Goal: Task Accomplishment & Management: Manage account settings

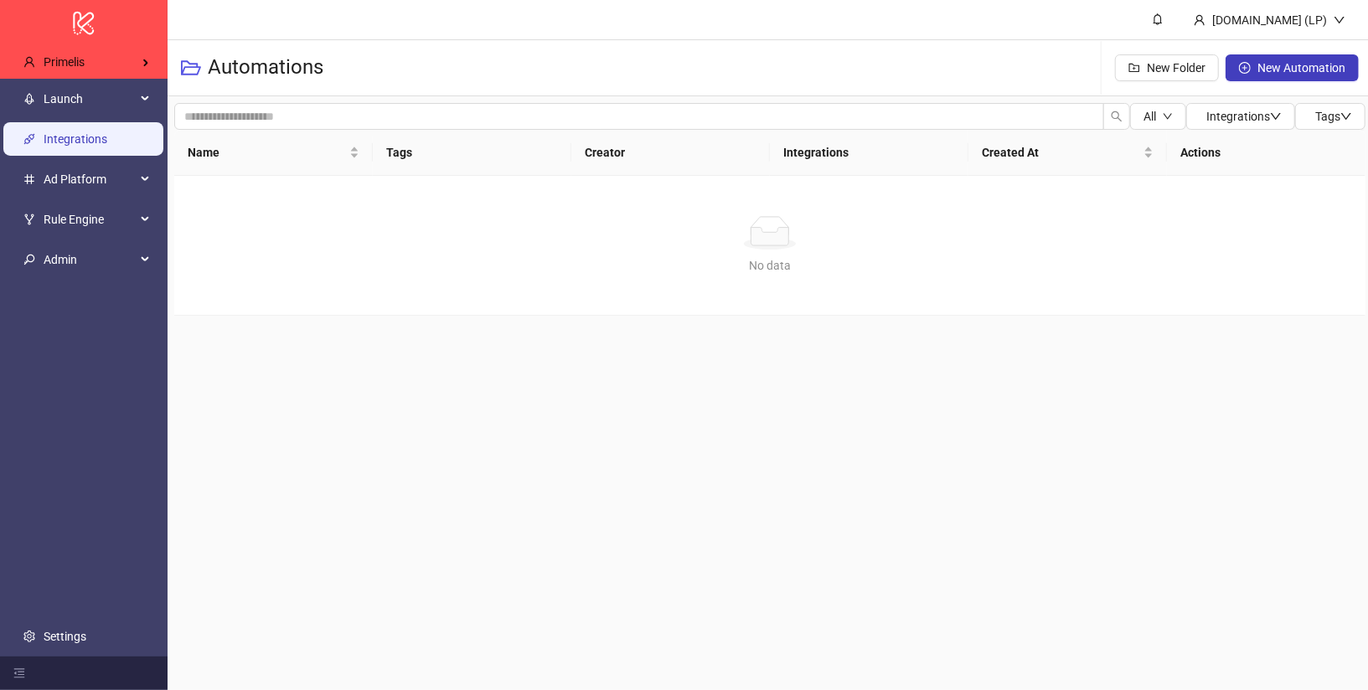
click at [95, 132] on link "Integrations" at bounding box center [76, 138] width 64 height 13
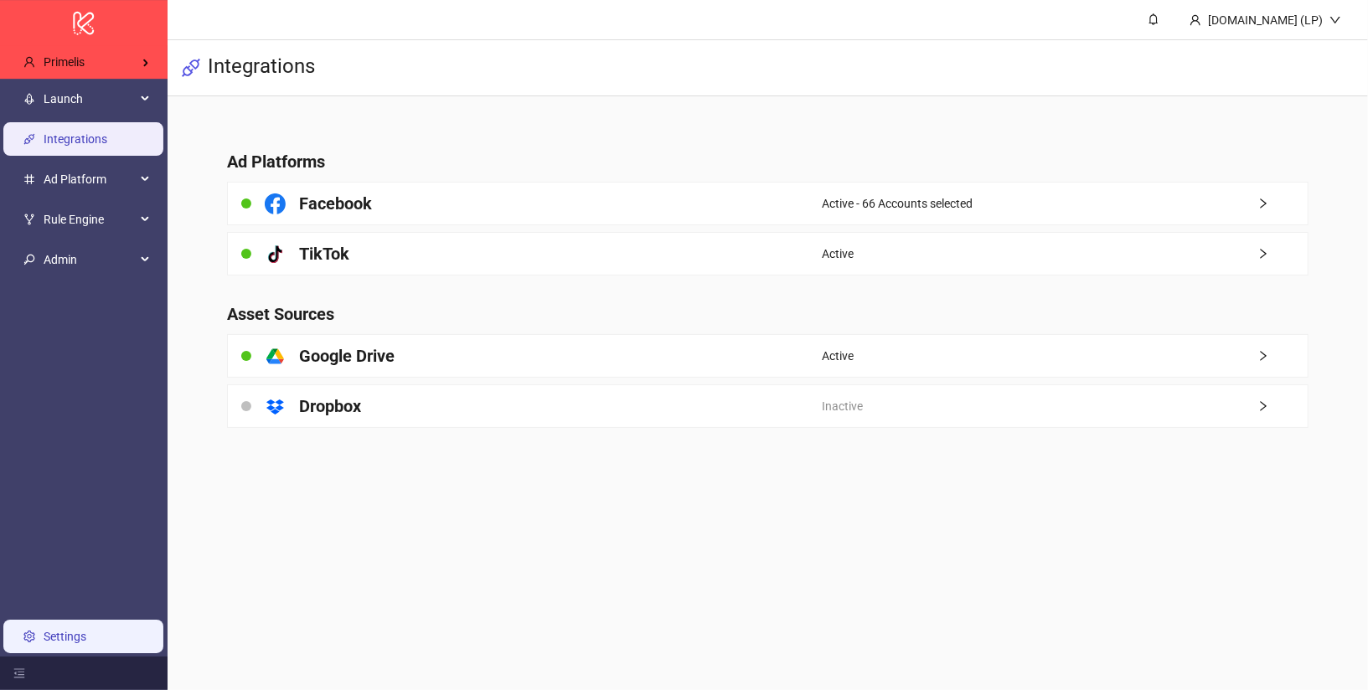
click at [60, 635] on link "Settings" at bounding box center [65, 636] width 43 height 13
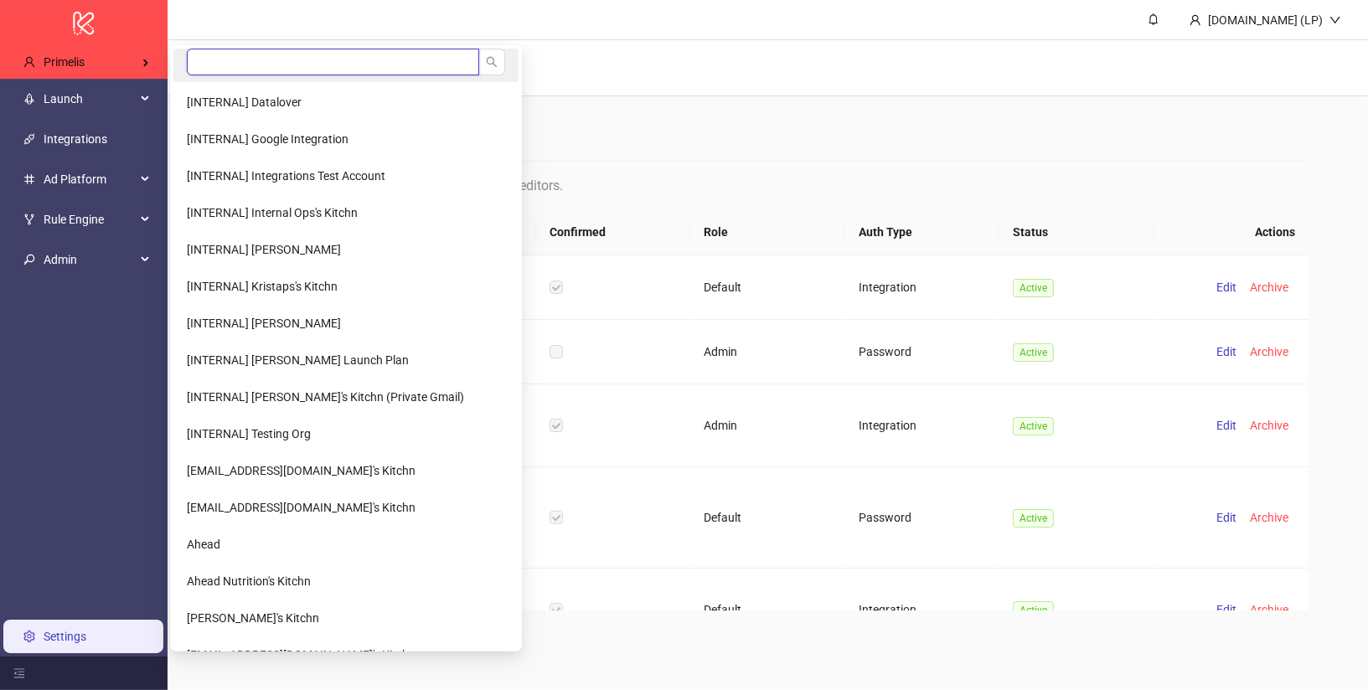
click at [199, 62] on input "search" at bounding box center [333, 62] width 292 height 27
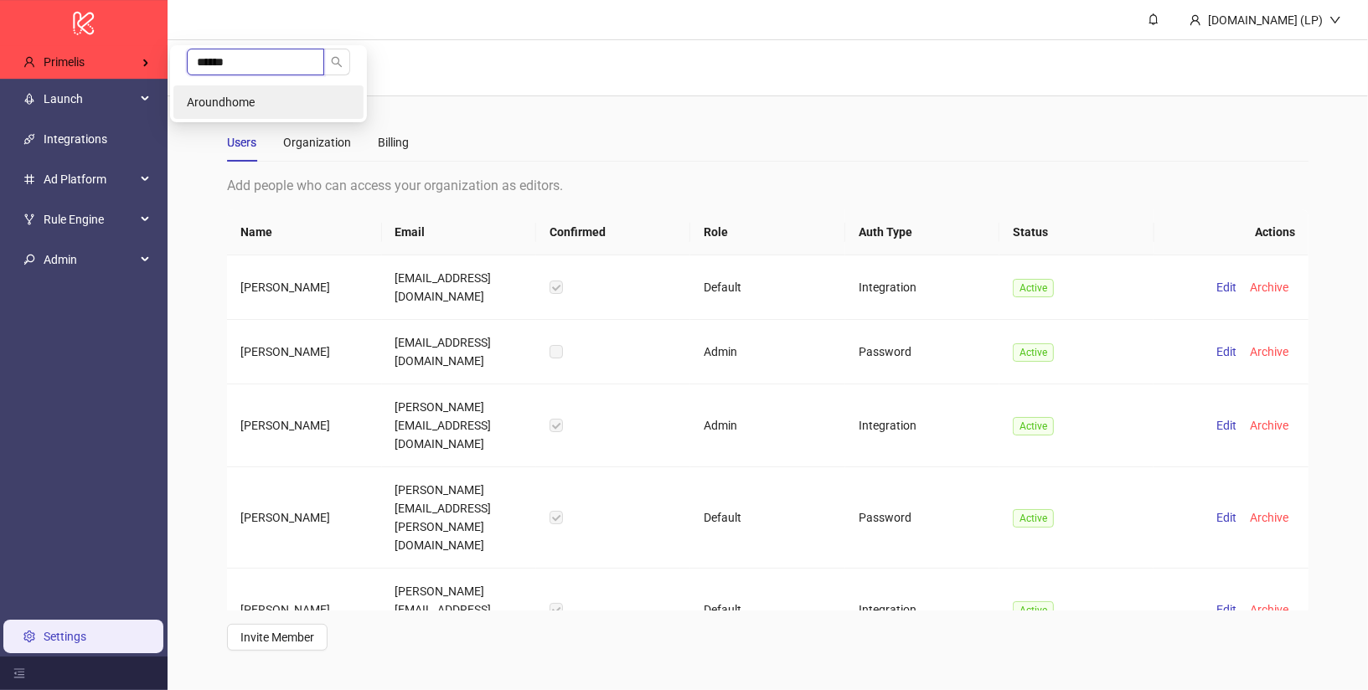
type input "******"
click at [199, 97] on span "Aroundhome" at bounding box center [221, 101] width 68 height 13
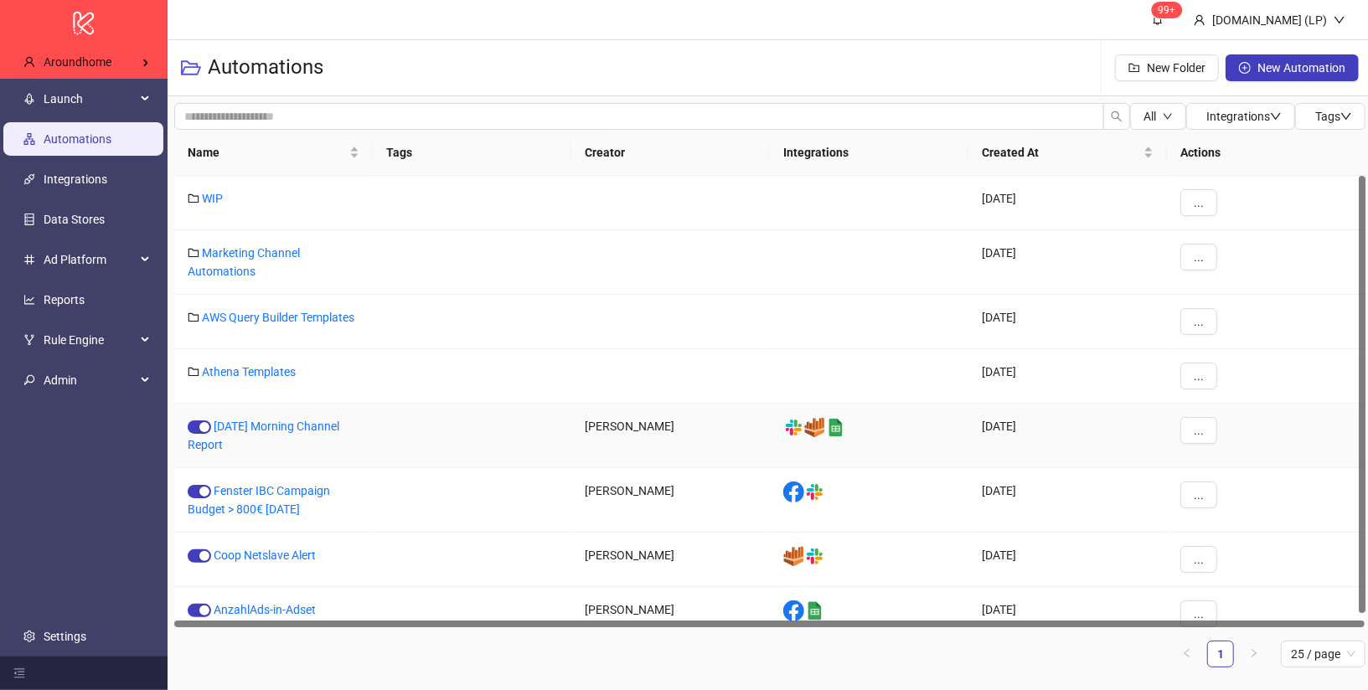
scroll to position [14, 0]
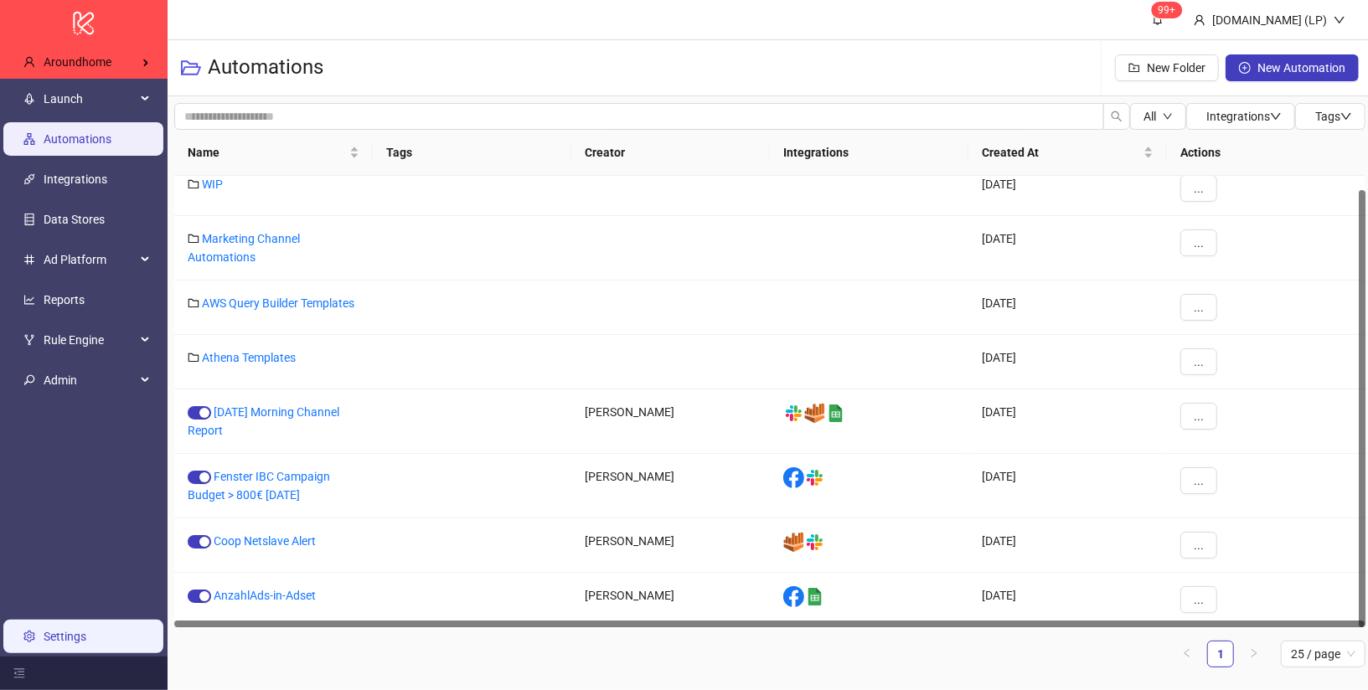
click at [68, 635] on link "Settings" at bounding box center [65, 636] width 43 height 13
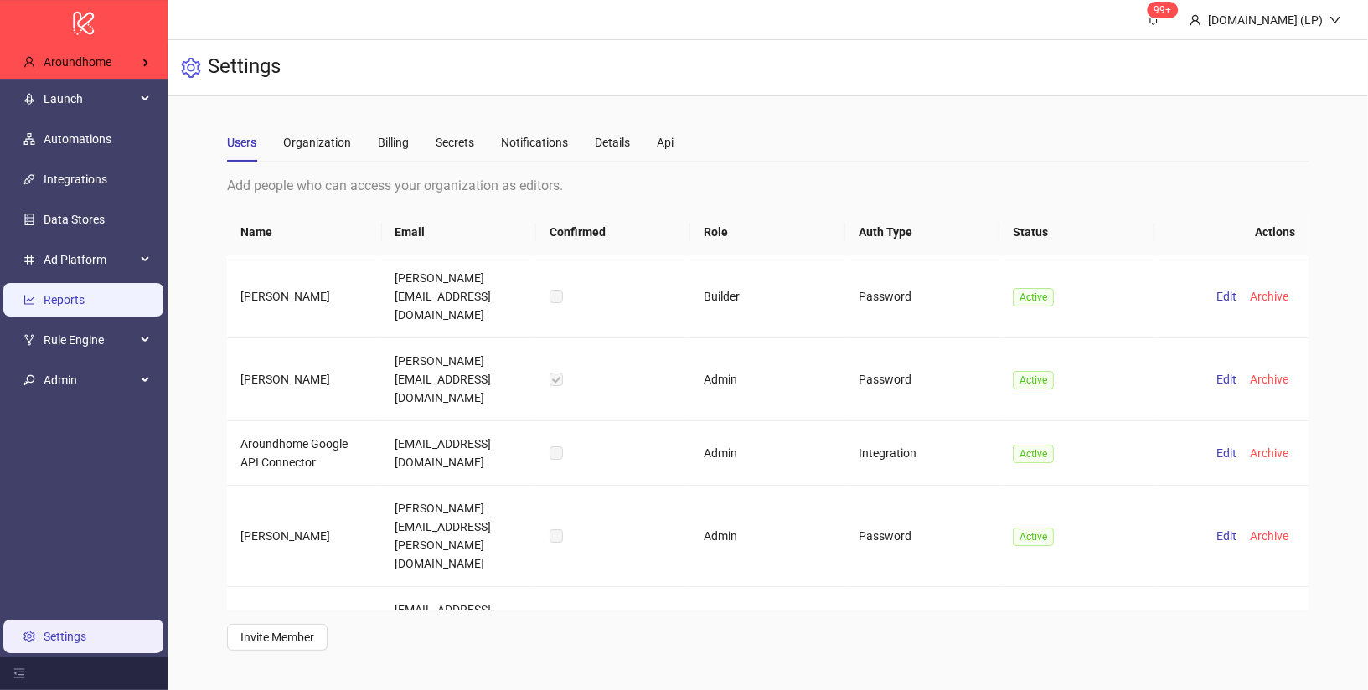
click at [85, 307] on link "Reports" at bounding box center [64, 299] width 41 height 13
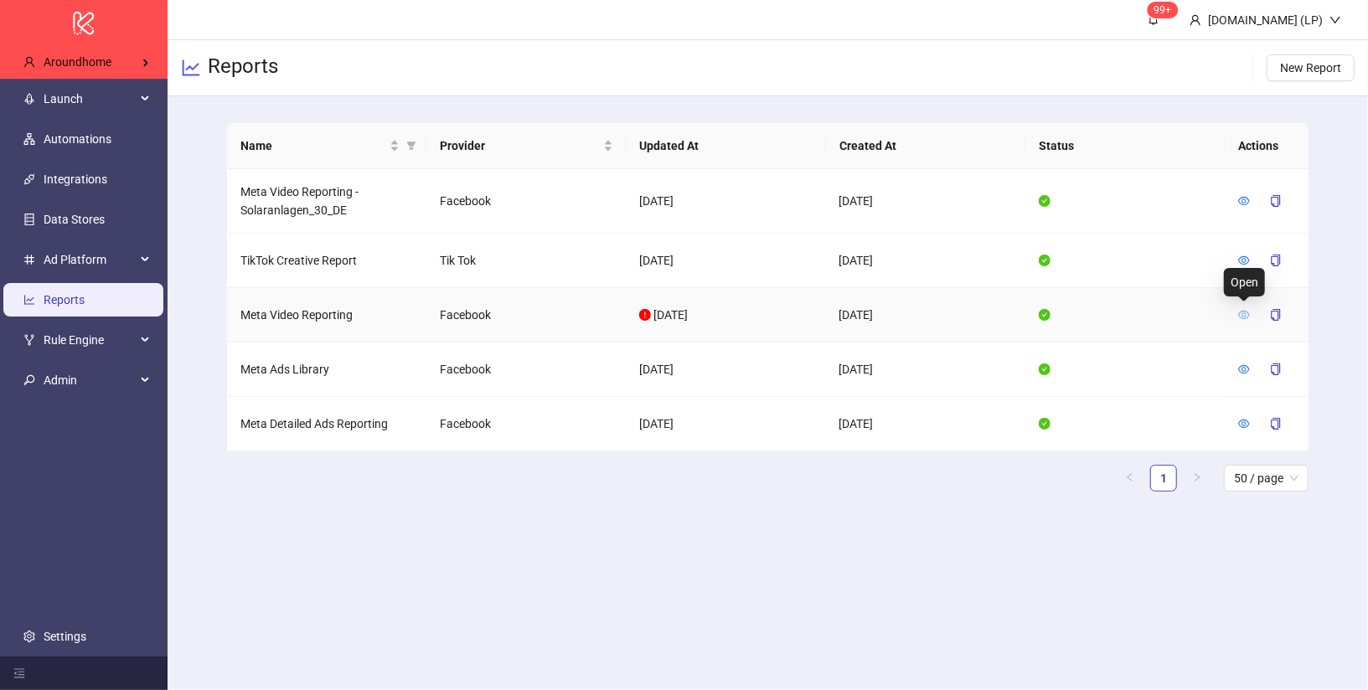
click at [1242, 313] on icon "eye" at bounding box center [1244, 315] width 12 height 8
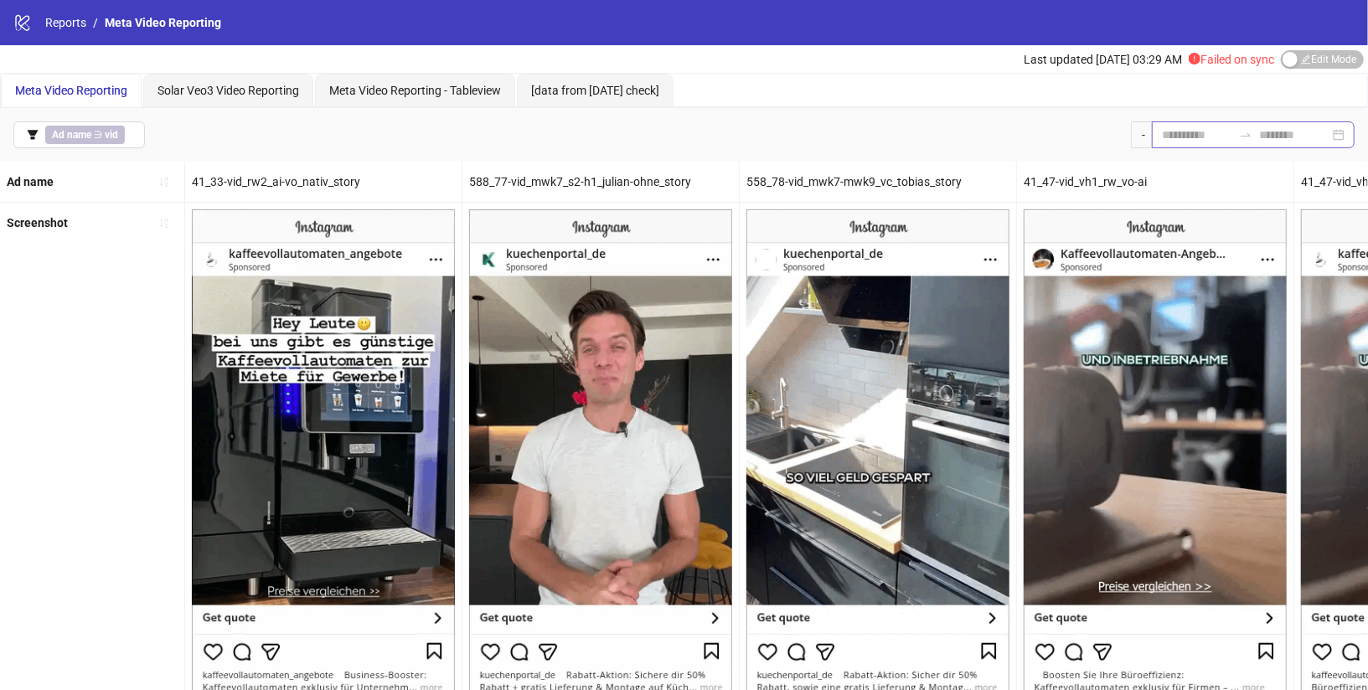
click at [1201, 142] on div at bounding box center [1253, 134] width 203 height 27
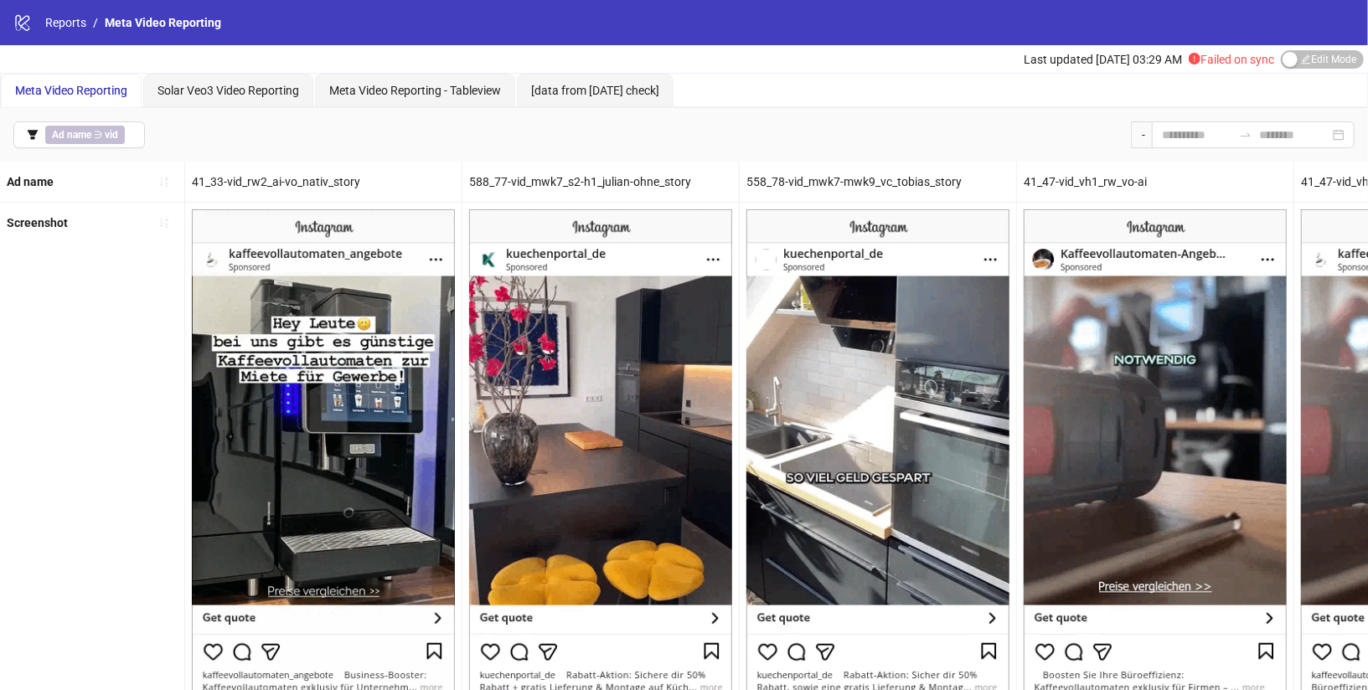
click at [942, 108] on div "Ad name ∋ vid -" at bounding box center [684, 135] width 1368 height 54
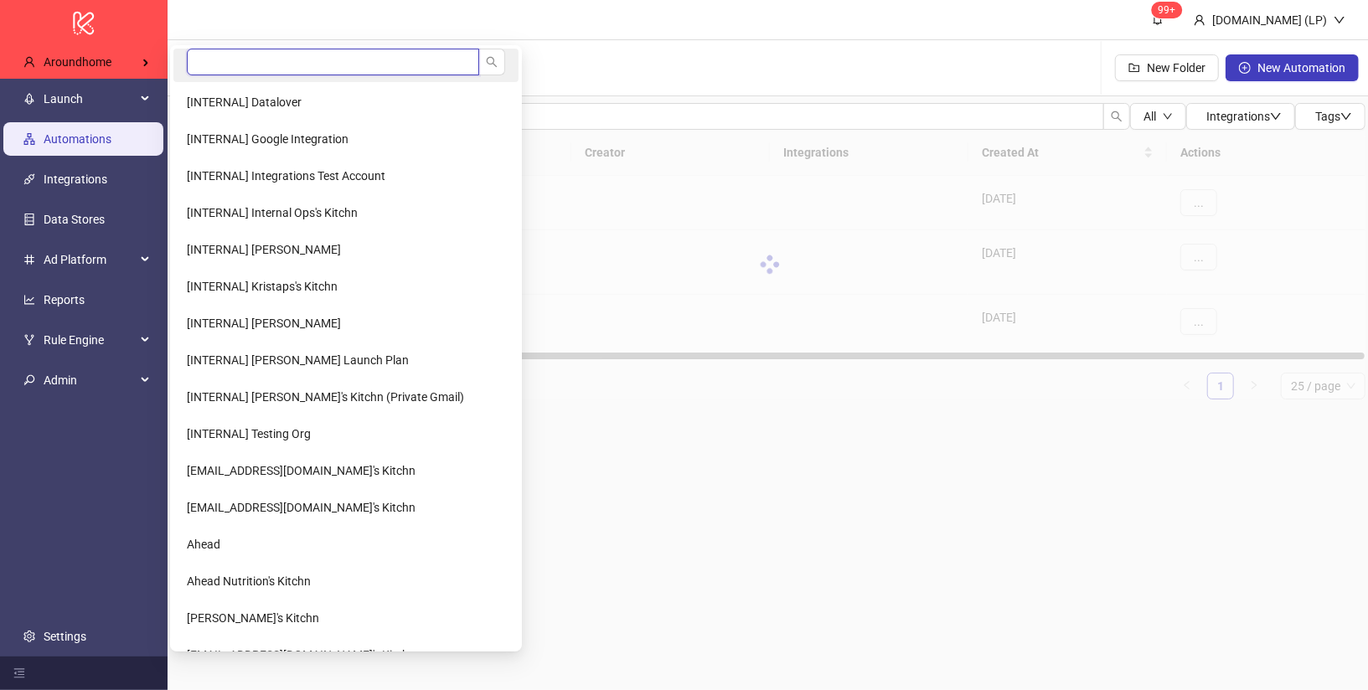
click at [205, 59] on input "search" at bounding box center [333, 62] width 292 height 27
type input "****"
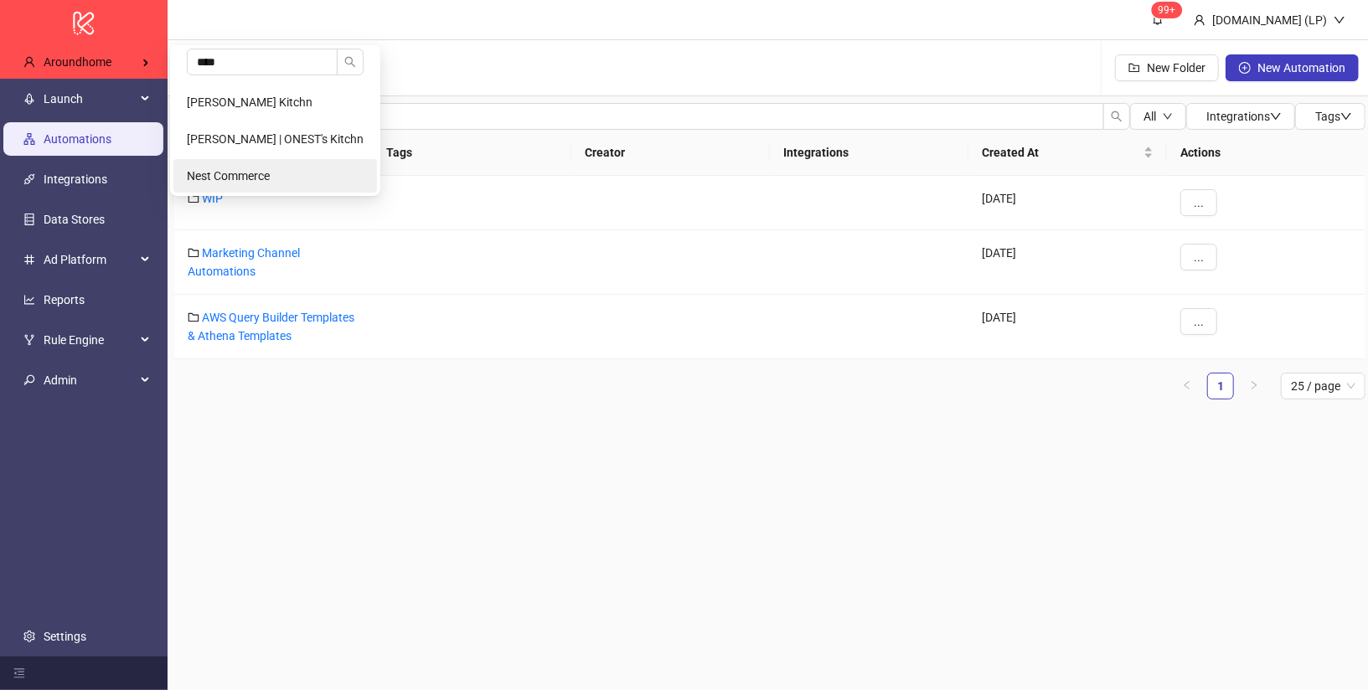
click at [219, 173] on span "Nest Commerce" at bounding box center [228, 175] width 83 height 13
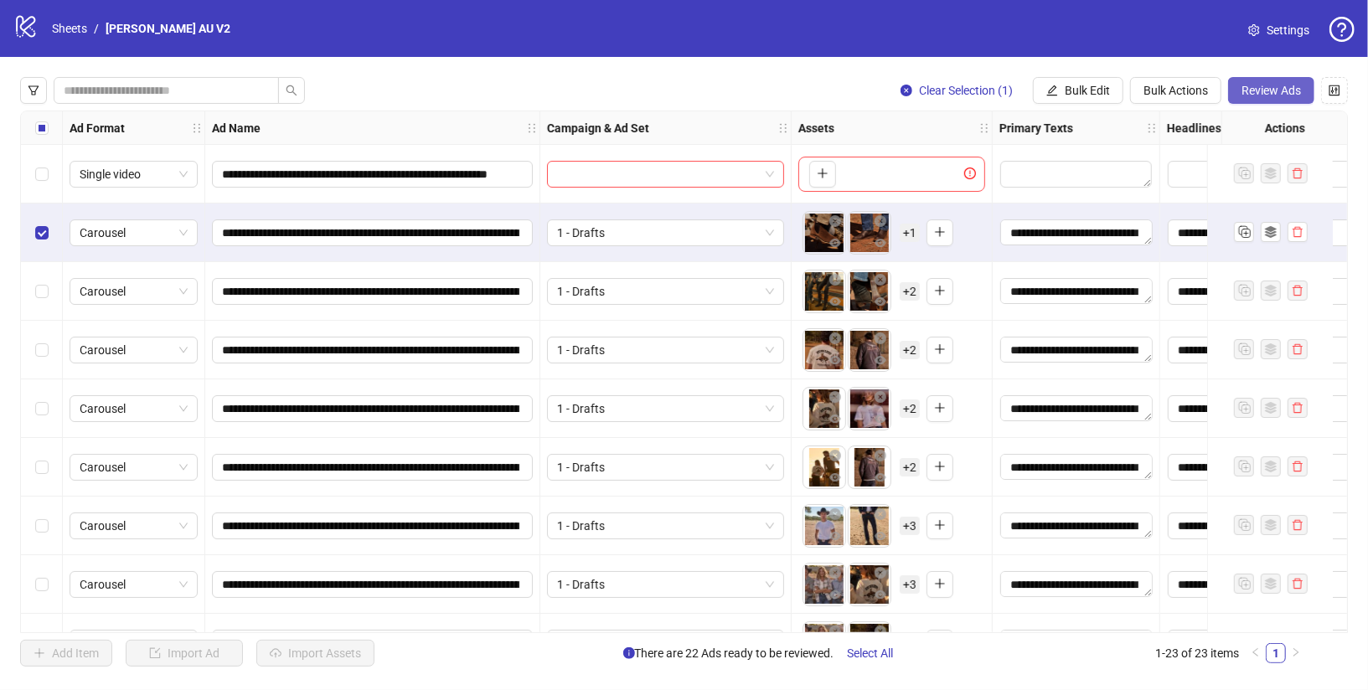
click at [1252, 98] on button "Review Ads" at bounding box center [1271, 90] width 86 height 27
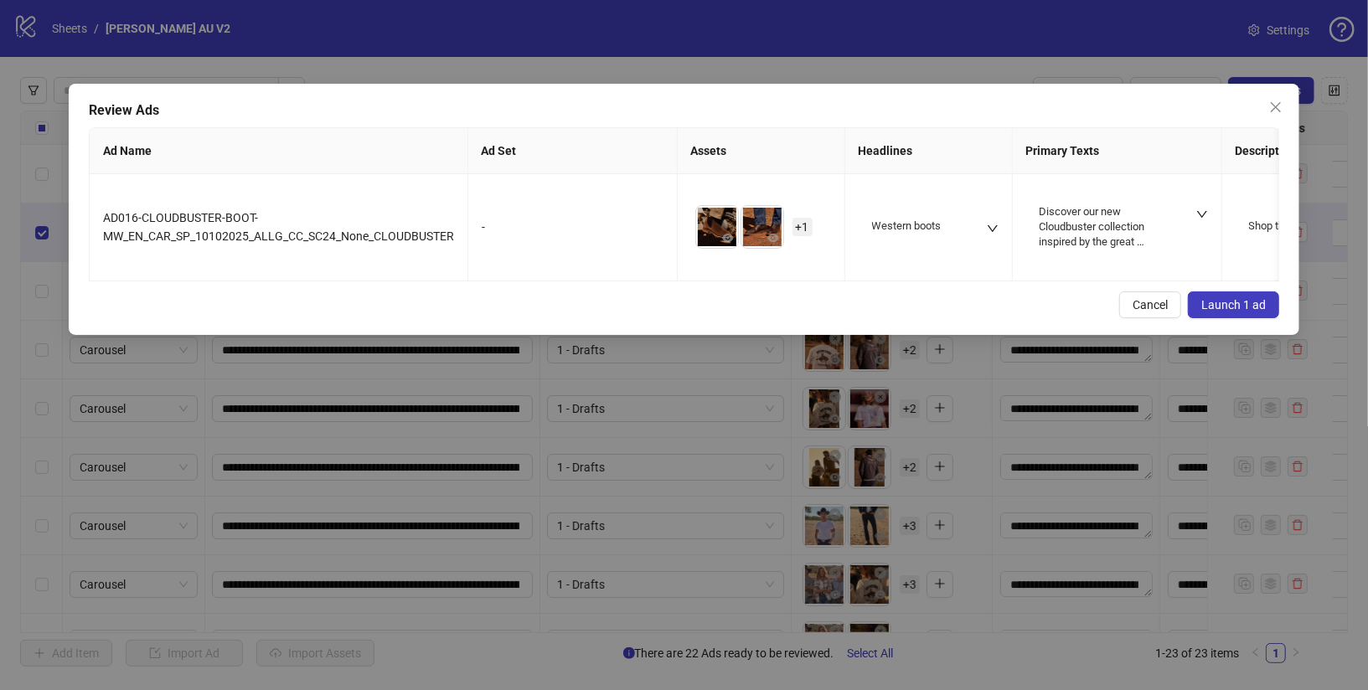
click at [1250, 292] on button "Launch 1 ad" at bounding box center [1233, 305] width 91 height 27
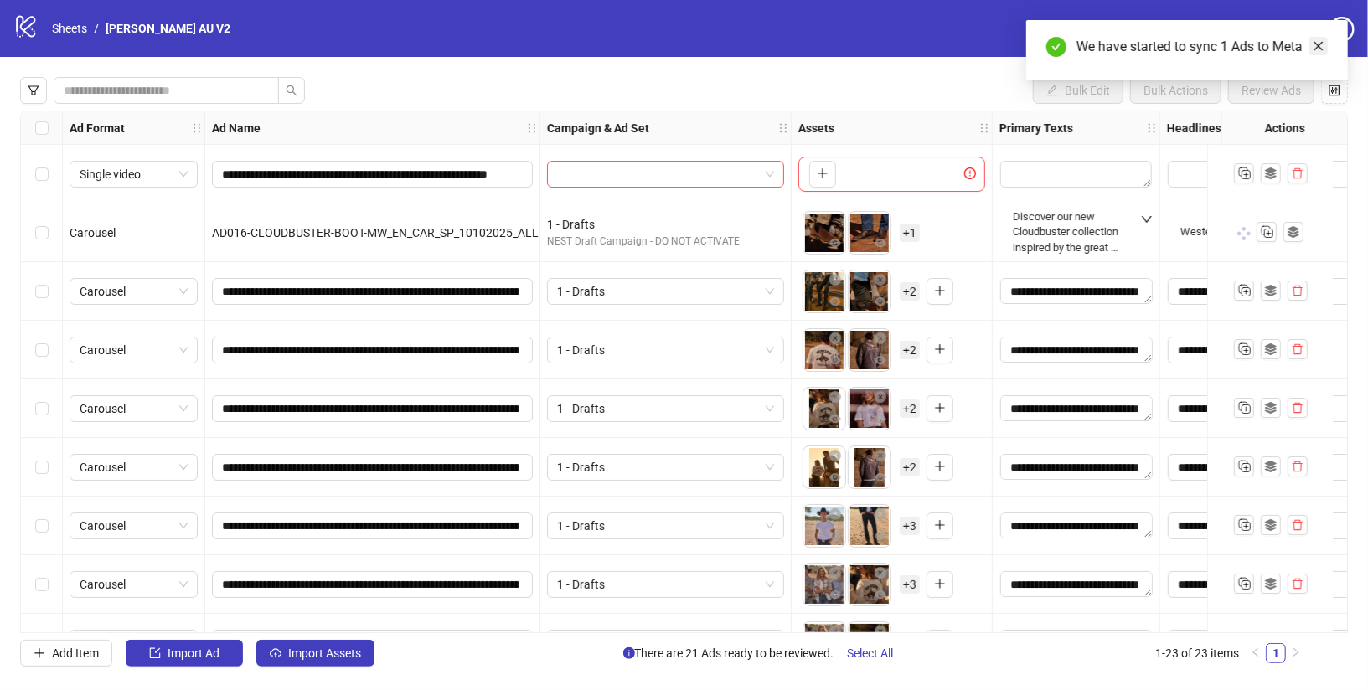
click at [1323, 41] on icon "close" at bounding box center [1319, 46] width 12 height 12
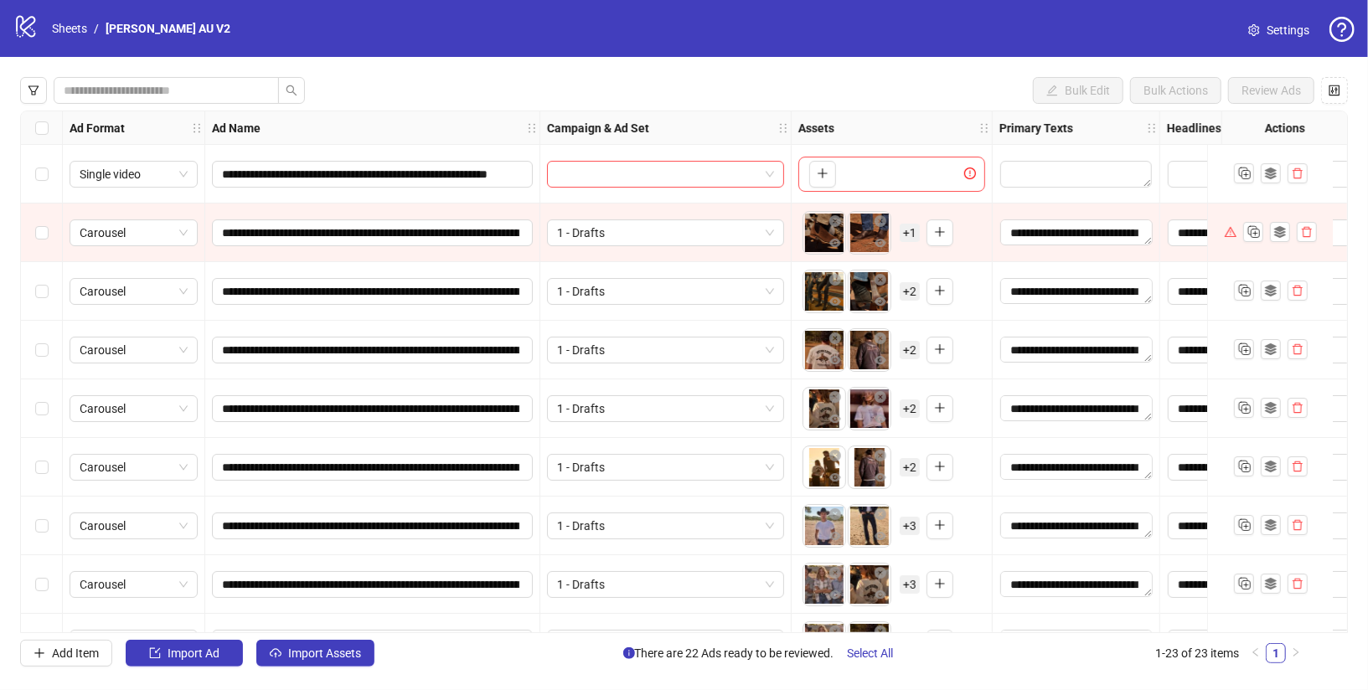
click at [1267, 23] on span "Settings" at bounding box center [1288, 30] width 43 height 18
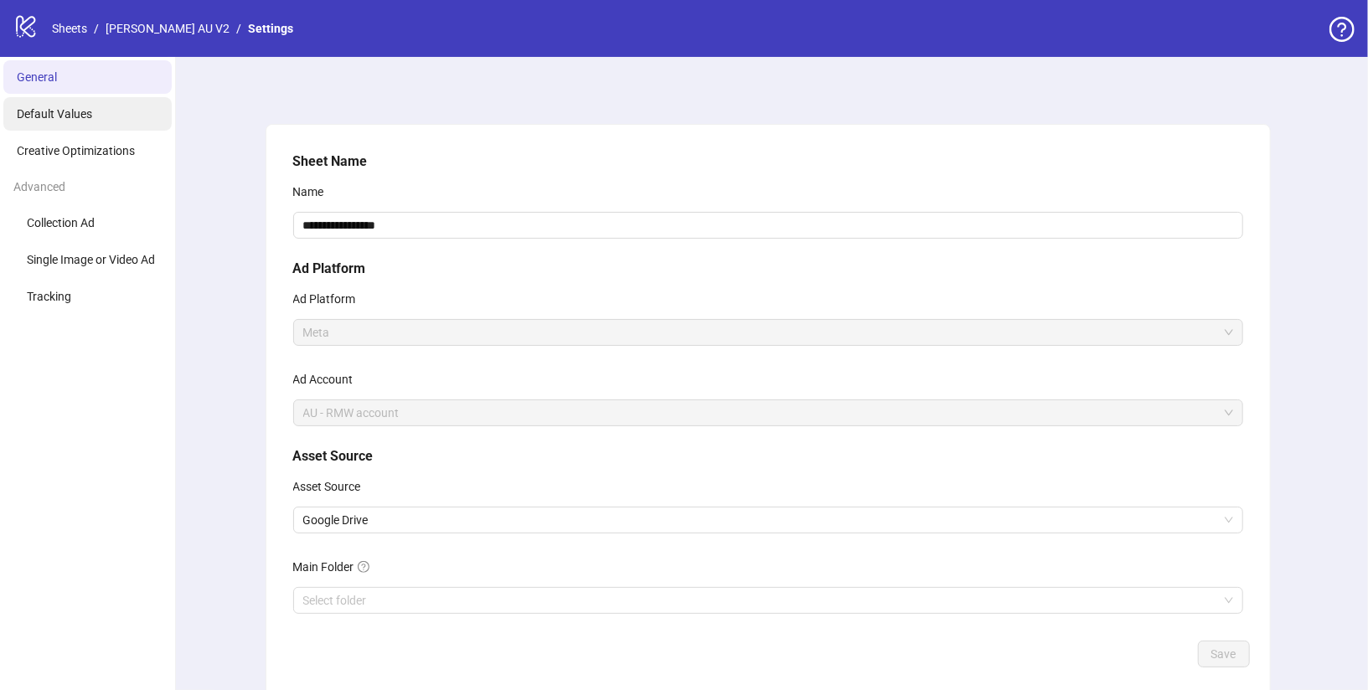
click at [87, 117] on span "Default Values" at bounding box center [54, 113] width 75 height 13
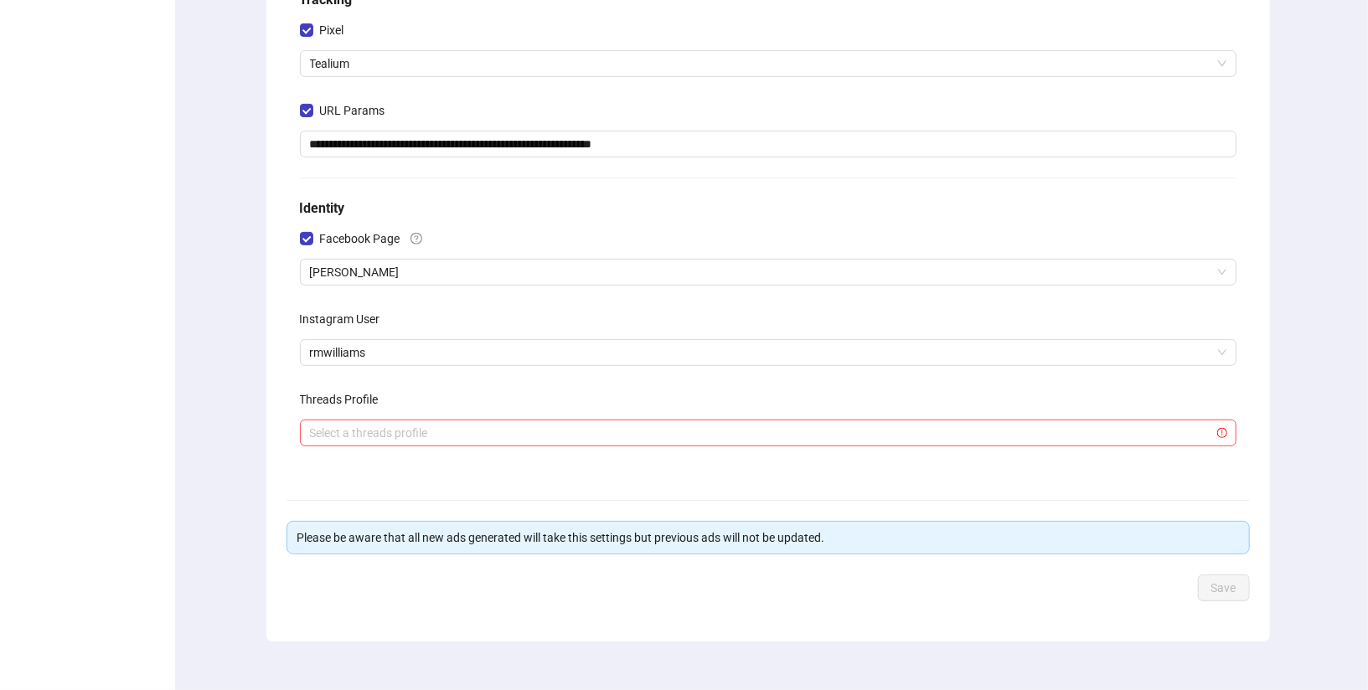
scroll to position [365, 0]
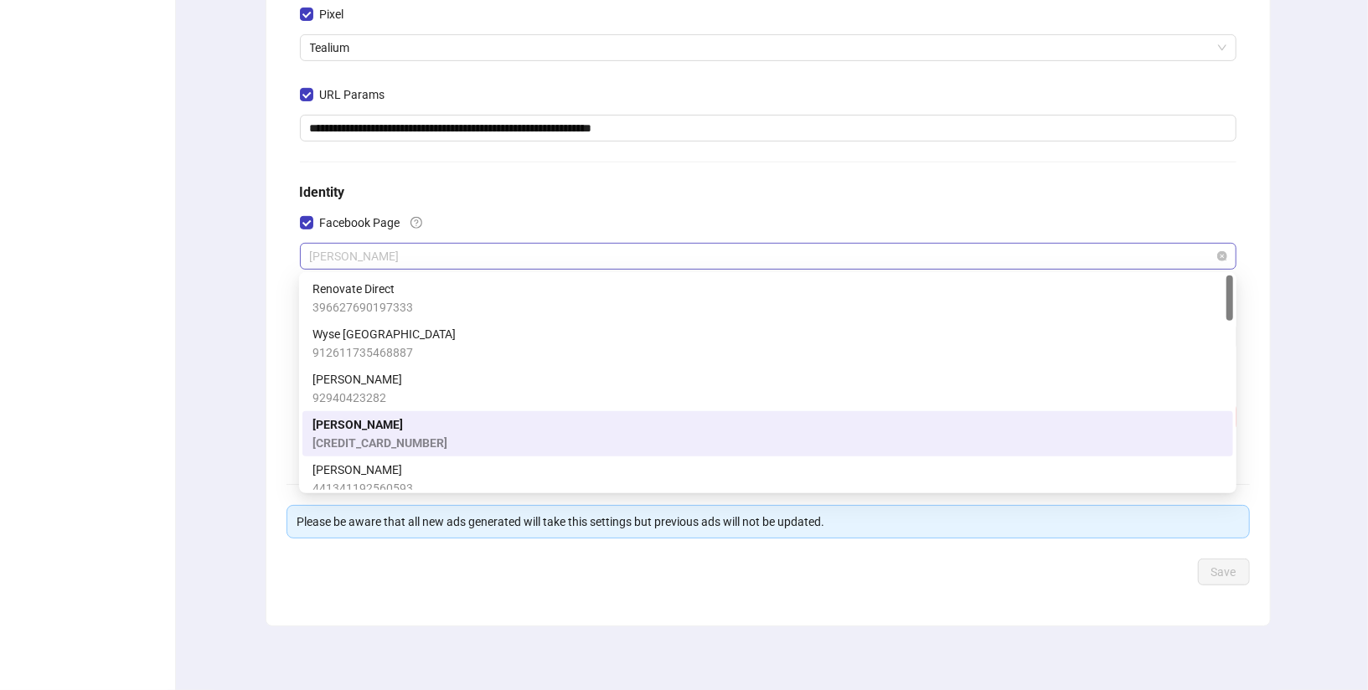
click at [571, 249] on span "[PERSON_NAME]" at bounding box center [768, 256] width 916 height 25
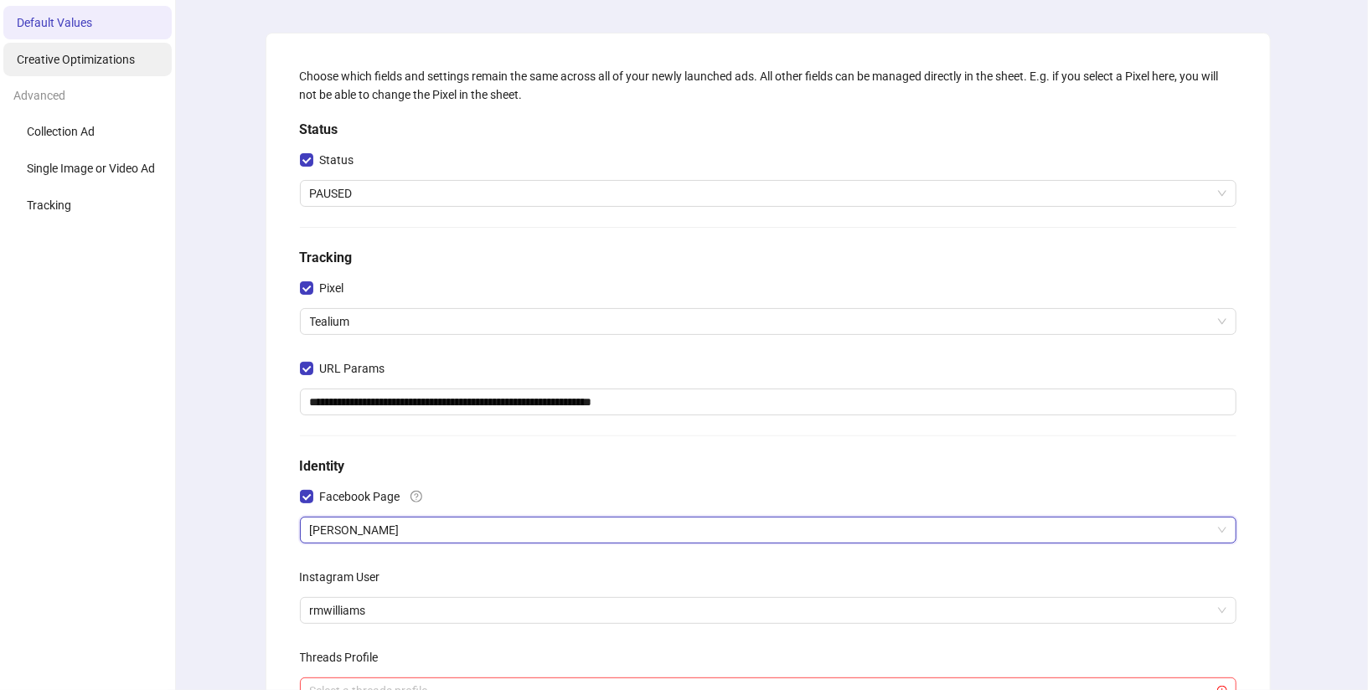
scroll to position [0, 0]
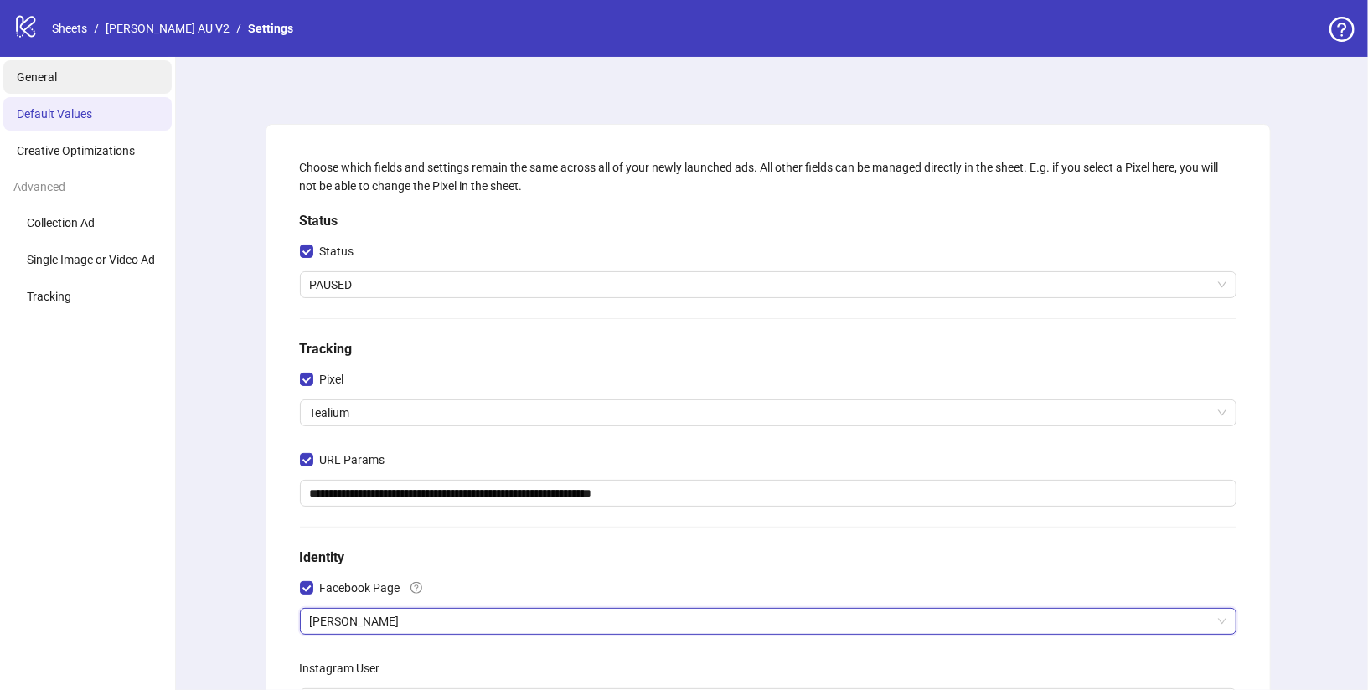
click at [106, 69] on li "General" at bounding box center [87, 77] width 168 height 34
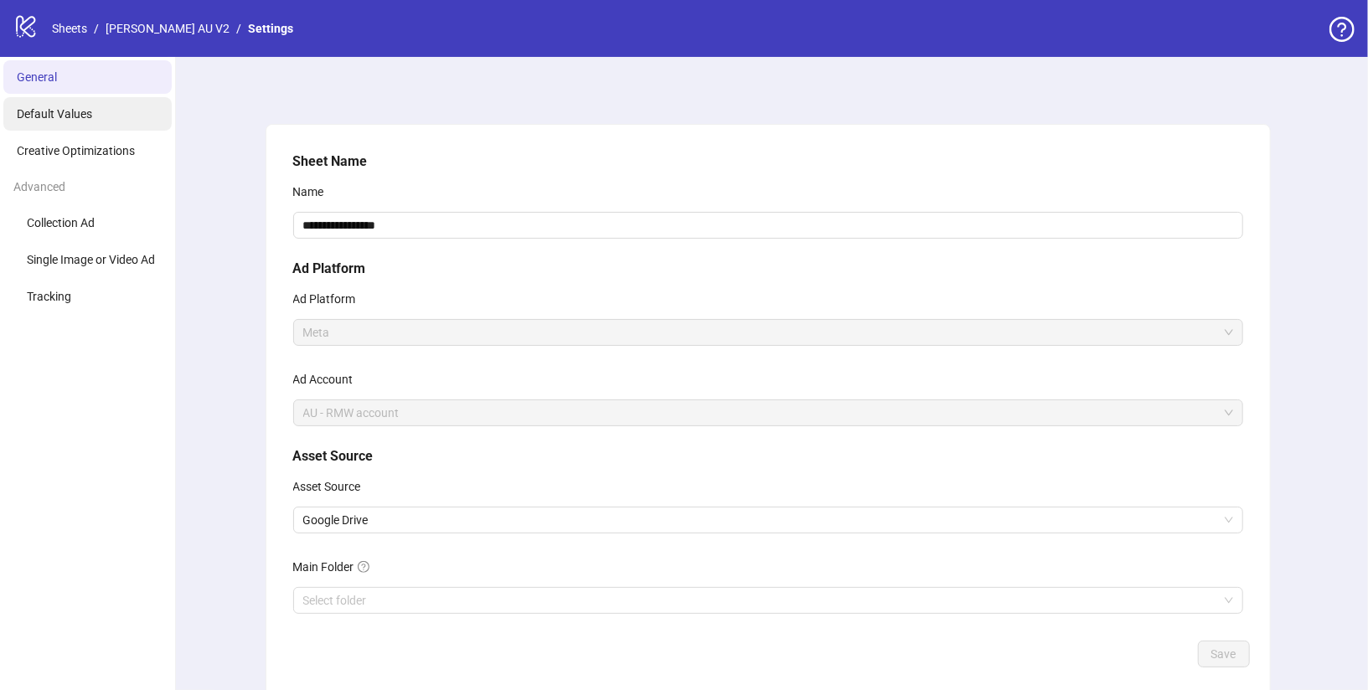
click at [100, 106] on li "Default Values" at bounding box center [87, 114] width 168 height 34
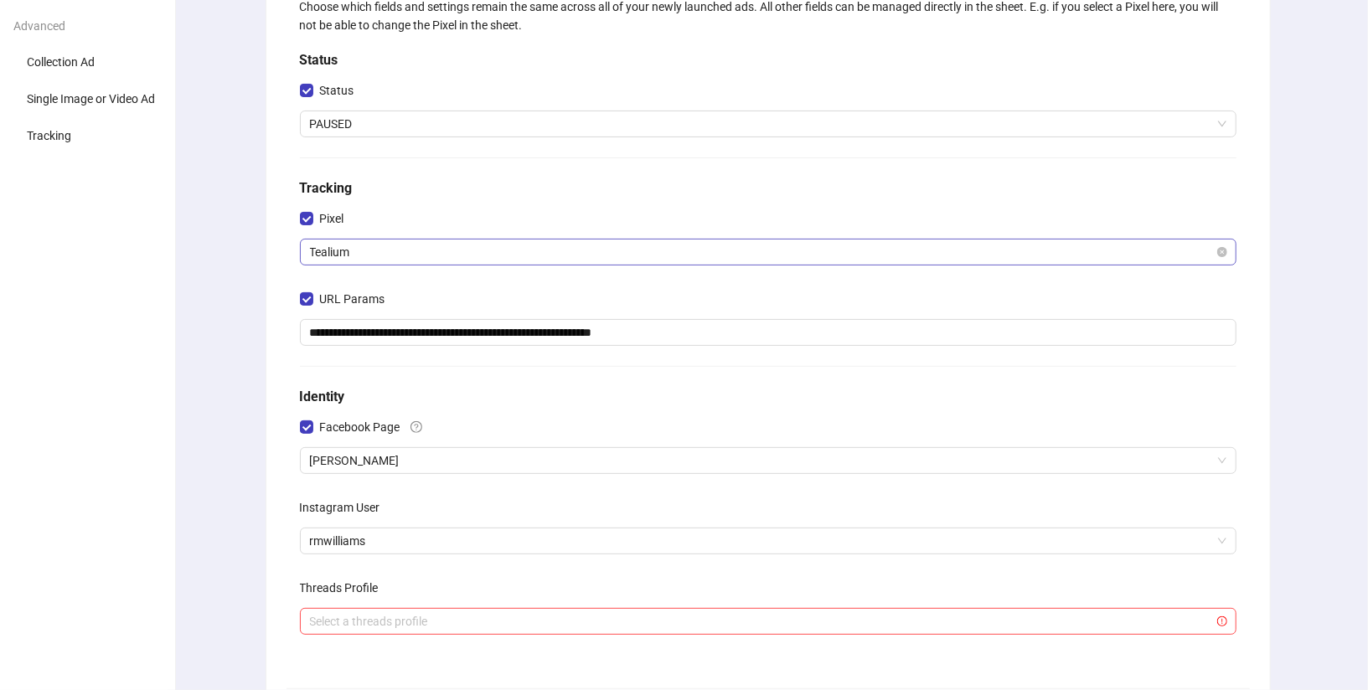
scroll to position [365, 0]
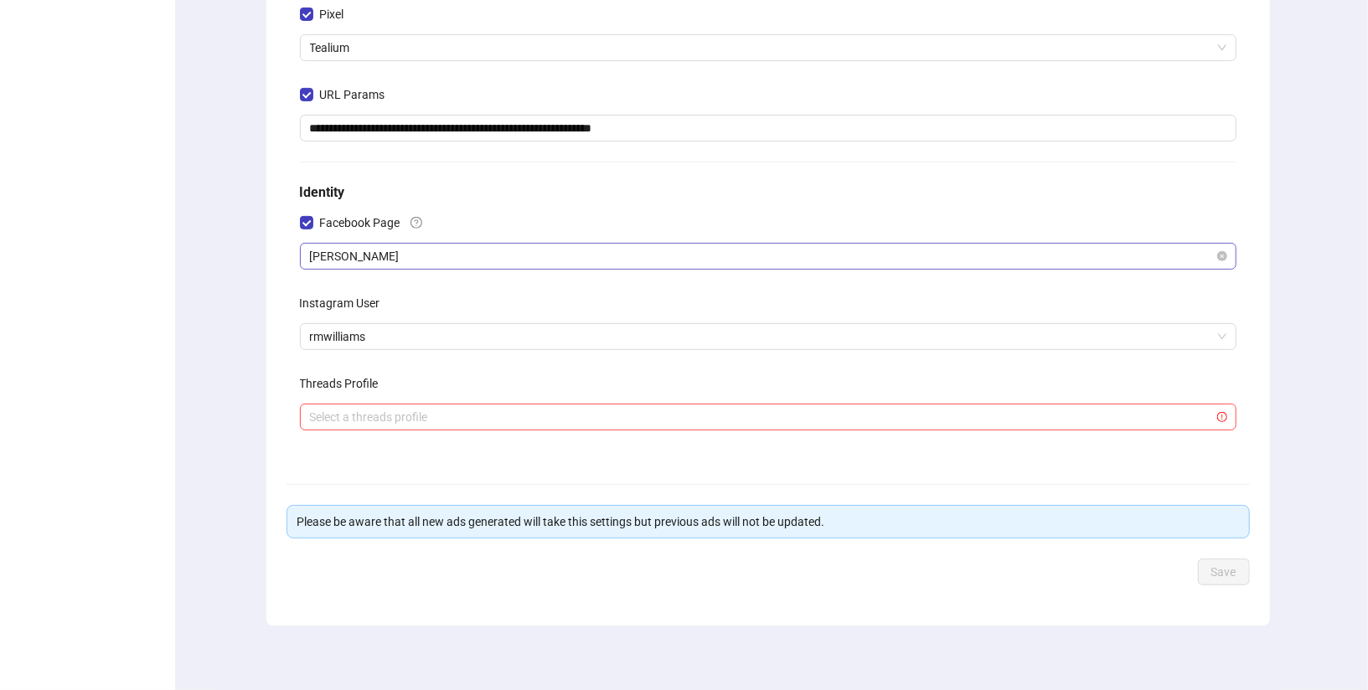
click at [544, 252] on span "[PERSON_NAME]" at bounding box center [768, 256] width 916 height 25
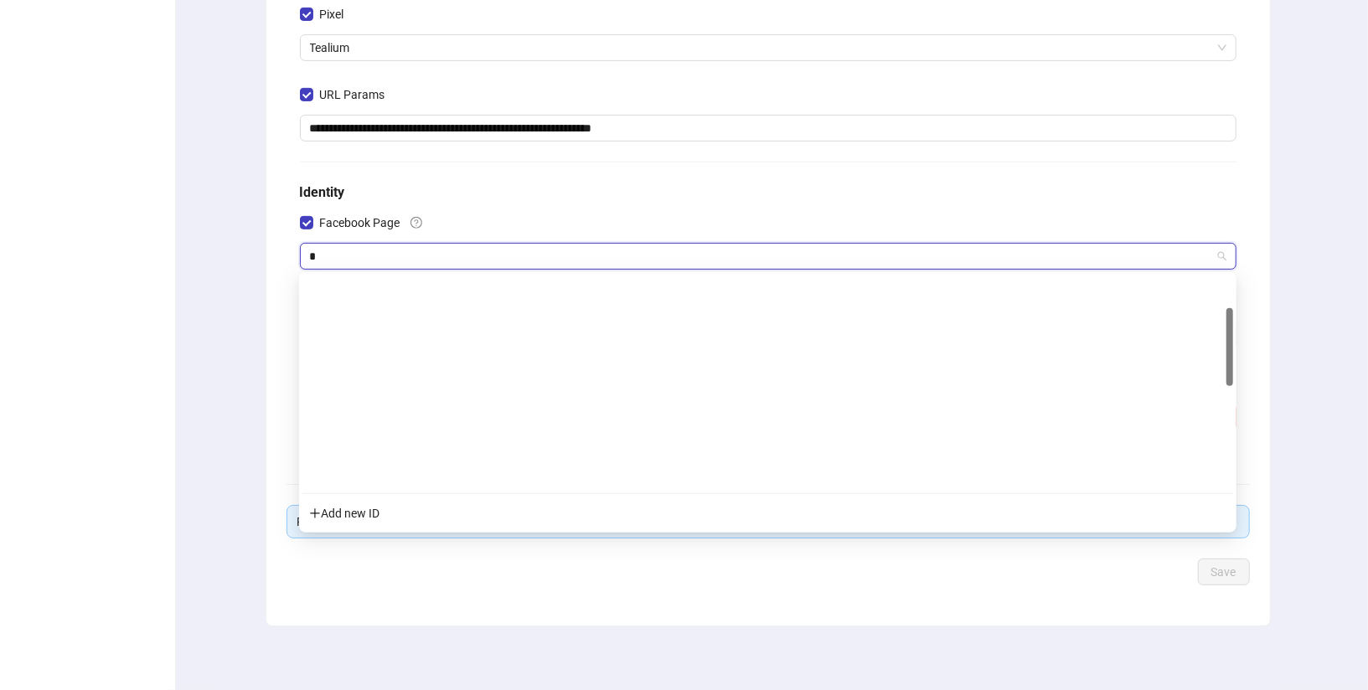
scroll to position [90, 0]
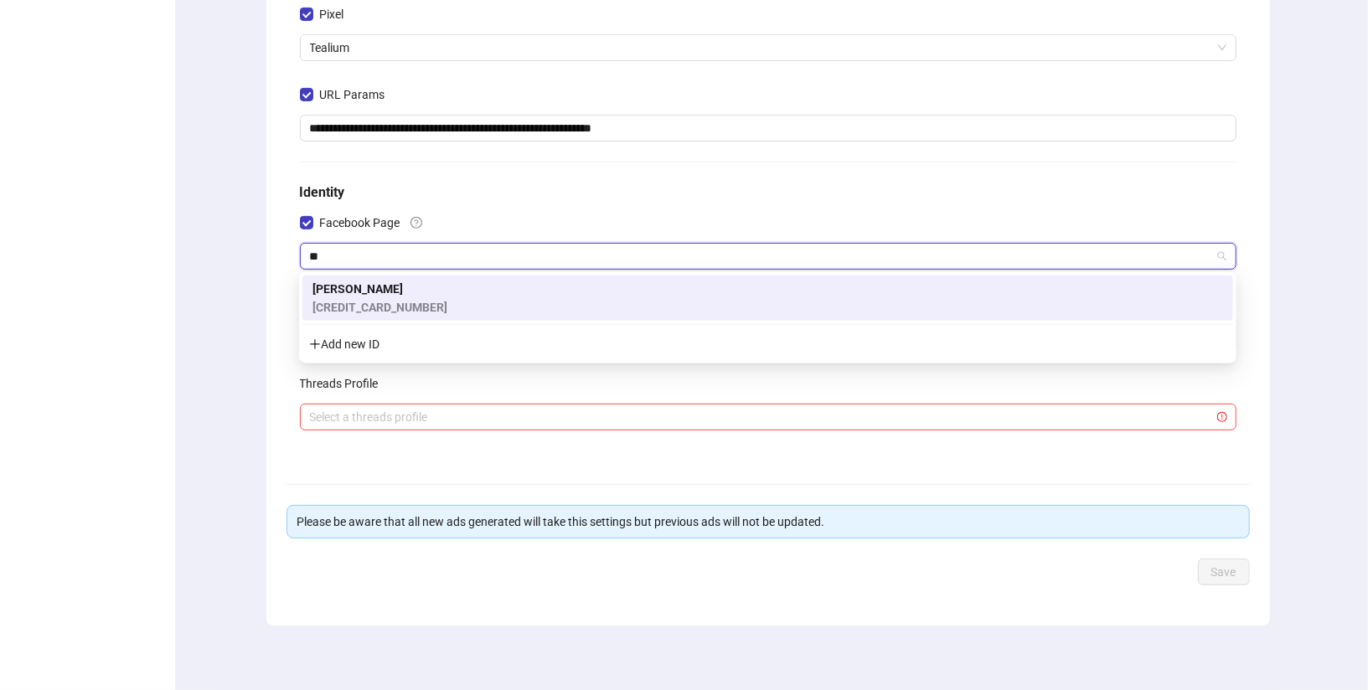
type input "*"
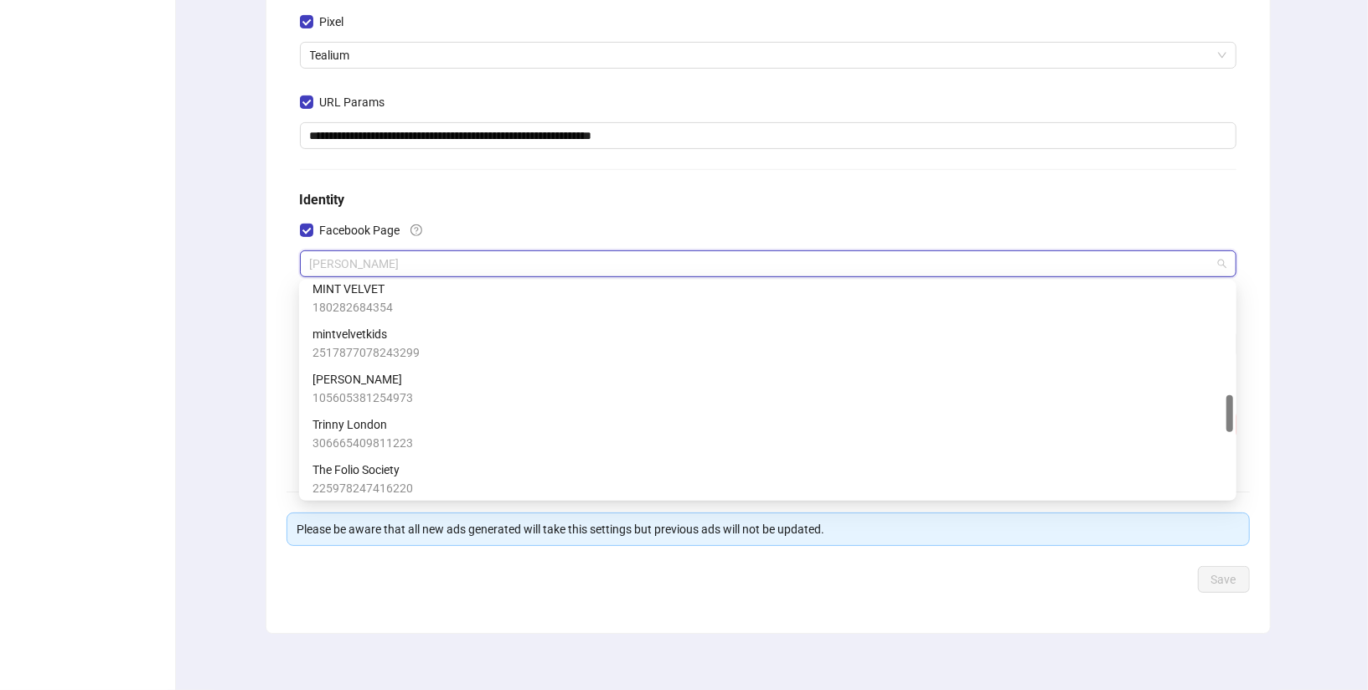
scroll to position [682, 0]
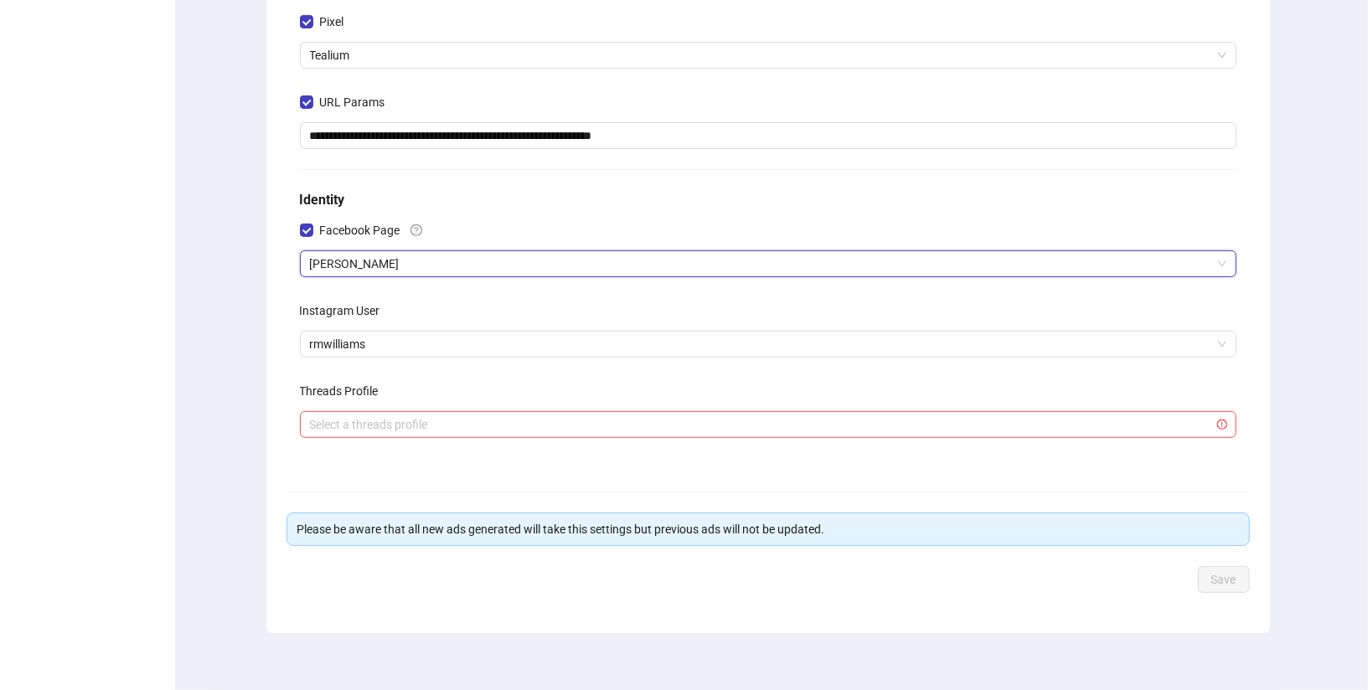
click at [278, 341] on div "**********" at bounding box center [768, 200] width 1004 height 866
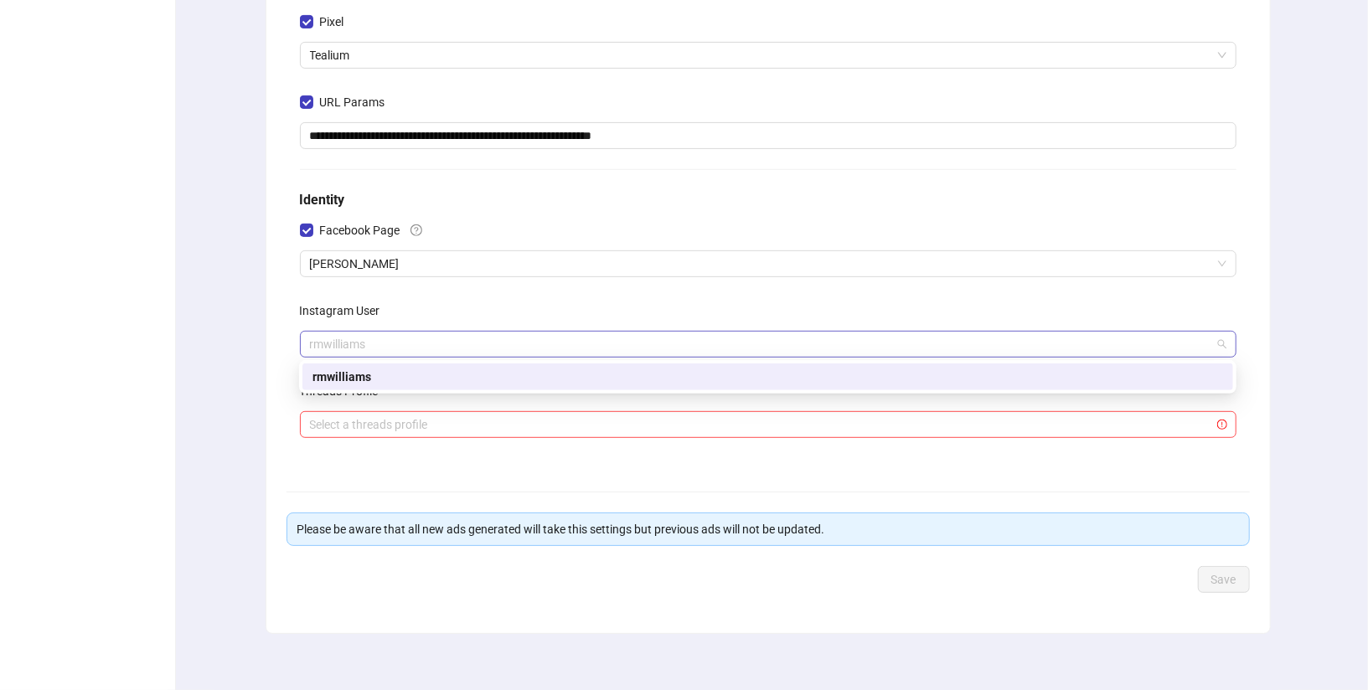
click at [362, 340] on span "rmwilliams" at bounding box center [768, 344] width 916 height 25
click at [279, 393] on div "**********" at bounding box center [768, 200] width 1004 height 866
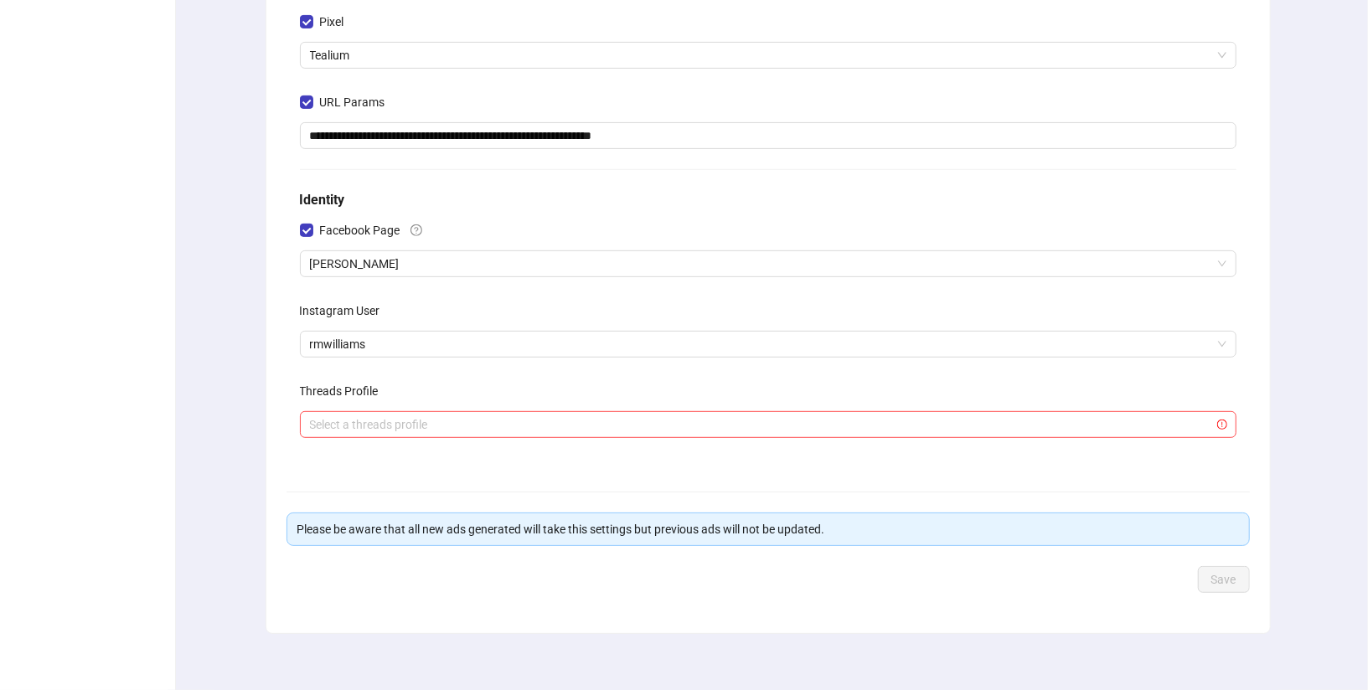
click at [300, 388] on label "Threads Profile" at bounding box center [345, 391] width 90 height 27
click at [397, 390] on div "Threads Profile" at bounding box center [768, 395] width 937 height 34
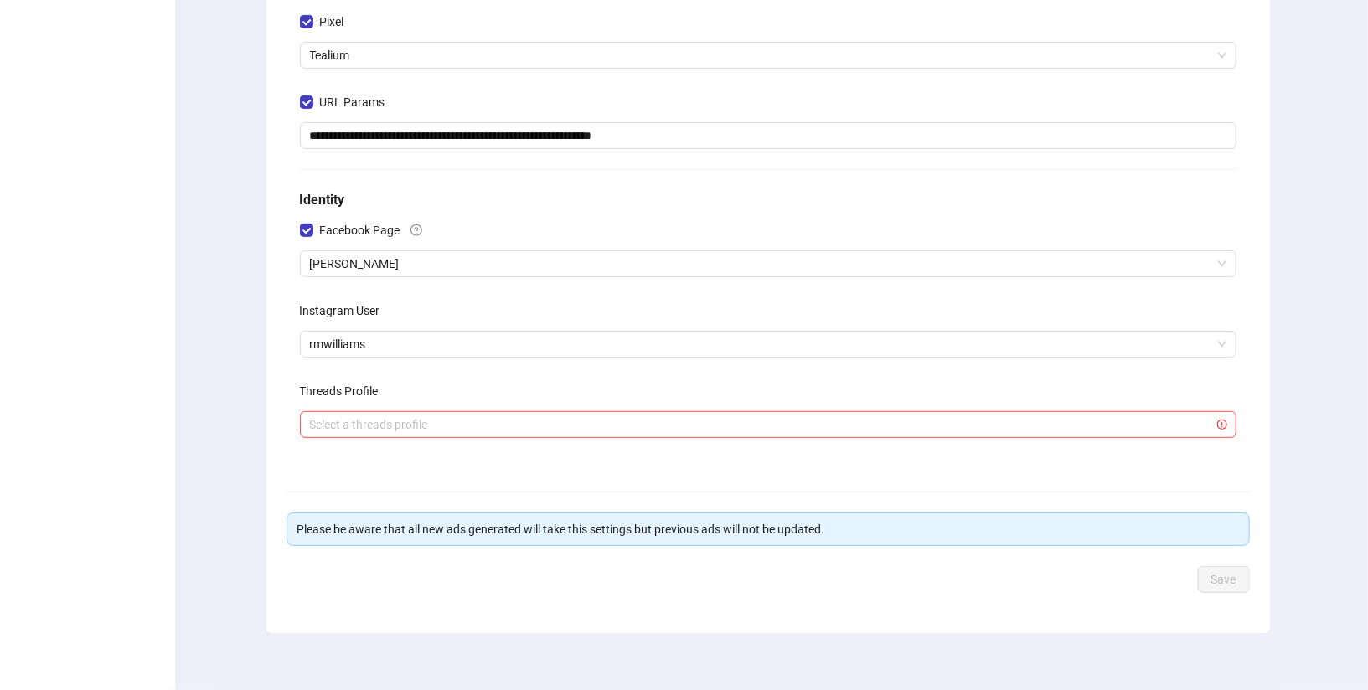
click at [397, 390] on div "Threads Profile" at bounding box center [768, 395] width 937 height 34
drag, startPoint x: 397, startPoint y: 390, endPoint x: 276, endPoint y: 397, distance: 121.6
click at [276, 397] on div "**********" at bounding box center [768, 200] width 1004 height 866
drag, startPoint x: 299, startPoint y: 393, endPoint x: 392, endPoint y: 391, distance: 93.0
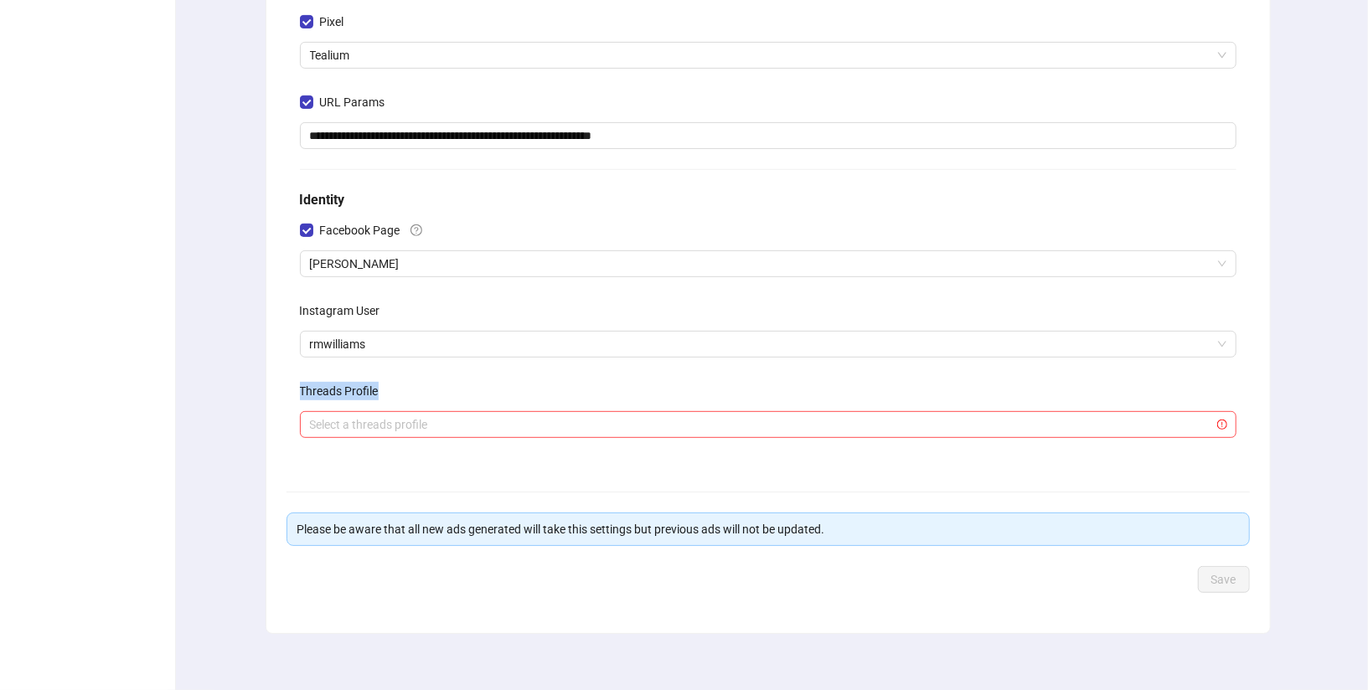
click at [395, 395] on div "Threads Profile" at bounding box center [768, 395] width 937 height 34
click at [392, 391] on div "Threads Profile" at bounding box center [768, 395] width 937 height 34
drag, startPoint x: 392, startPoint y: 391, endPoint x: 297, endPoint y: 391, distance: 95.5
click at [297, 391] on div "**********" at bounding box center [768, 129] width 950 height 671
click at [352, 478] on form "**********" at bounding box center [767, 190] width 963 height 806
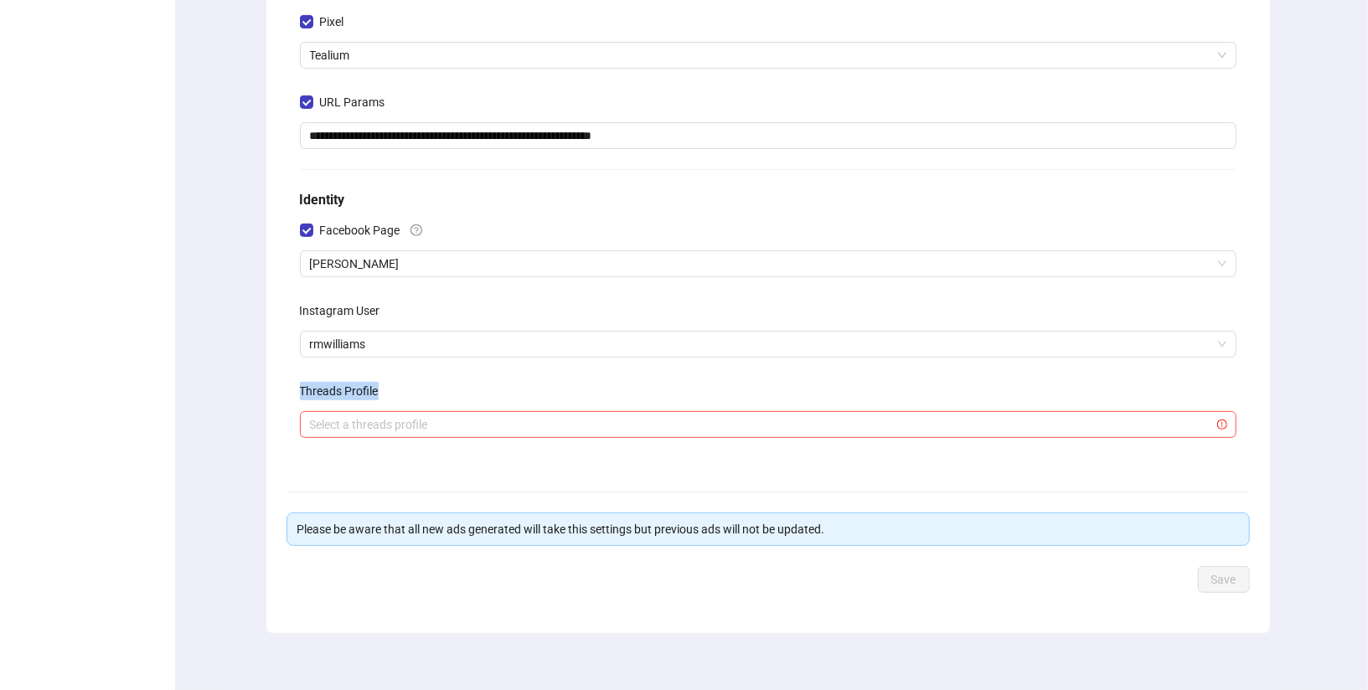
drag, startPoint x: 384, startPoint y: 388, endPoint x: 298, endPoint y: 388, distance: 85.4
click at [298, 388] on div "**********" at bounding box center [768, 129] width 950 height 671
click at [344, 306] on label "Instagram User" at bounding box center [345, 310] width 91 height 27
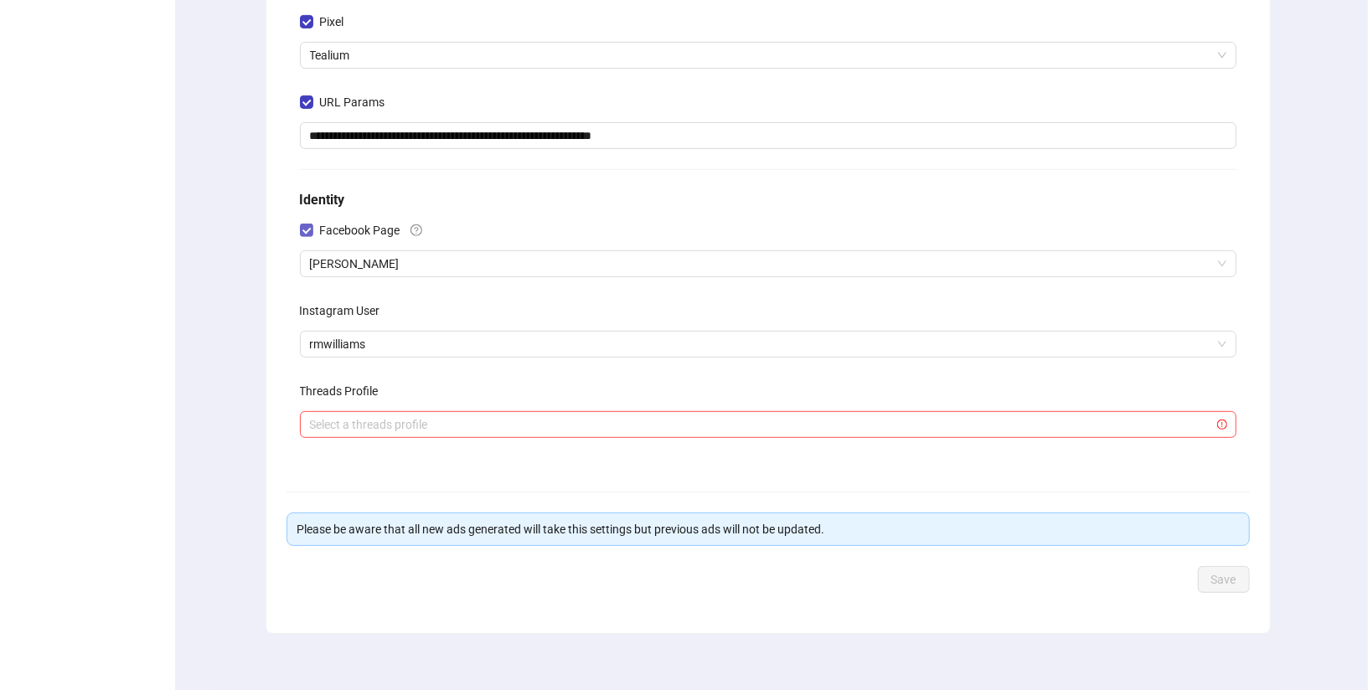
click at [381, 229] on span "Facebook Page" at bounding box center [360, 230] width 94 height 18
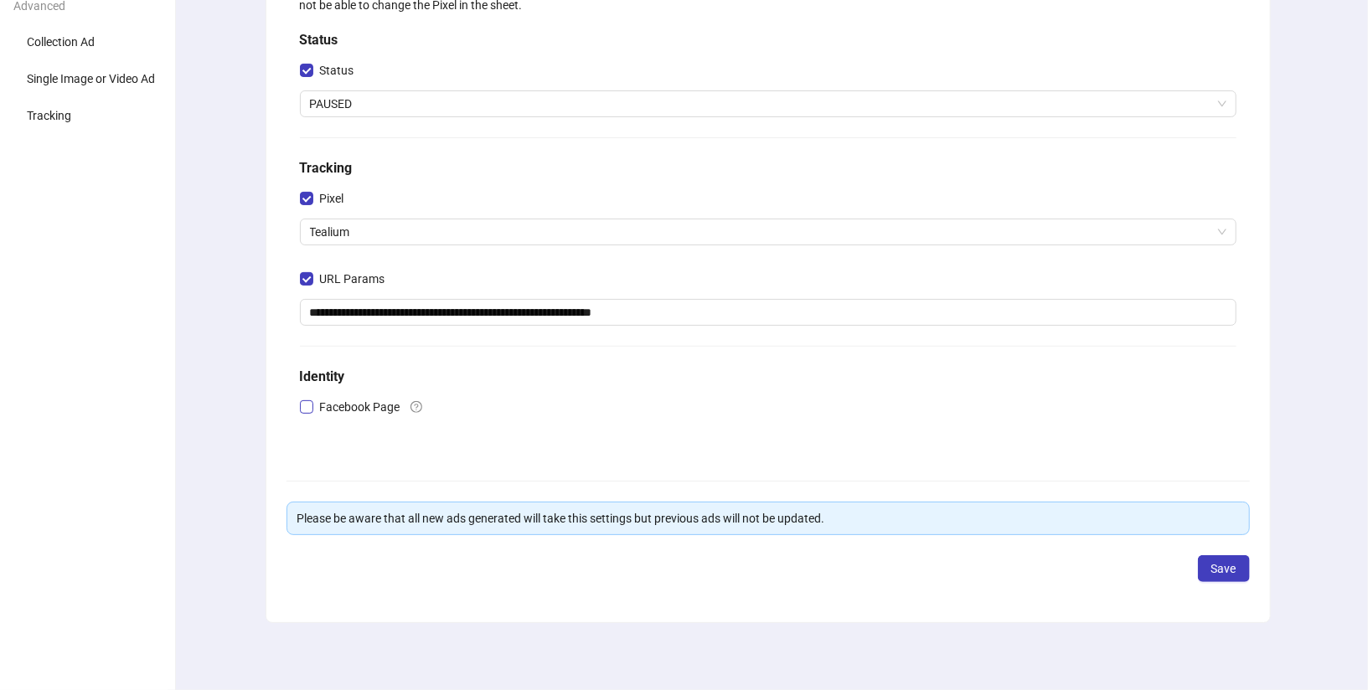
scroll to position [178, 0]
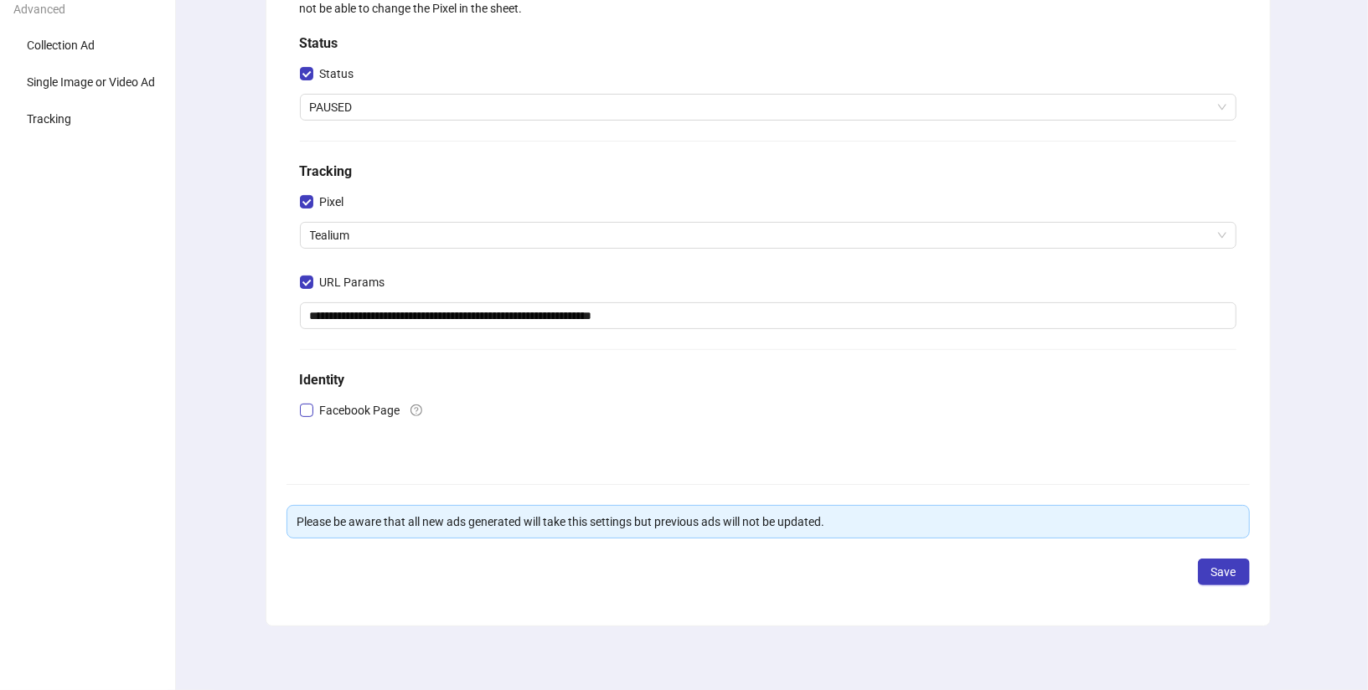
click at [381, 229] on span "Tealium" at bounding box center [768, 235] width 916 height 25
click at [421, 207] on div "Pixel" at bounding box center [768, 205] width 937 height 34
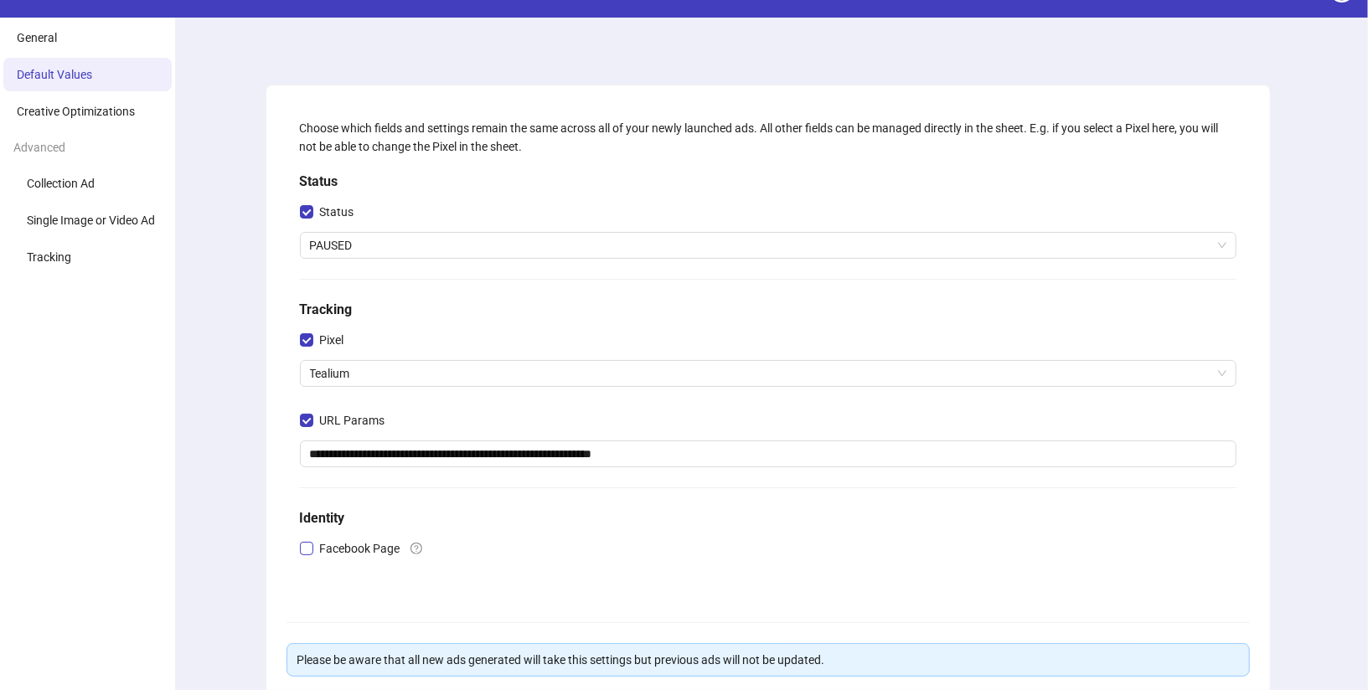
scroll to position [0, 0]
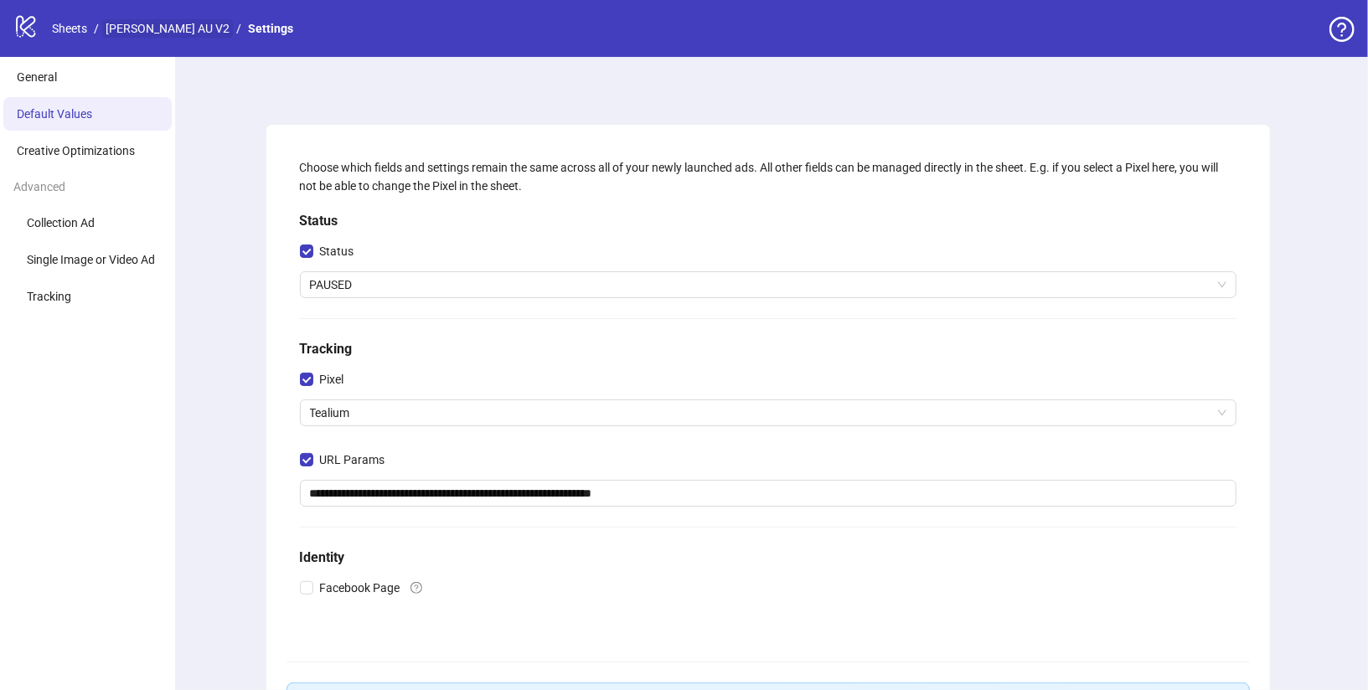
click at [174, 22] on link "[PERSON_NAME] AU V2" at bounding box center [167, 28] width 131 height 18
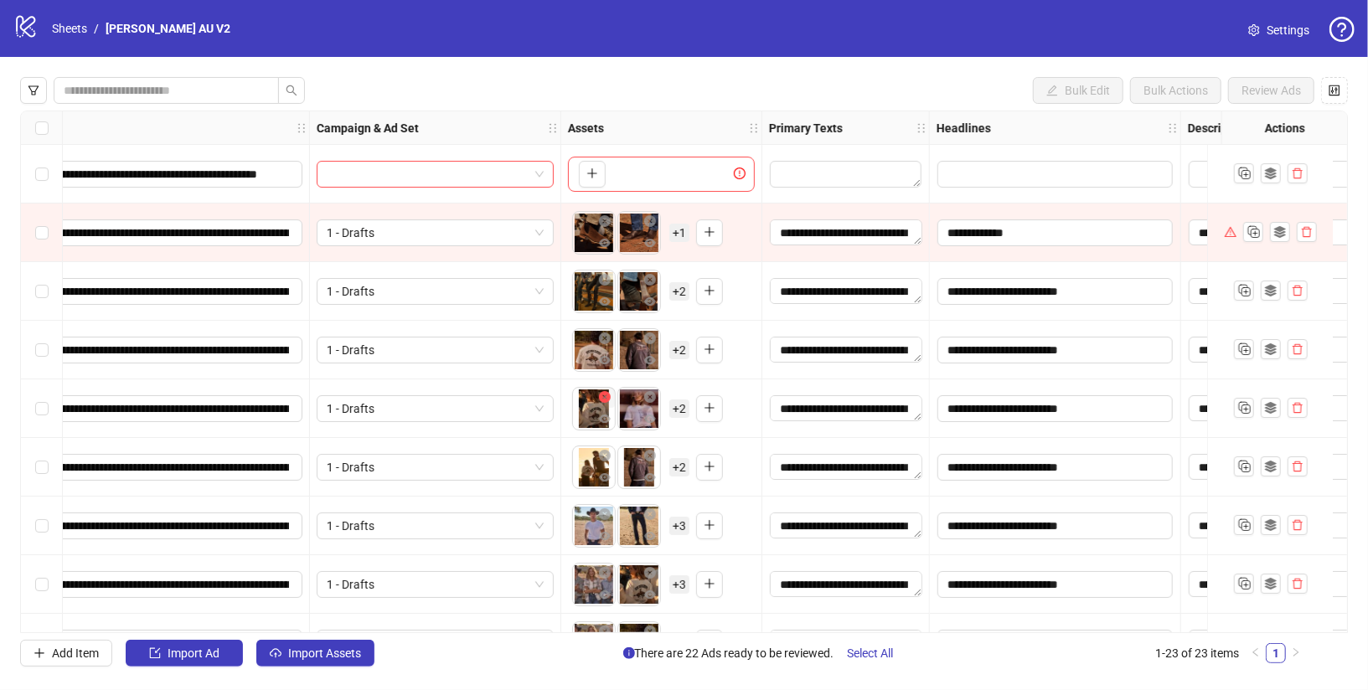
scroll to position [0, 520]
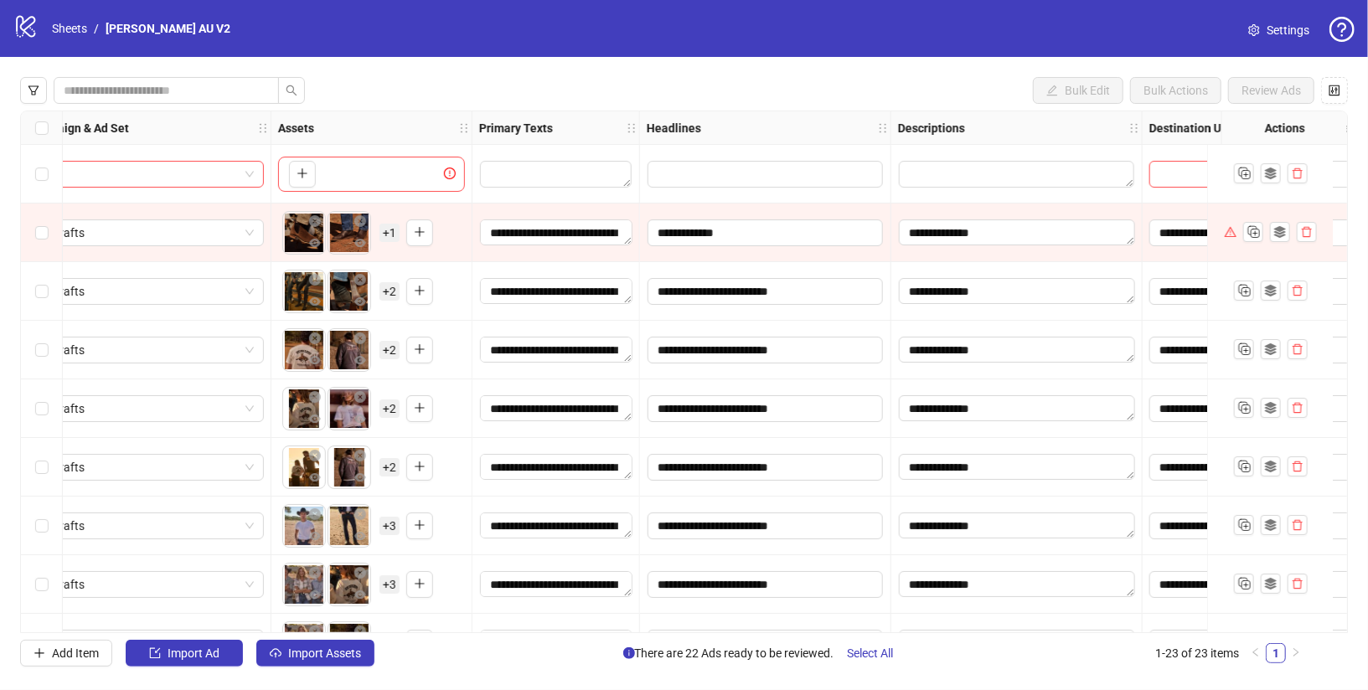
click at [1276, 34] on span "Settings" at bounding box center [1288, 30] width 43 height 18
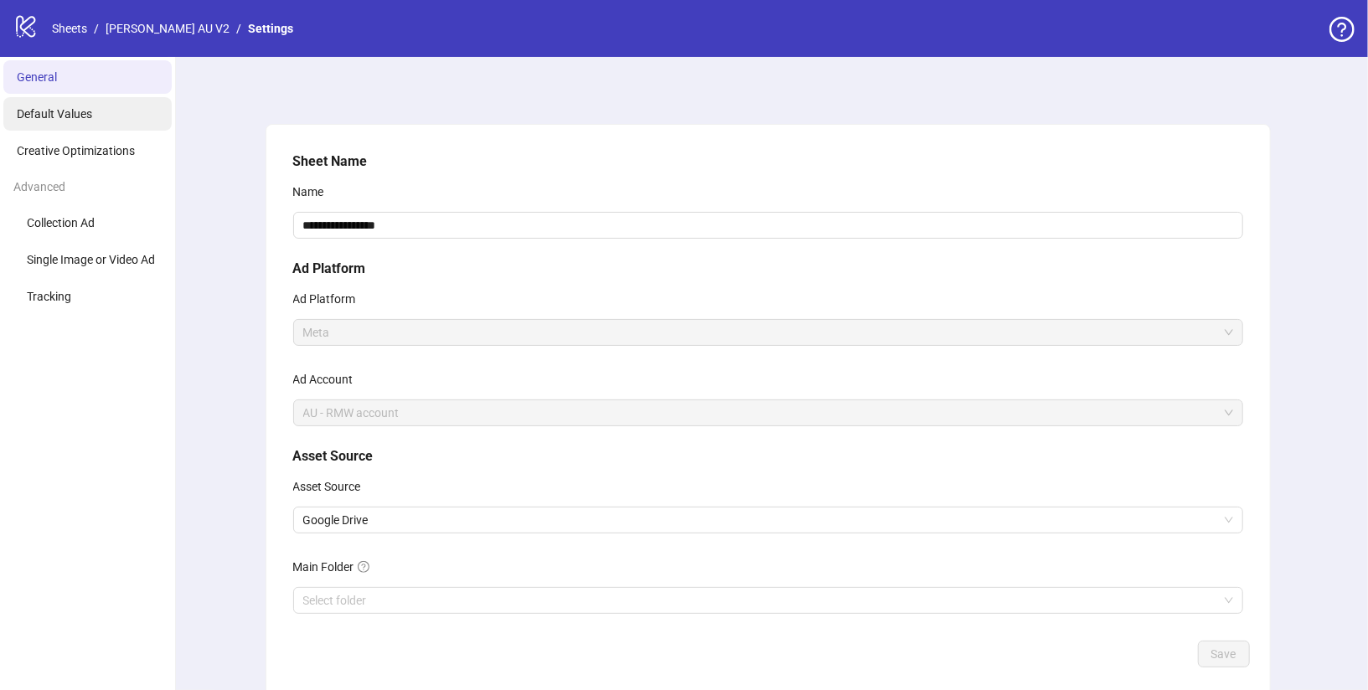
click at [101, 123] on li "Default Values" at bounding box center [87, 114] width 168 height 34
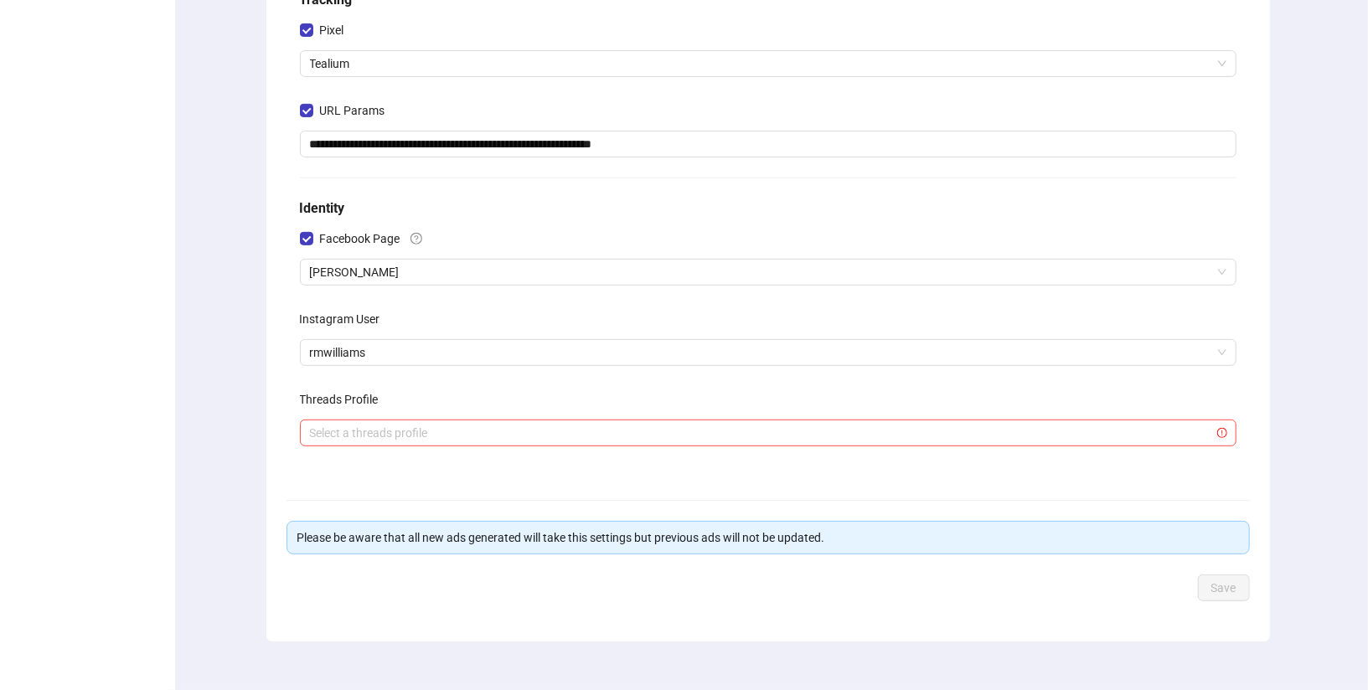
scroll to position [365, 0]
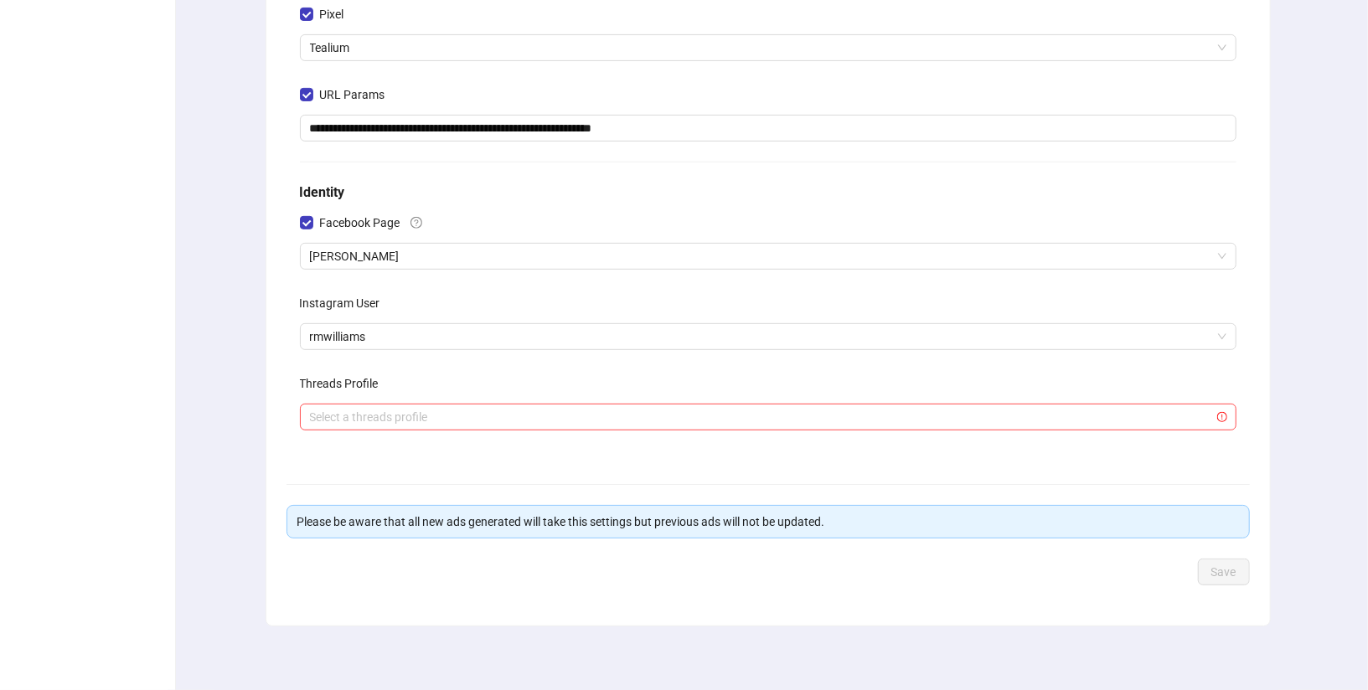
click at [561, 239] on div "Facebook Page" at bounding box center [768, 226] width 937 height 34
click at [561, 269] on div "**********" at bounding box center [768, 121] width 950 height 671
click at [555, 252] on span "[PERSON_NAME]" at bounding box center [768, 256] width 916 height 25
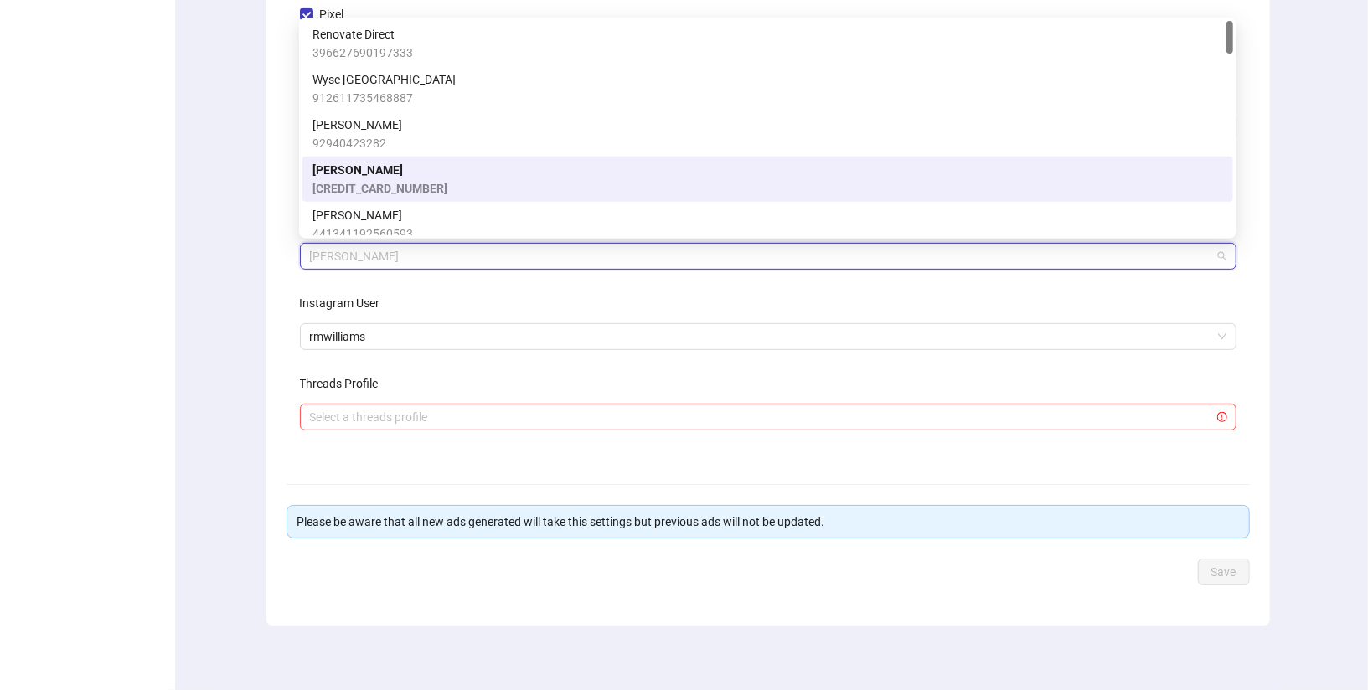
scroll to position [0, 0]
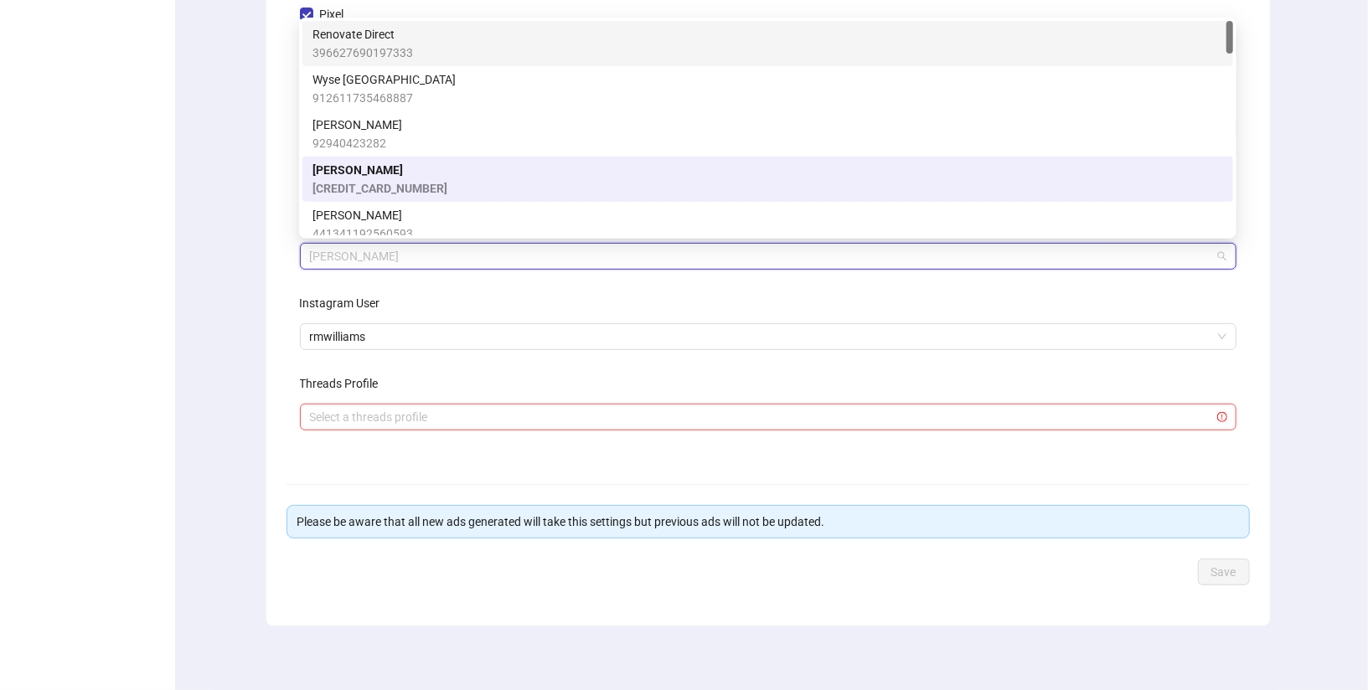
click at [457, 33] on div "Renovate Direct 396627690197333" at bounding box center [767, 43] width 911 height 37
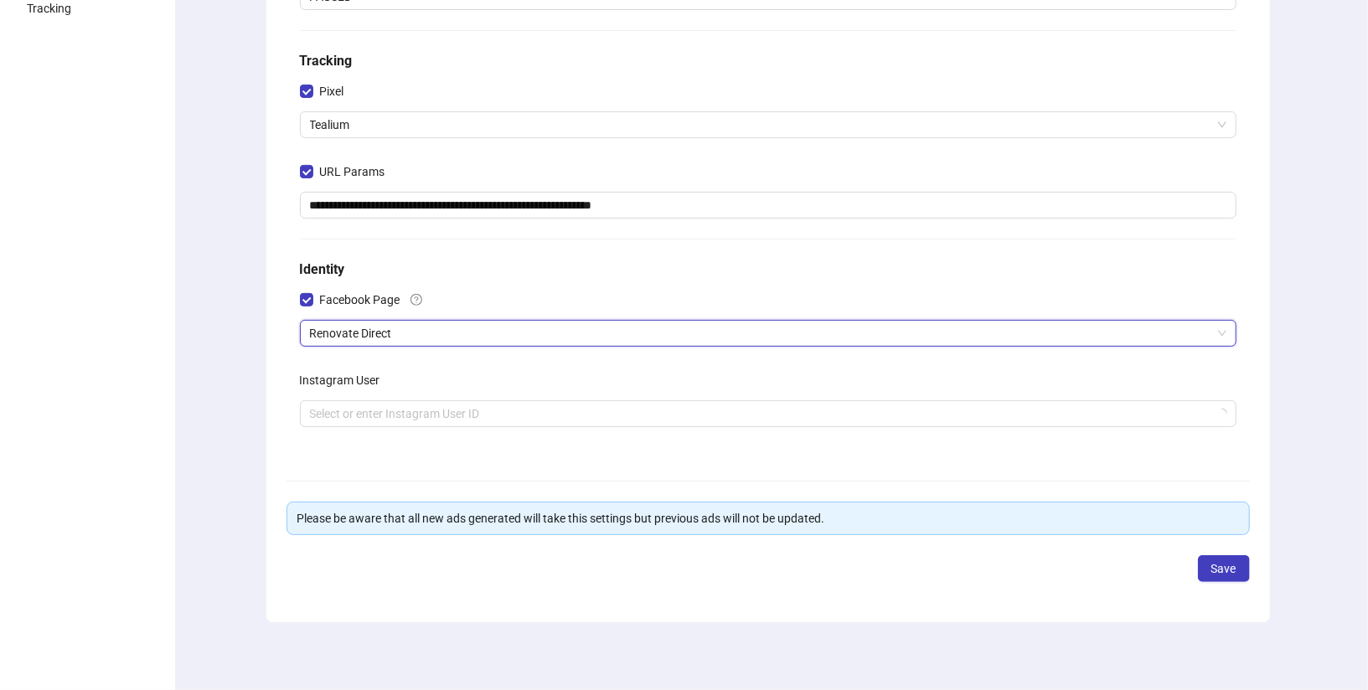
scroll to position [285, 0]
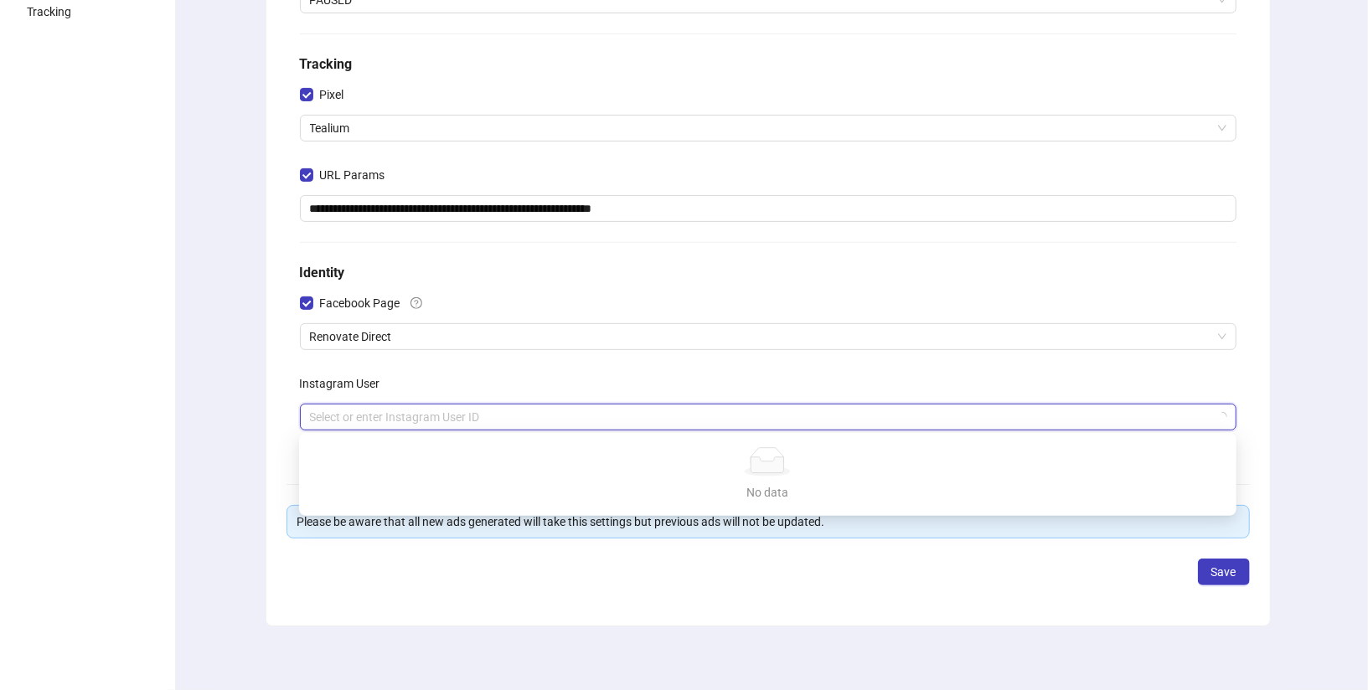
click at [491, 416] on input "search" at bounding box center [760, 417] width 901 height 25
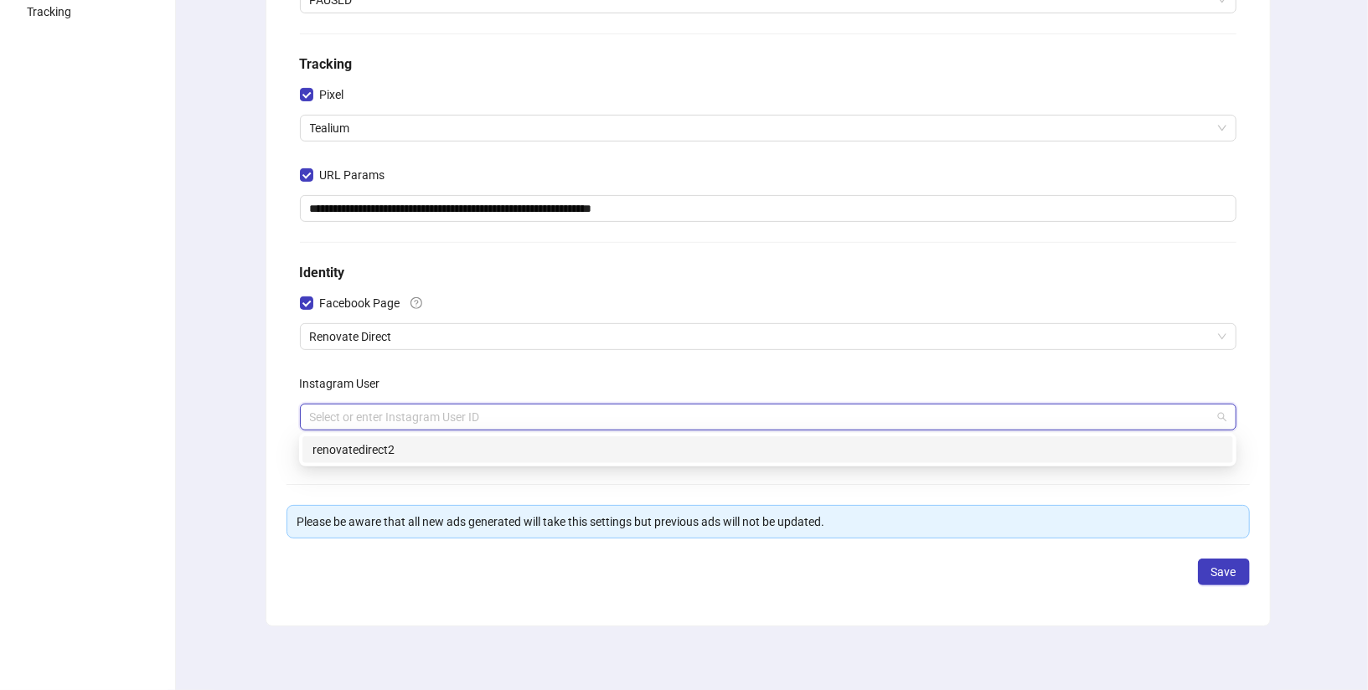
click at [474, 444] on div "renovatedirect2" at bounding box center [767, 450] width 911 height 18
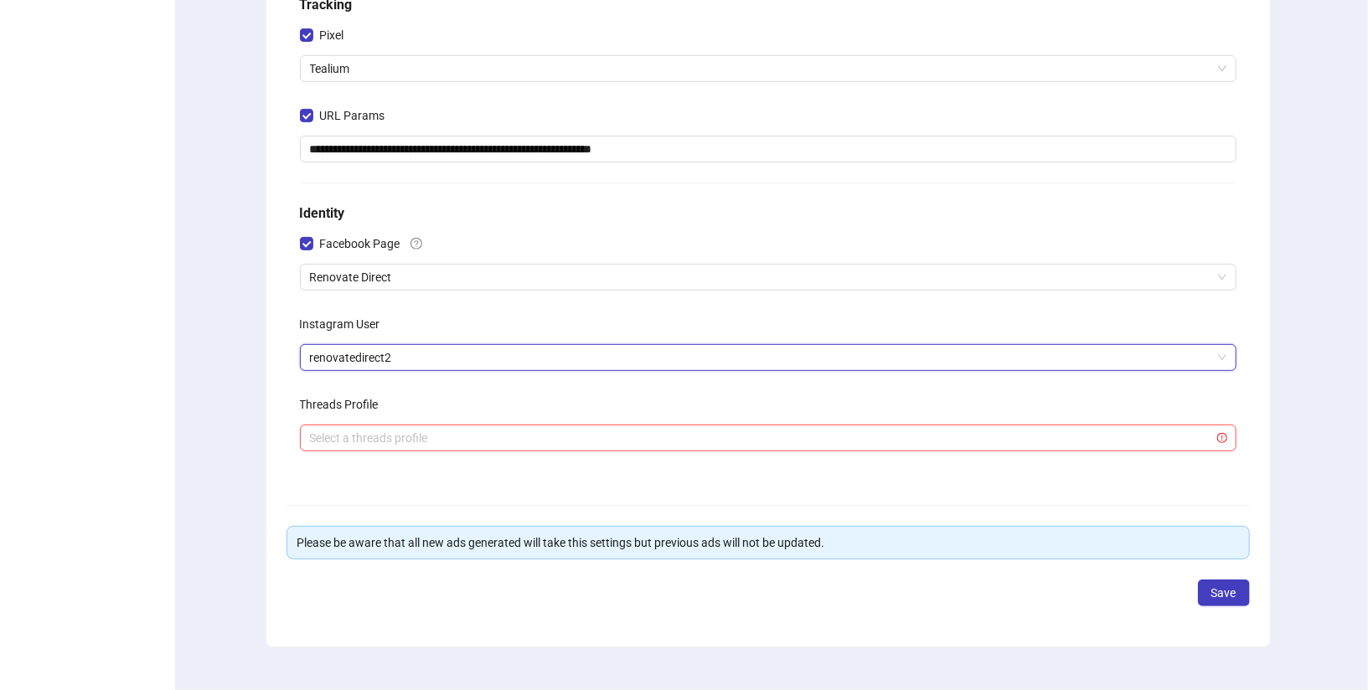
scroll to position [365, 0]
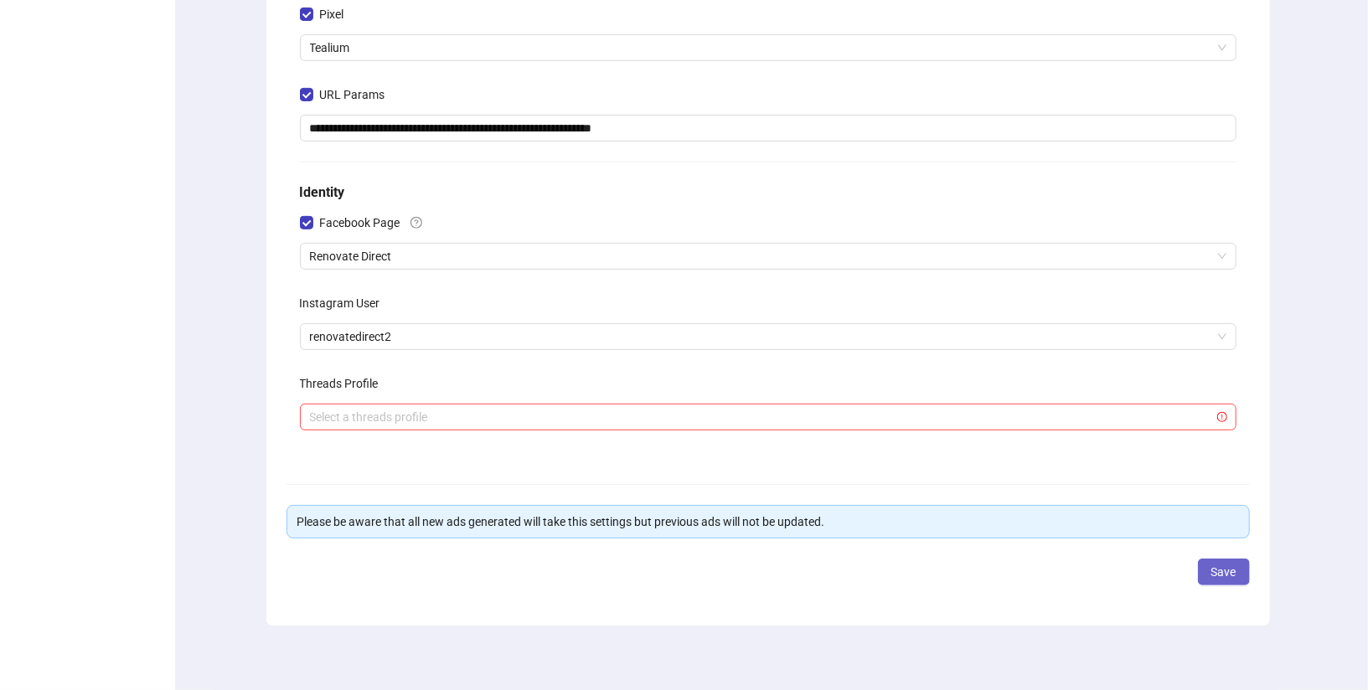
click at [1226, 571] on span "Save" at bounding box center [1223, 571] width 25 height 13
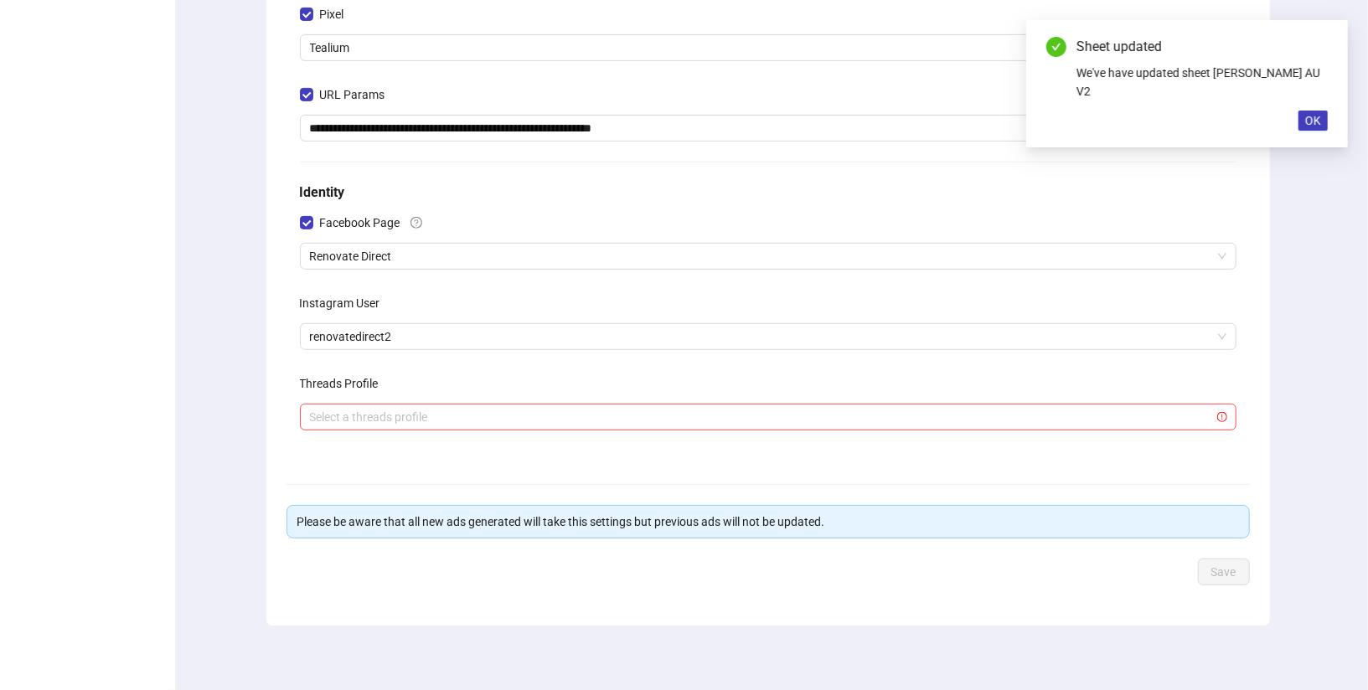
click at [1316, 89] on div "Sheet updated We've have updated sheet RM Williams AU V2 OK" at bounding box center [1187, 83] width 322 height 127
click at [1313, 114] on span "OK" at bounding box center [1313, 120] width 16 height 13
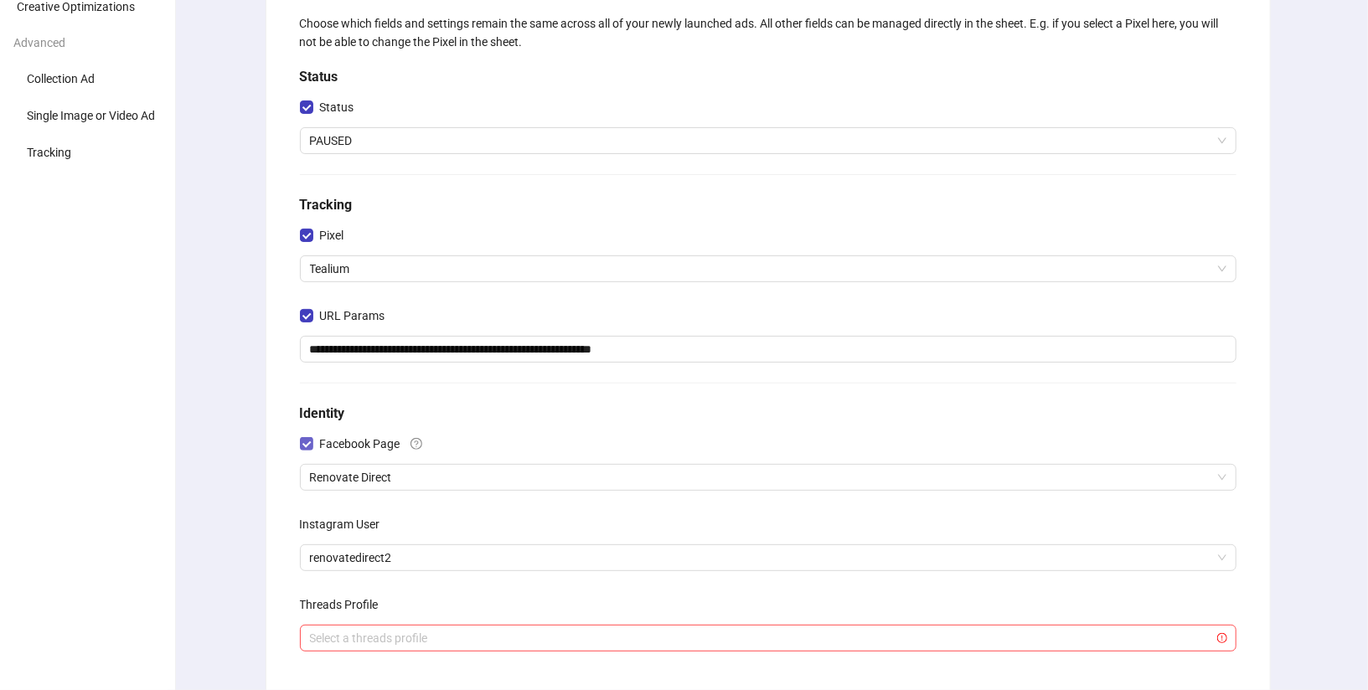
scroll to position [0, 0]
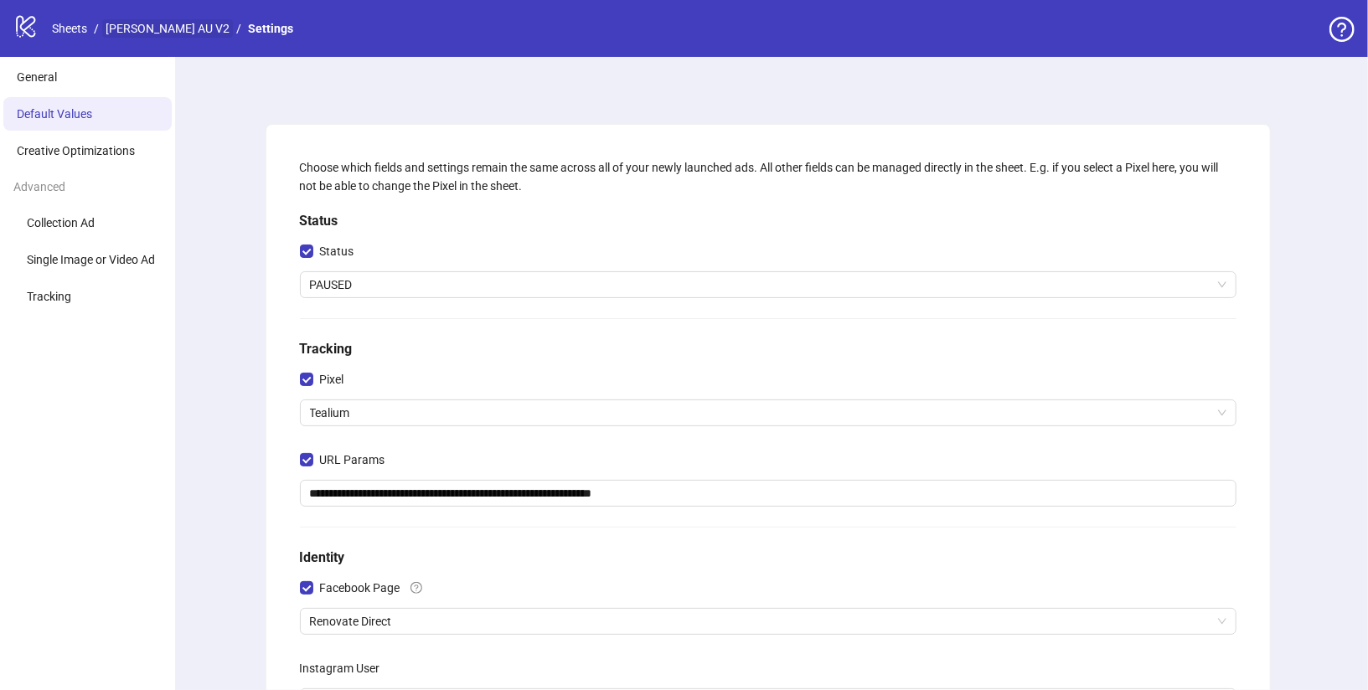
click at [169, 23] on link "[PERSON_NAME] AU V2" at bounding box center [167, 28] width 131 height 18
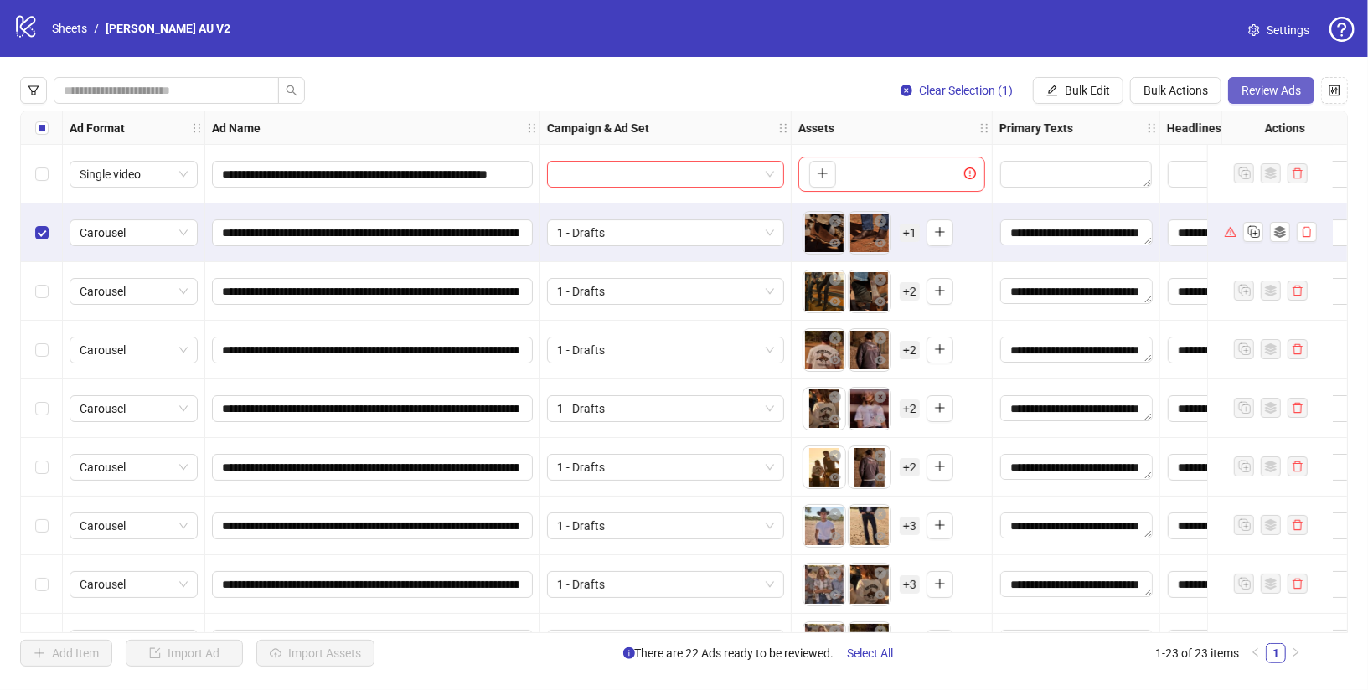
click at [1289, 90] on span "Review Ads" at bounding box center [1270, 90] width 59 height 13
click at [1276, 100] on button "Review Ads" at bounding box center [1271, 90] width 86 height 27
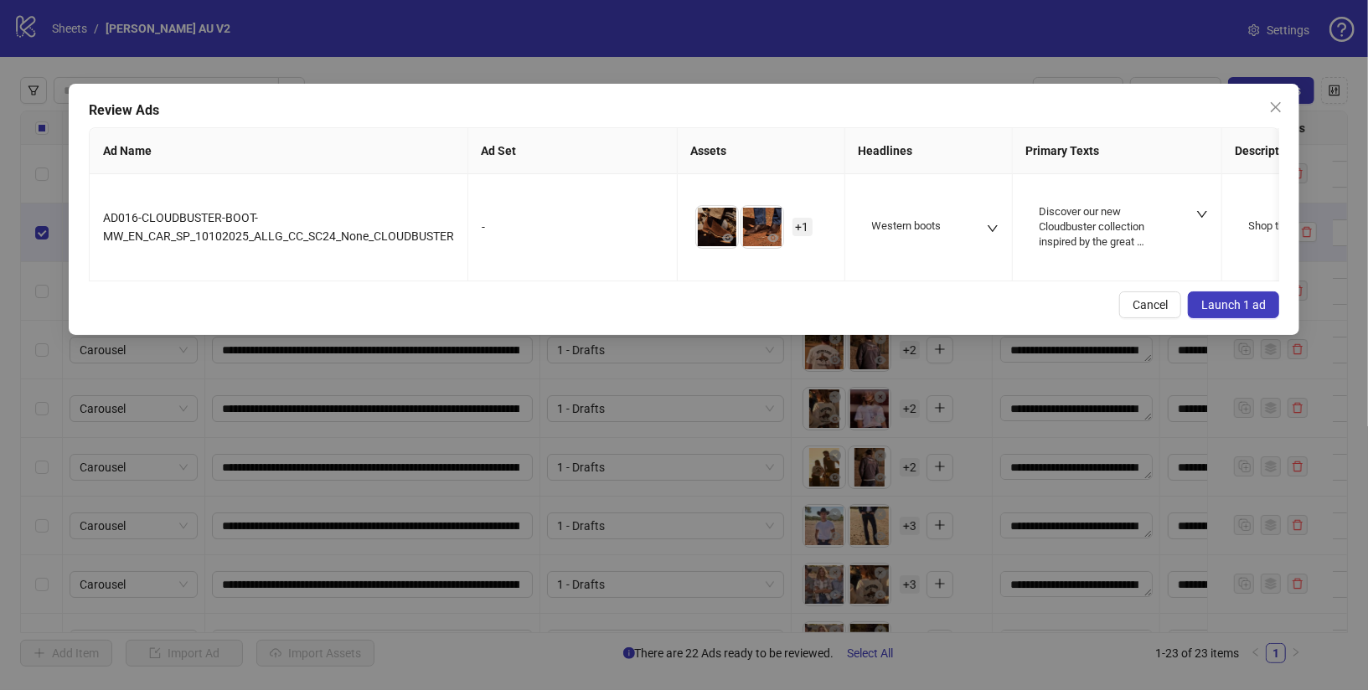
click at [1243, 314] on button "Launch 1 ad" at bounding box center [1233, 305] width 91 height 27
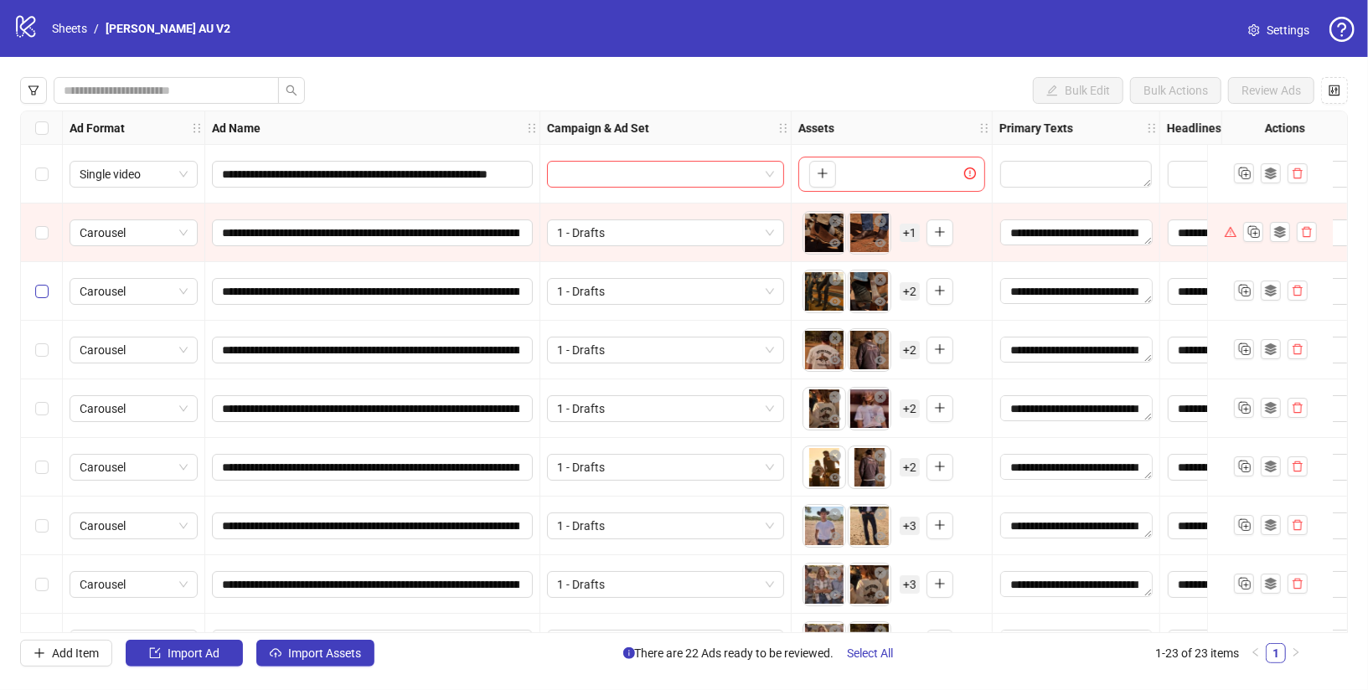
click at [42, 298] on label "Select row 3" at bounding box center [41, 291] width 13 height 18
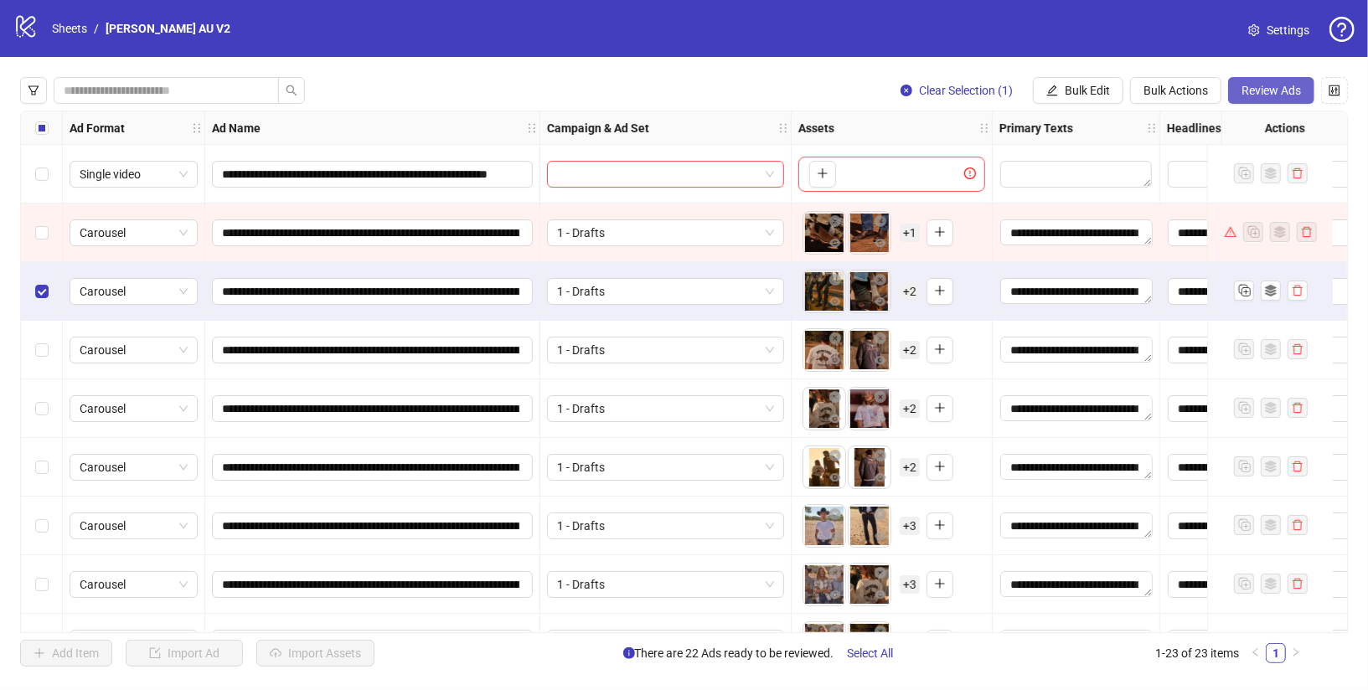
click at [1264, 102] on button "Review Ads" at bounding box center [1271, 90] width 86 height 27
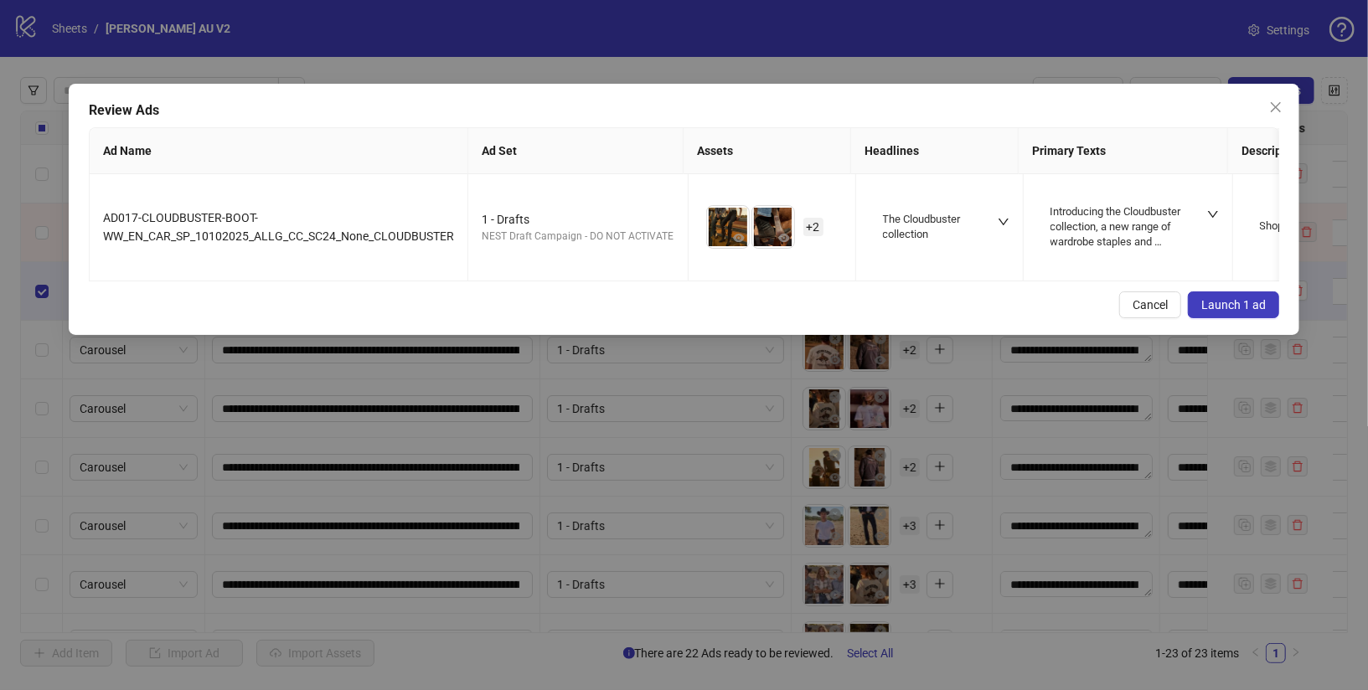
click at [1252, 311] on button "Launch 1 ad" at bounding box center [1233, 305] width 91 height 27
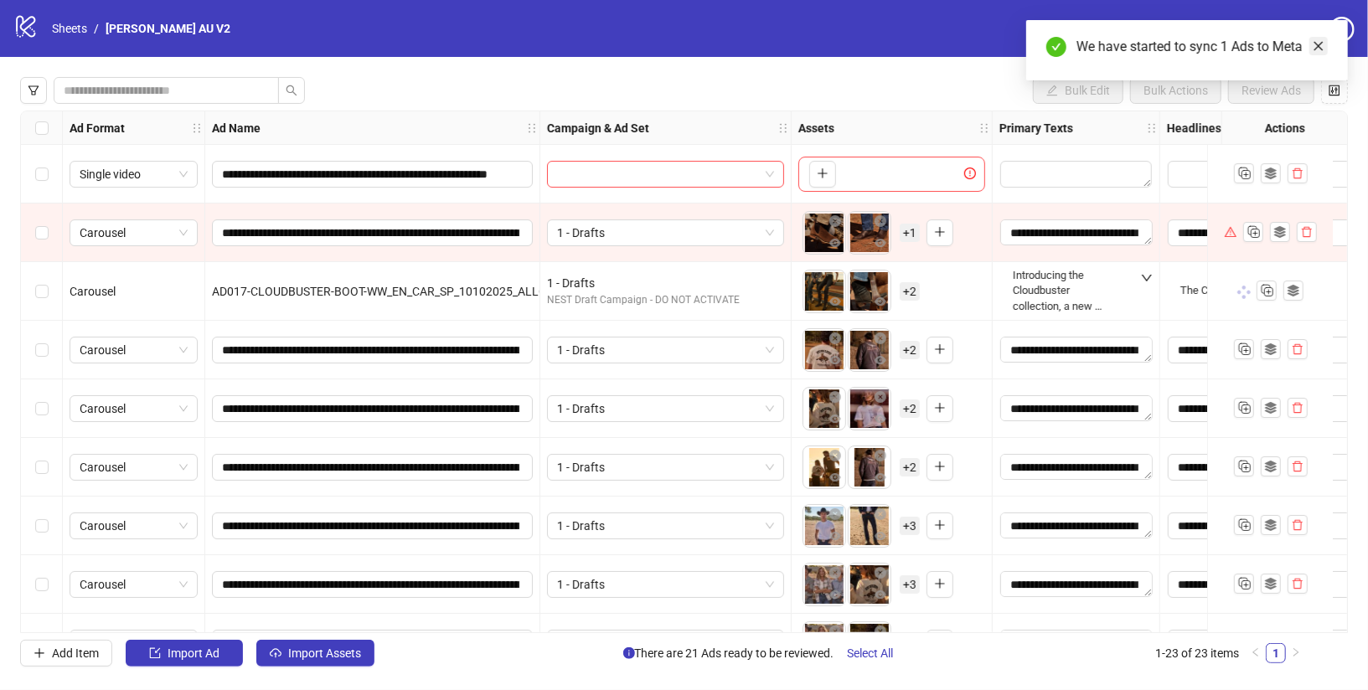
click at [1321, 46] on icon "close" at bounding box center [1319, 46] width 12 height 12
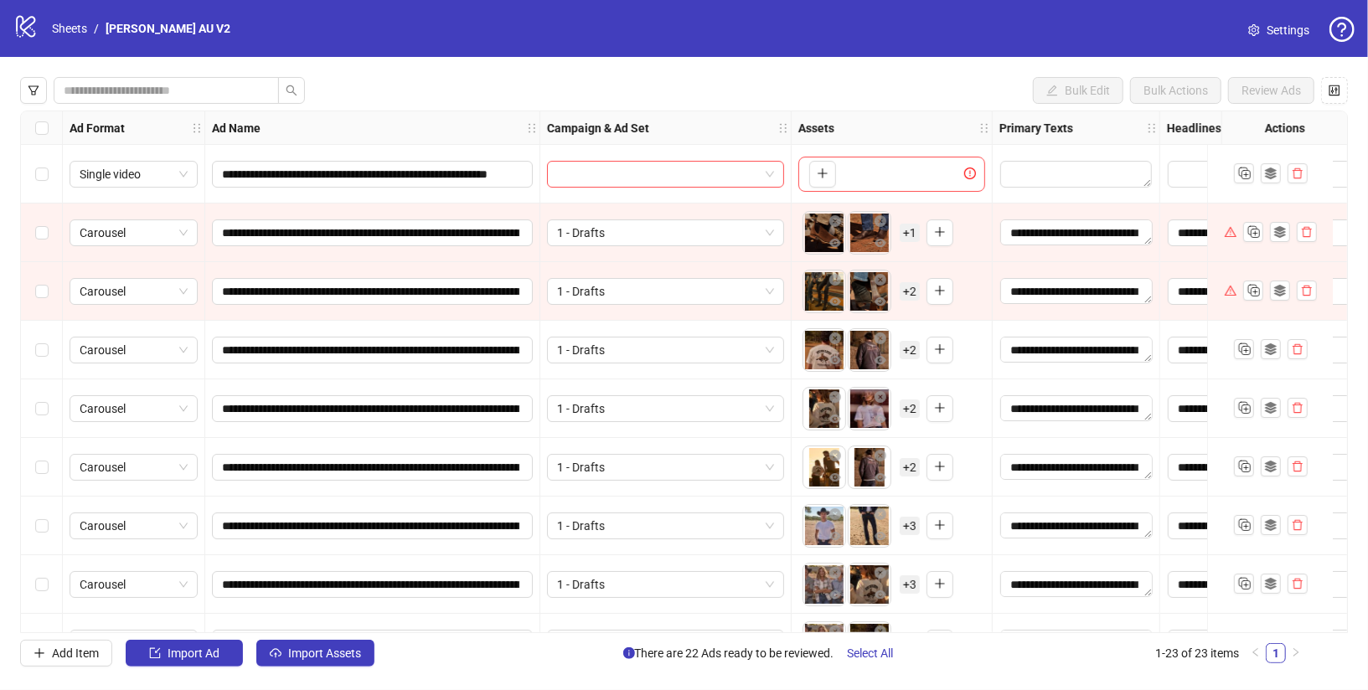
click at [1272, 35] on span "Settings" at bounding box center [1288, 30] width 43 height 18
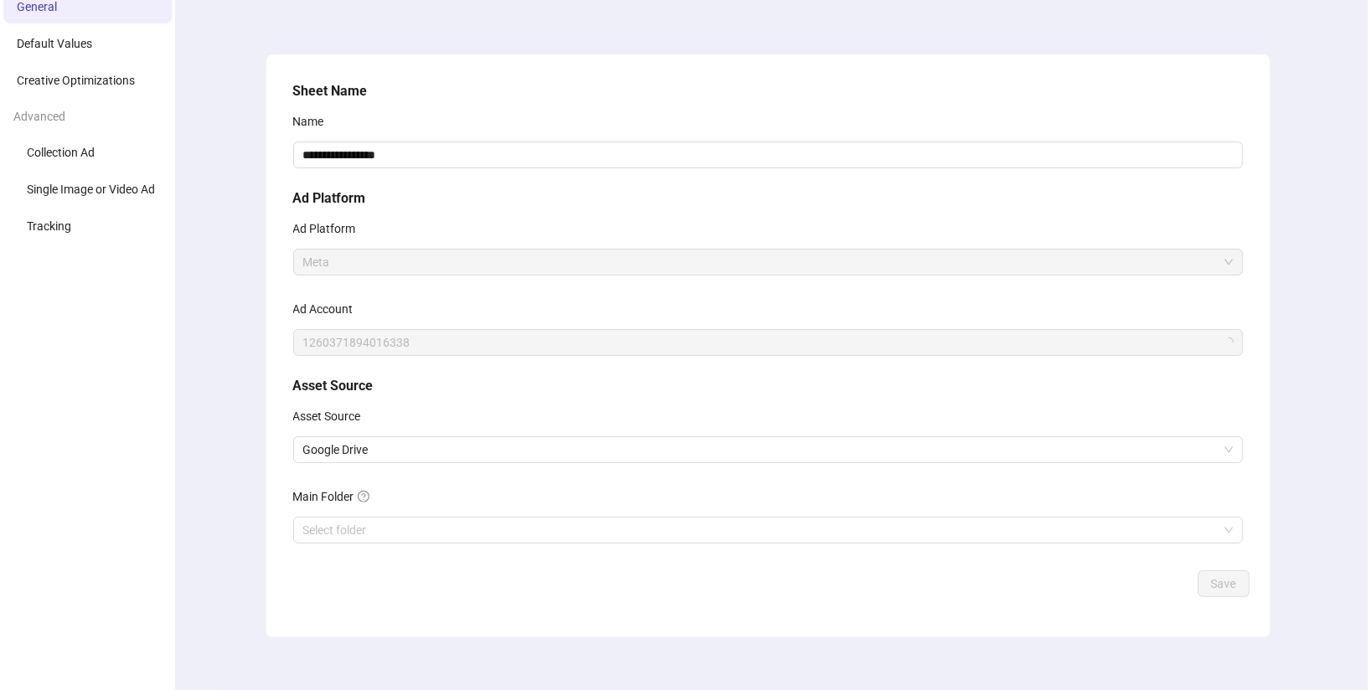
scroll to position [85, 0]
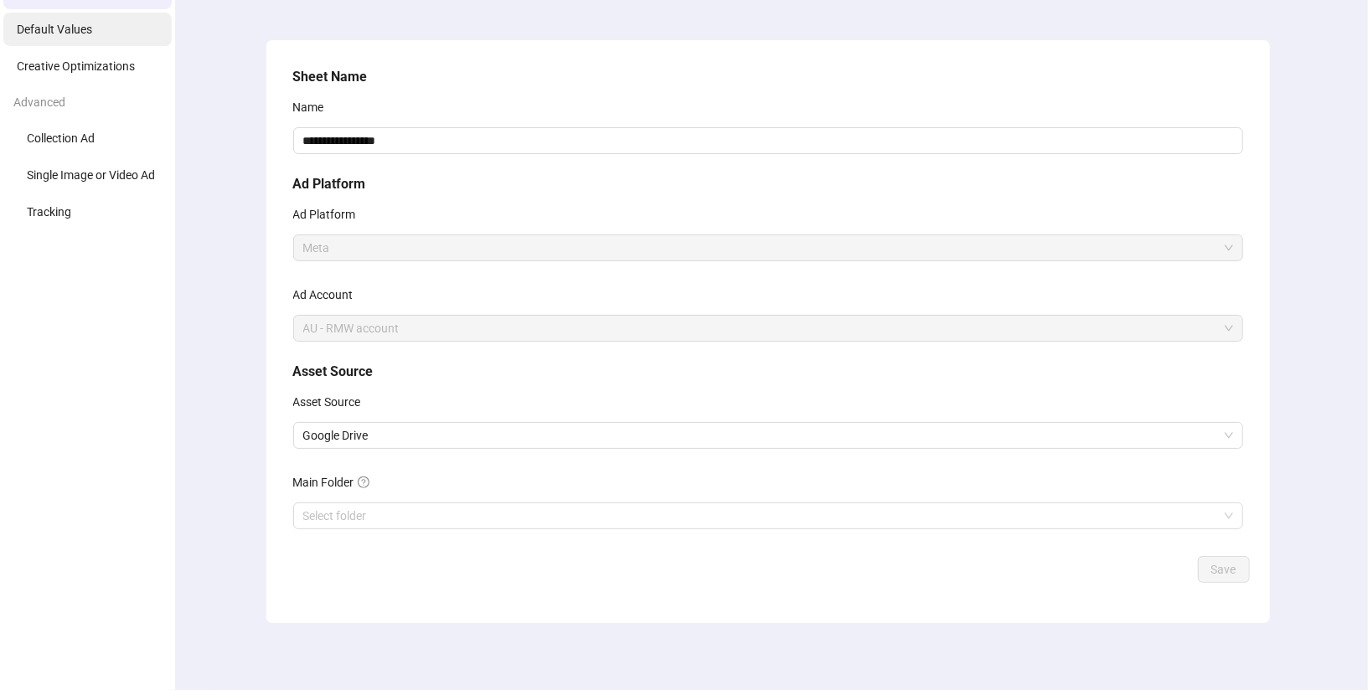
click at [128, 36] on li "Default Values" at bounding box center [87, 30] width 168 height 34
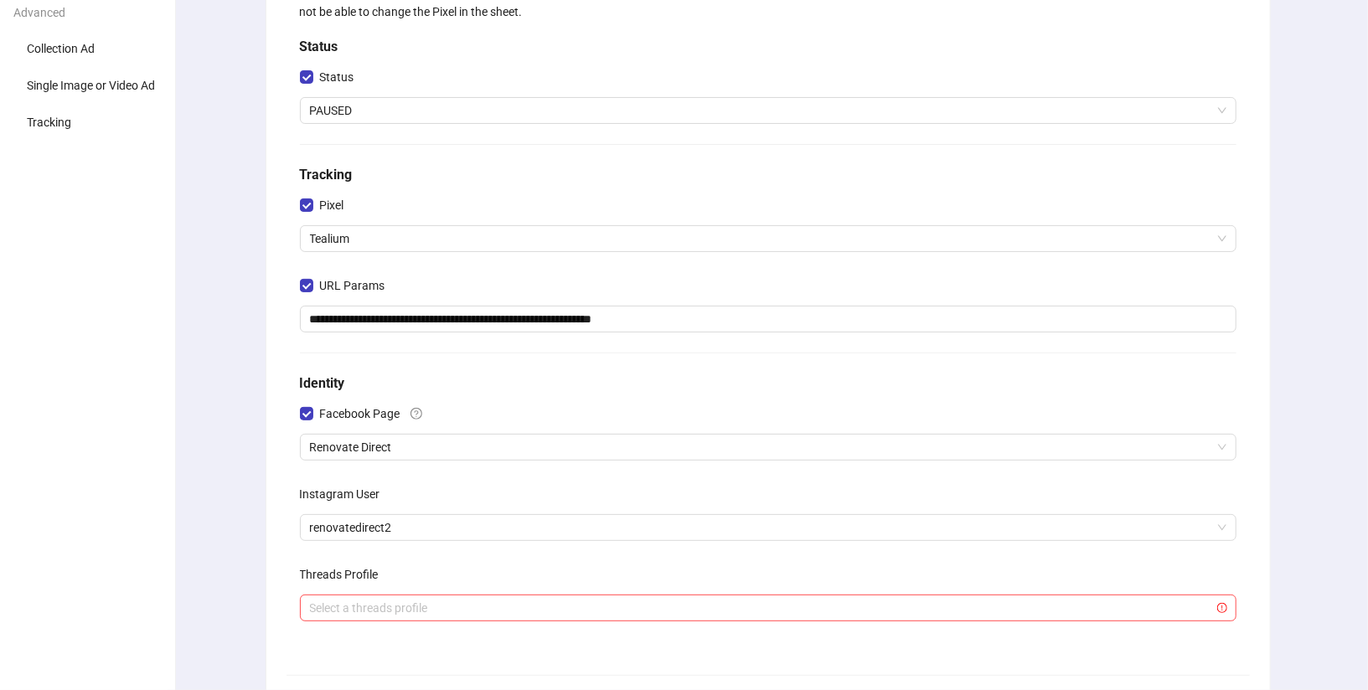
scroll to position [365, 0]
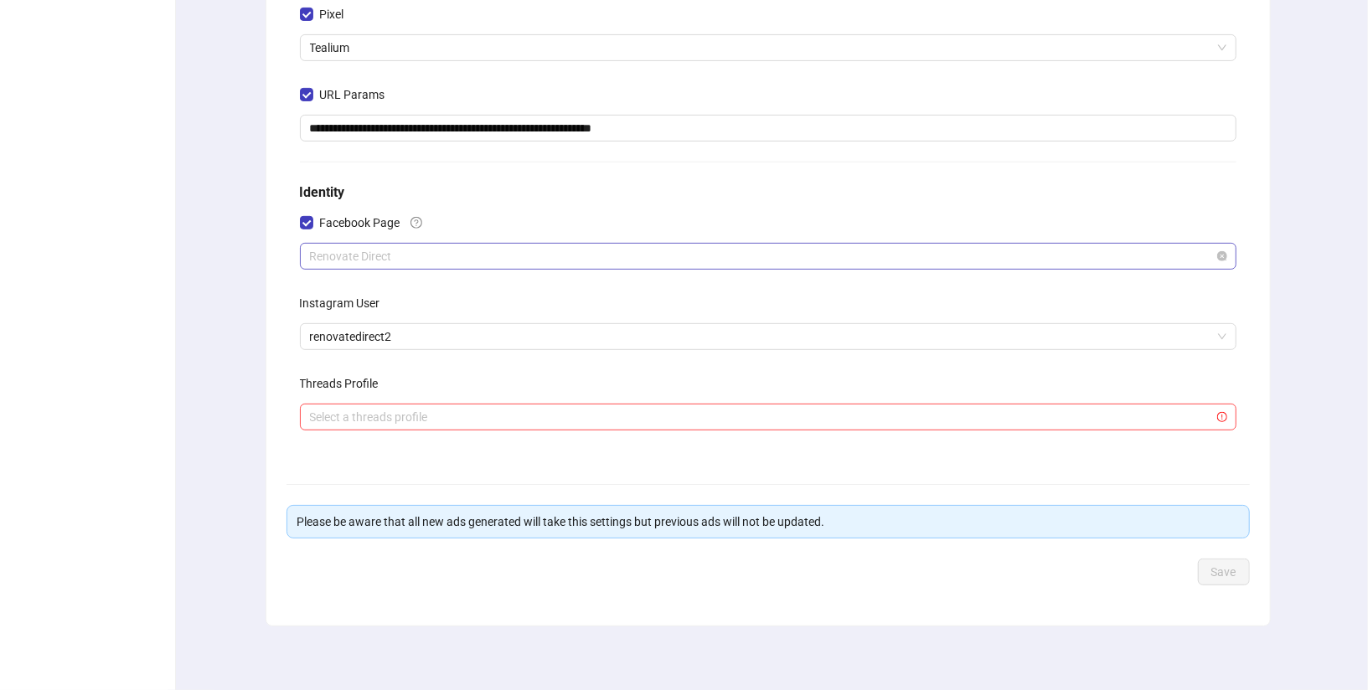
click at [865, 250] on span "Renovate Direct" at bounding box center [768, 256] width 916 height 25
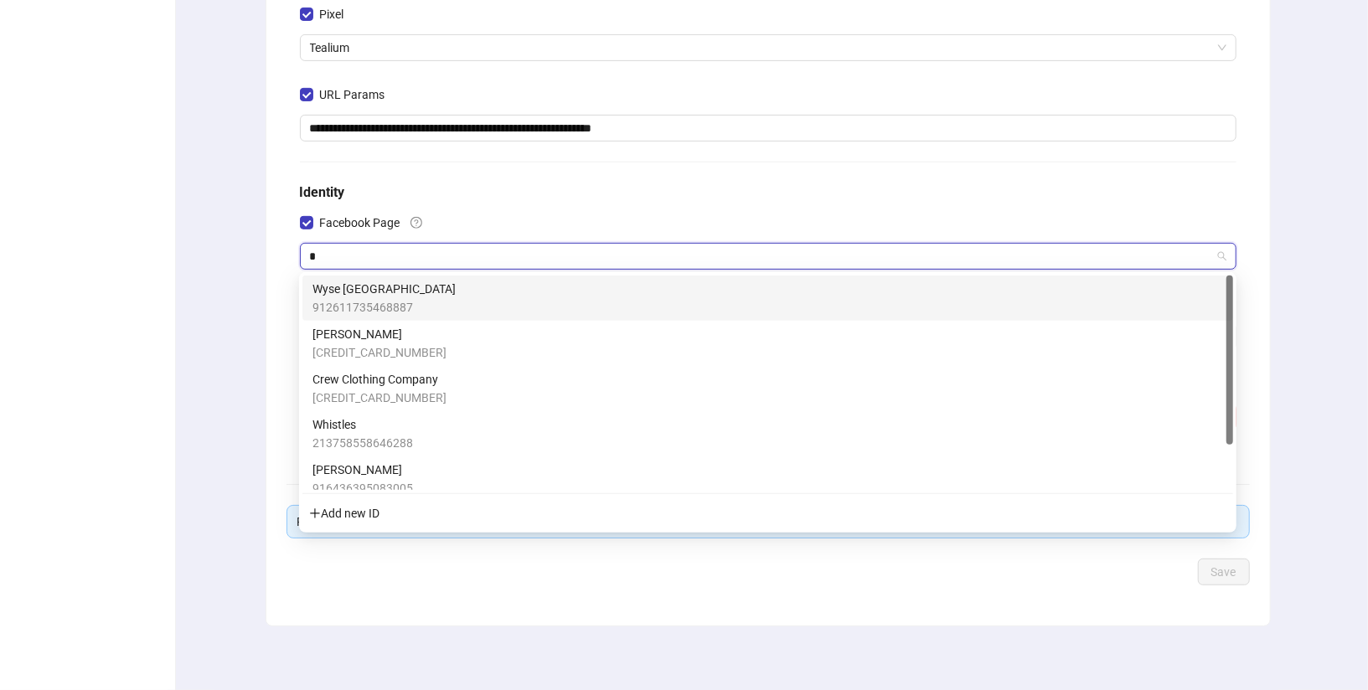
type input "**"
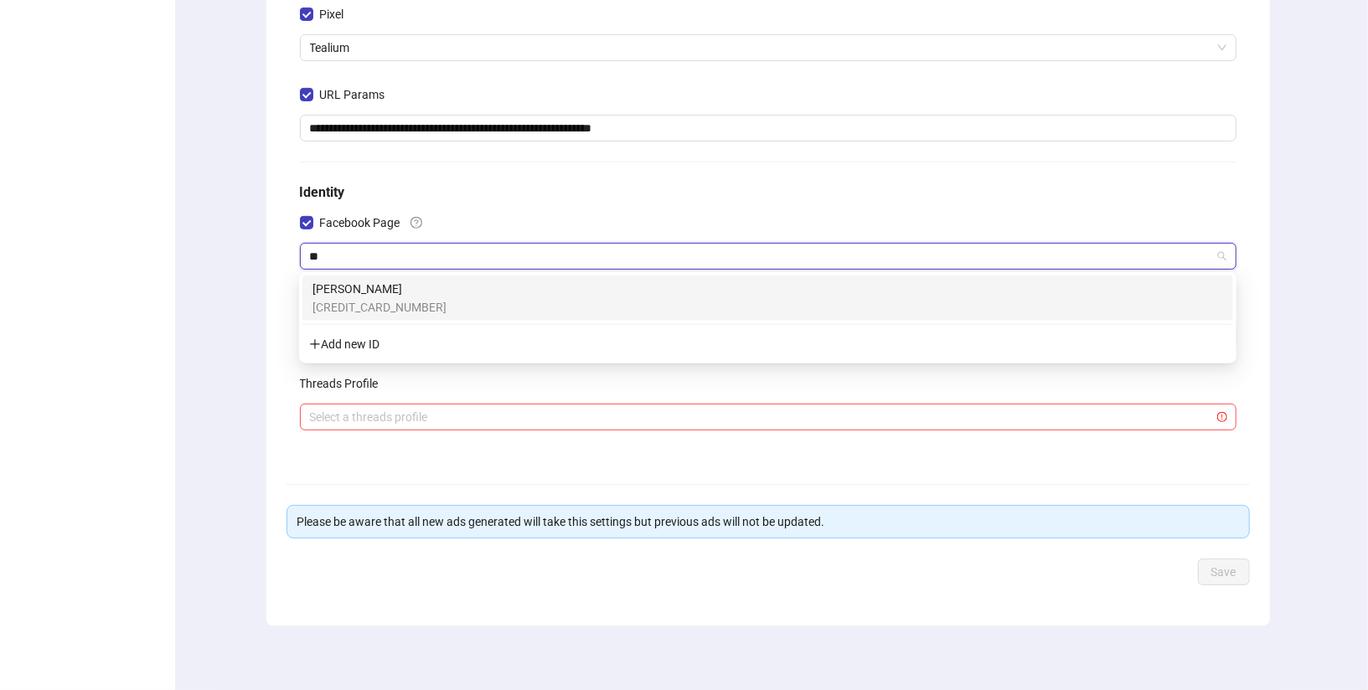
click at [390, 298] on span "[CREDIT_CARD_NUMBER]" at bounding box center [379, 307] width 134 height 18
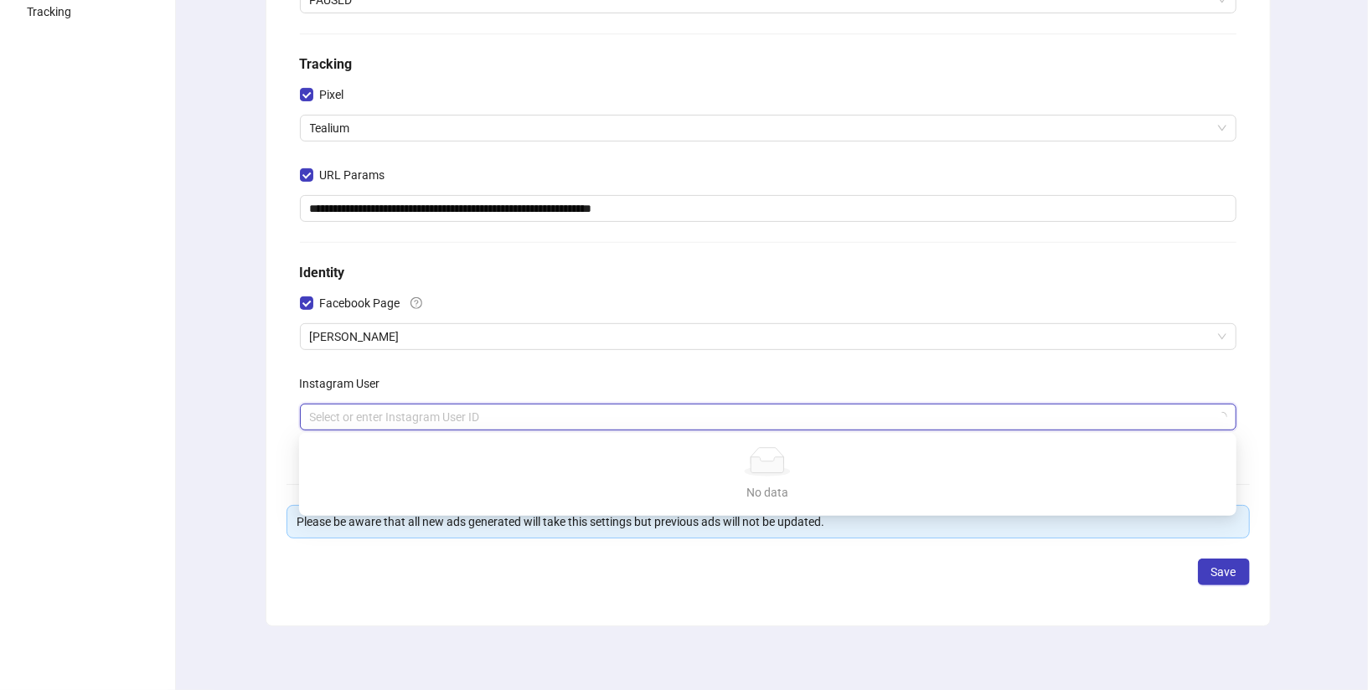
click at [344, 410] on input "search" at bounding box center [760, 417] width 901 height 25
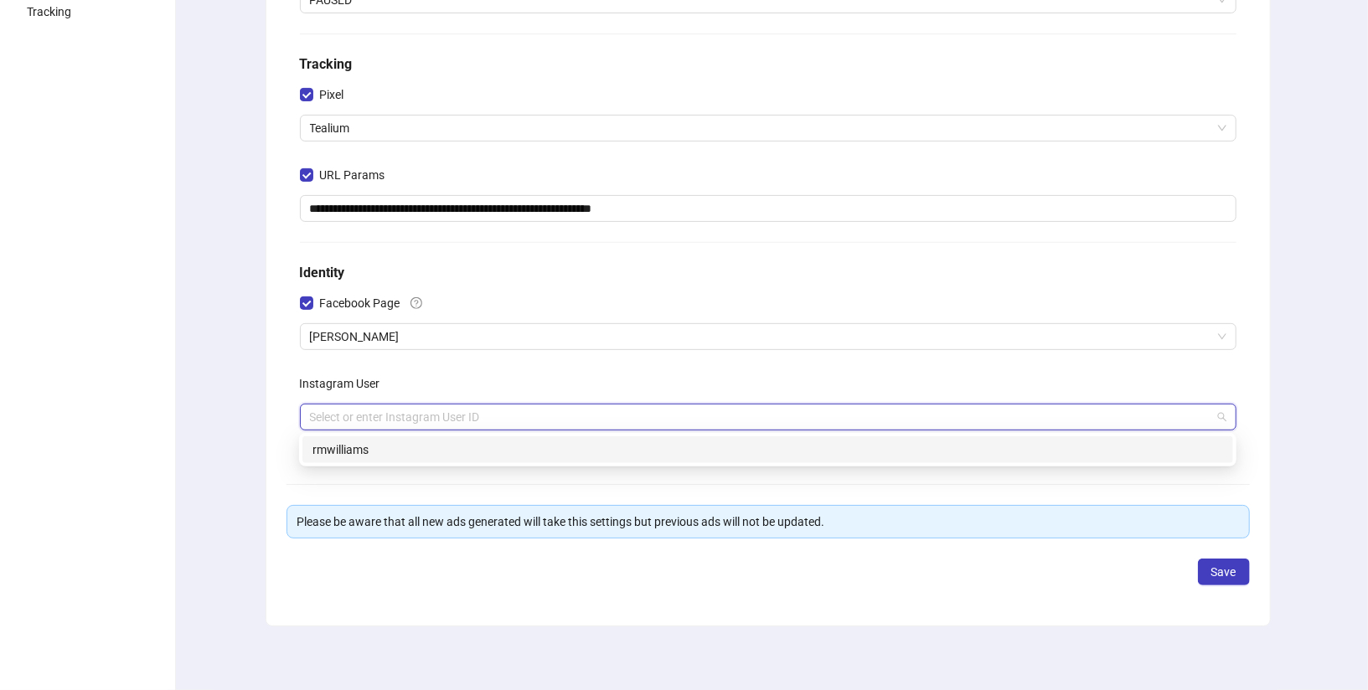
click at [343, 461] on div "rmwilliams" at bounding box center [767, 449] width 931 height 27
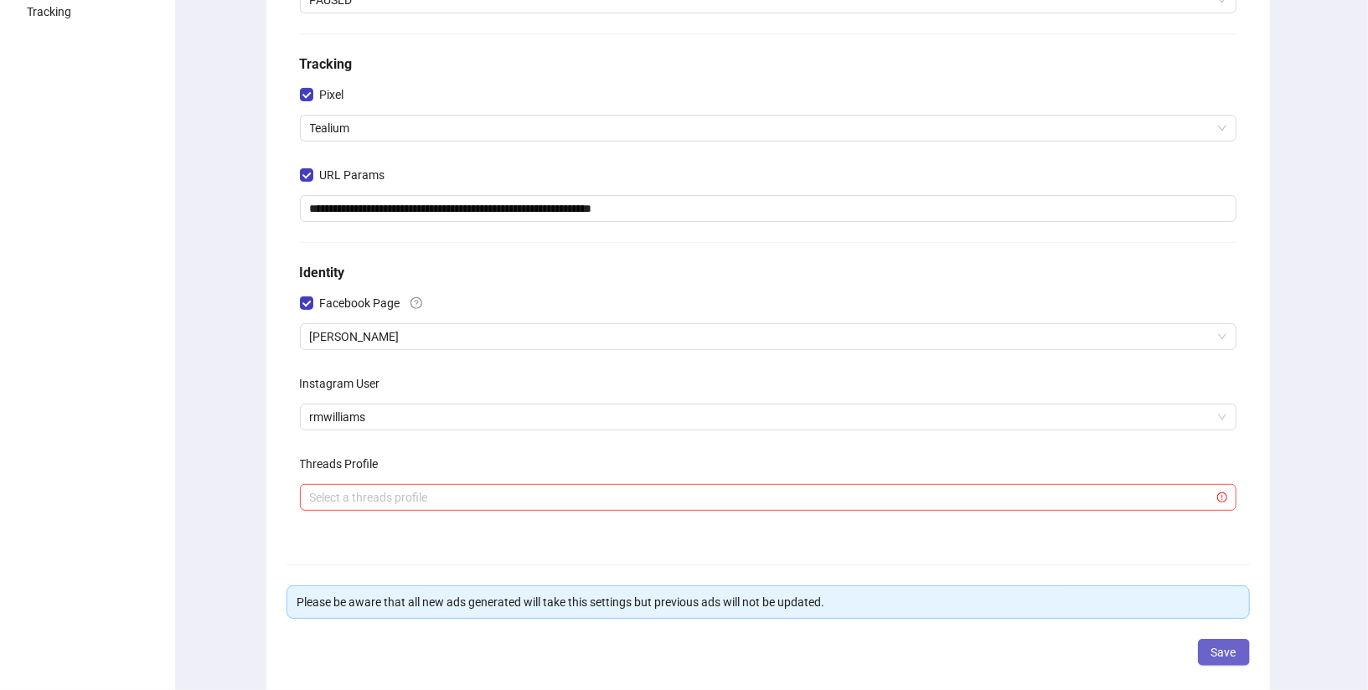
click at [1215, 649] on span "Save" at bounding box center [1223, 652] width 25 height 13
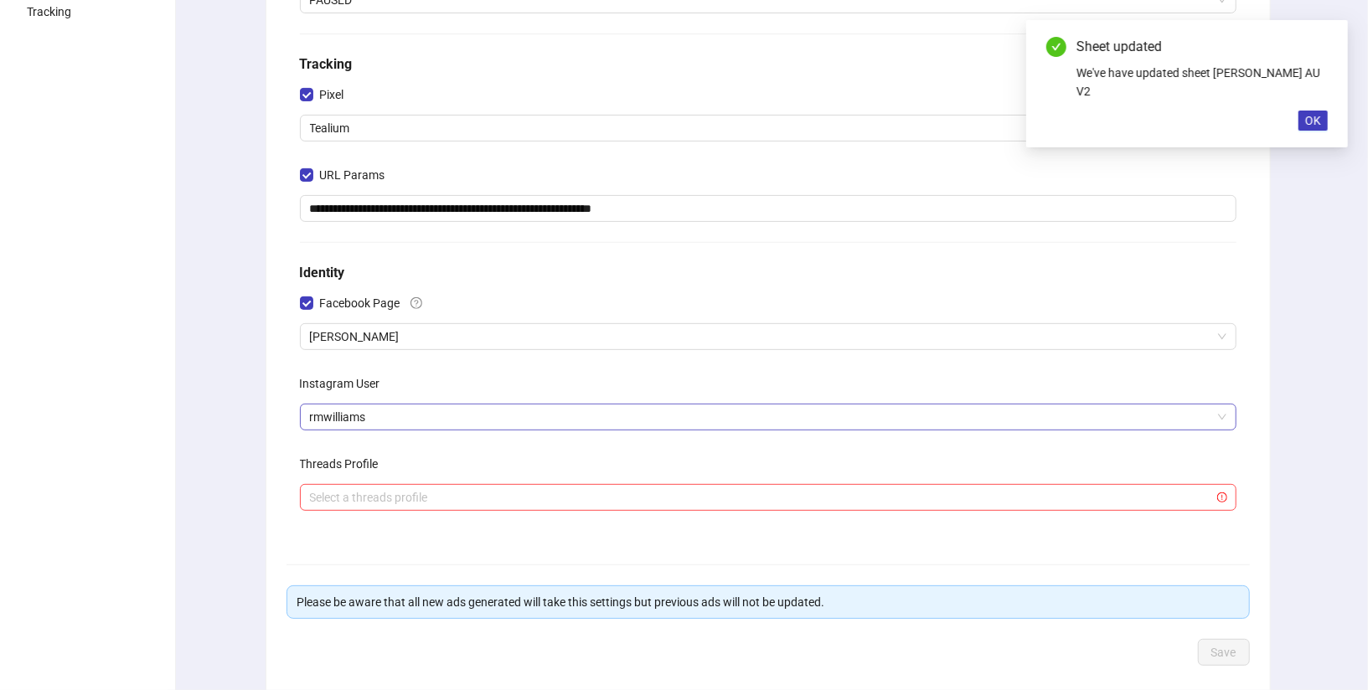
click at [408, 417] on span "rmwilliams" at bounding box center [768, 417] width 916 height 25
click at [1351, 382] on div "**********" at bounding box center [768, 273] width 1200 height 1002
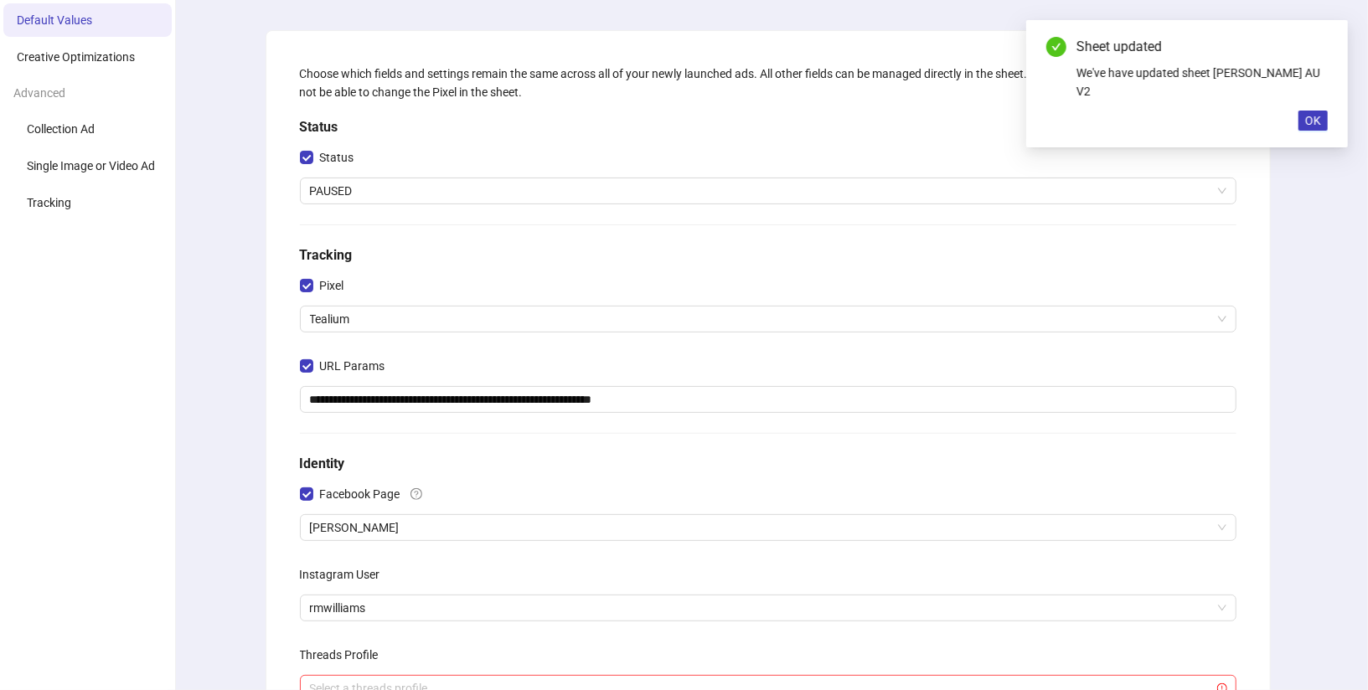
scroll to position [0, 0]
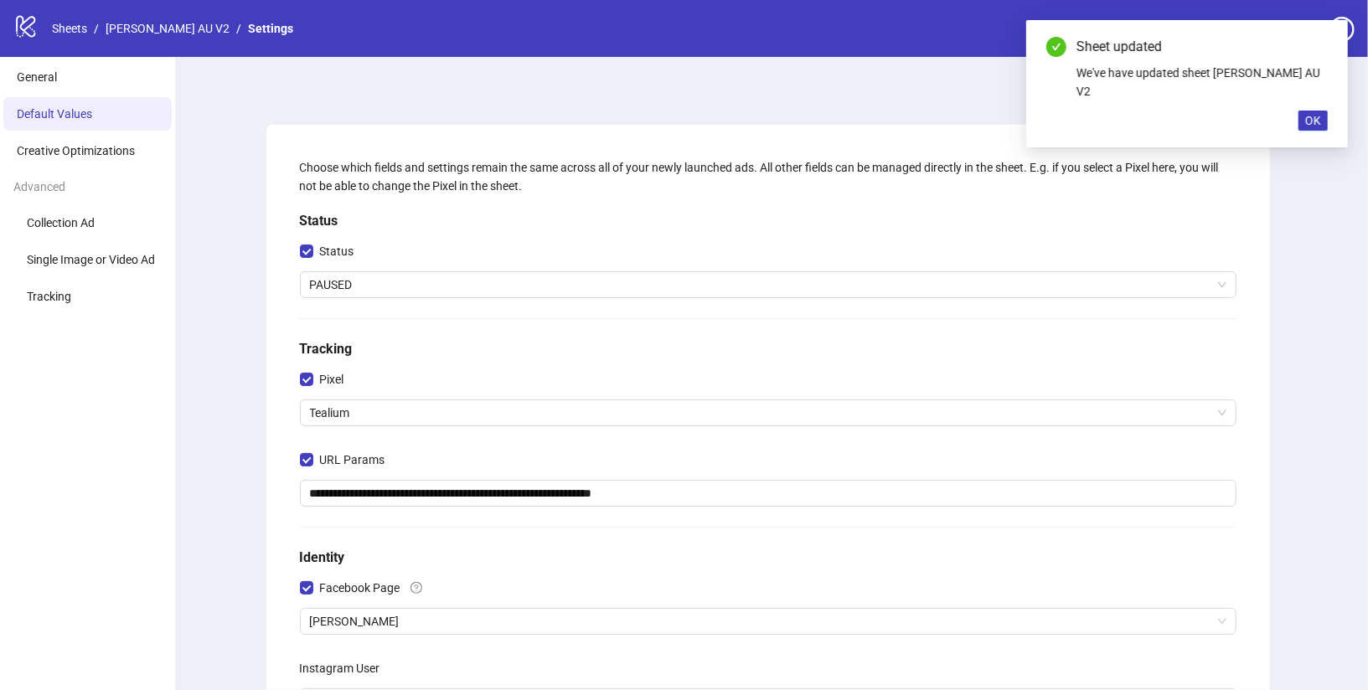
click at [160, 43] on div "logo/logo-mobile Sheets / [PERSON_NAME] AU V2 / Settings" at bounding box center [156, 28] width 286 height 30
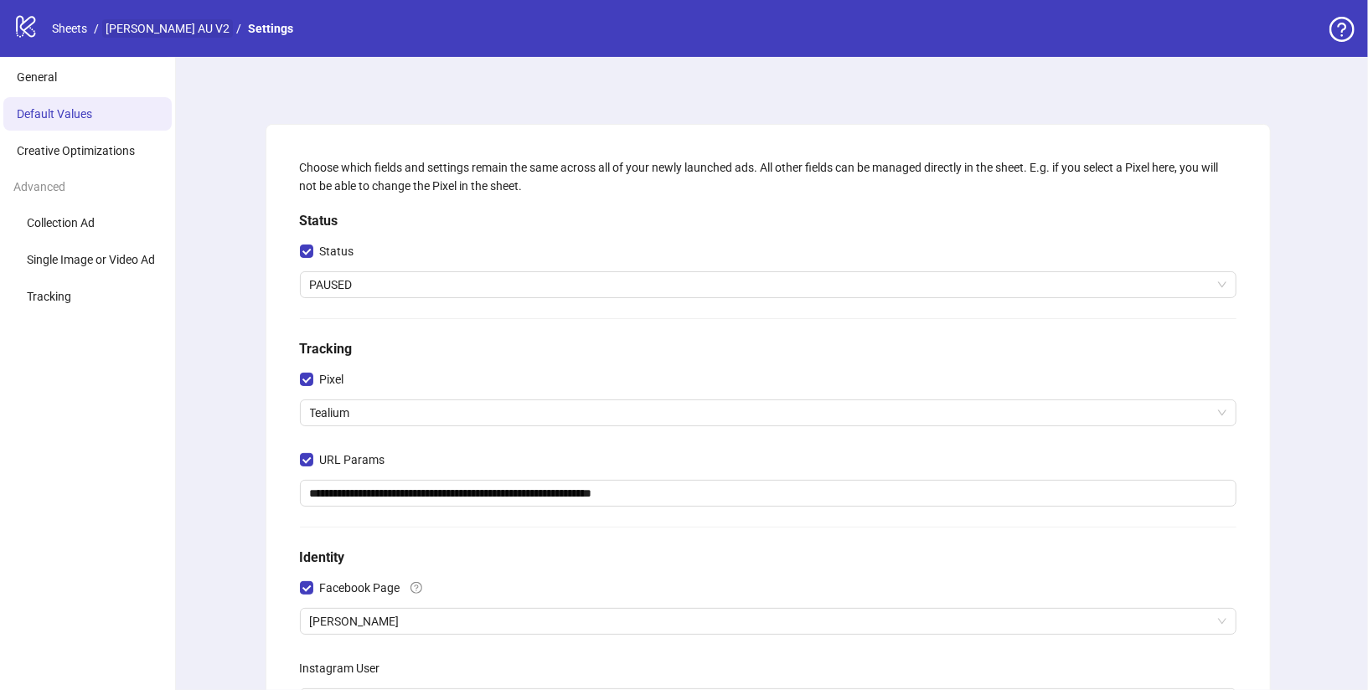
click at [163, 28] on link "[PERSON_NAME] AU V2" at bounding box center [167, 28] width 131 height 18
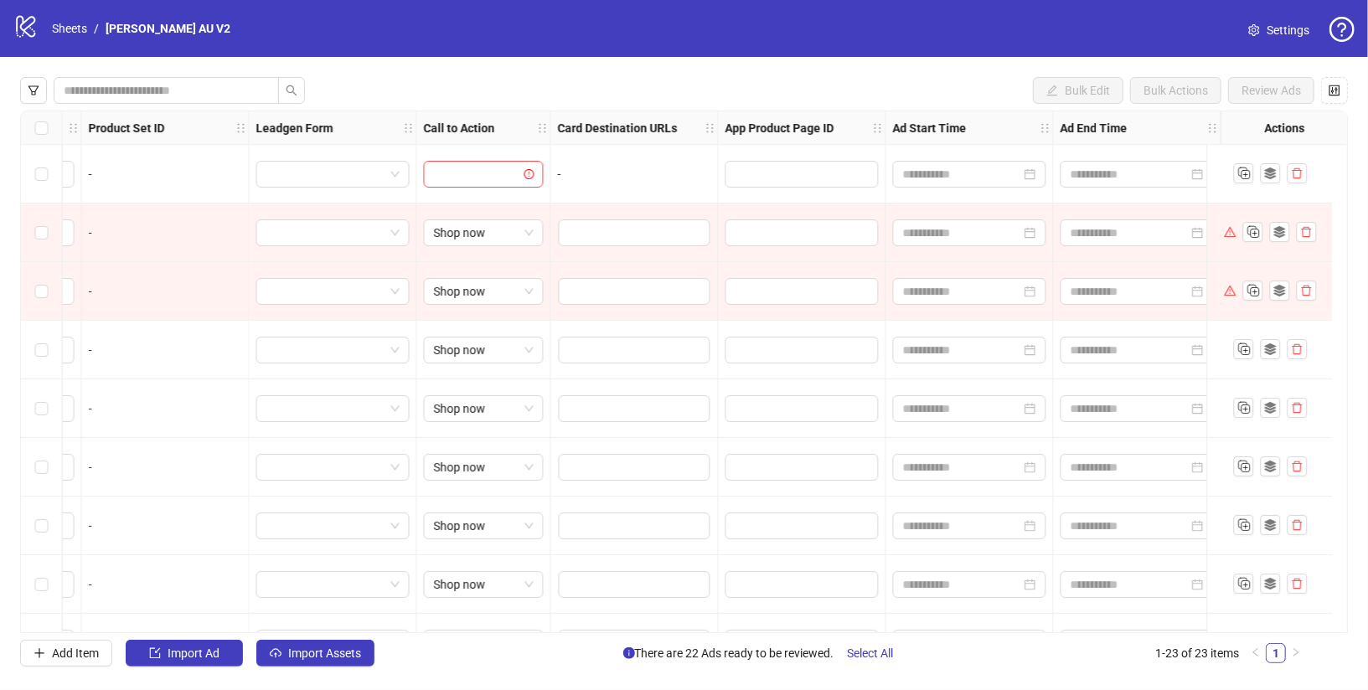
scroll to position [0, 1927]
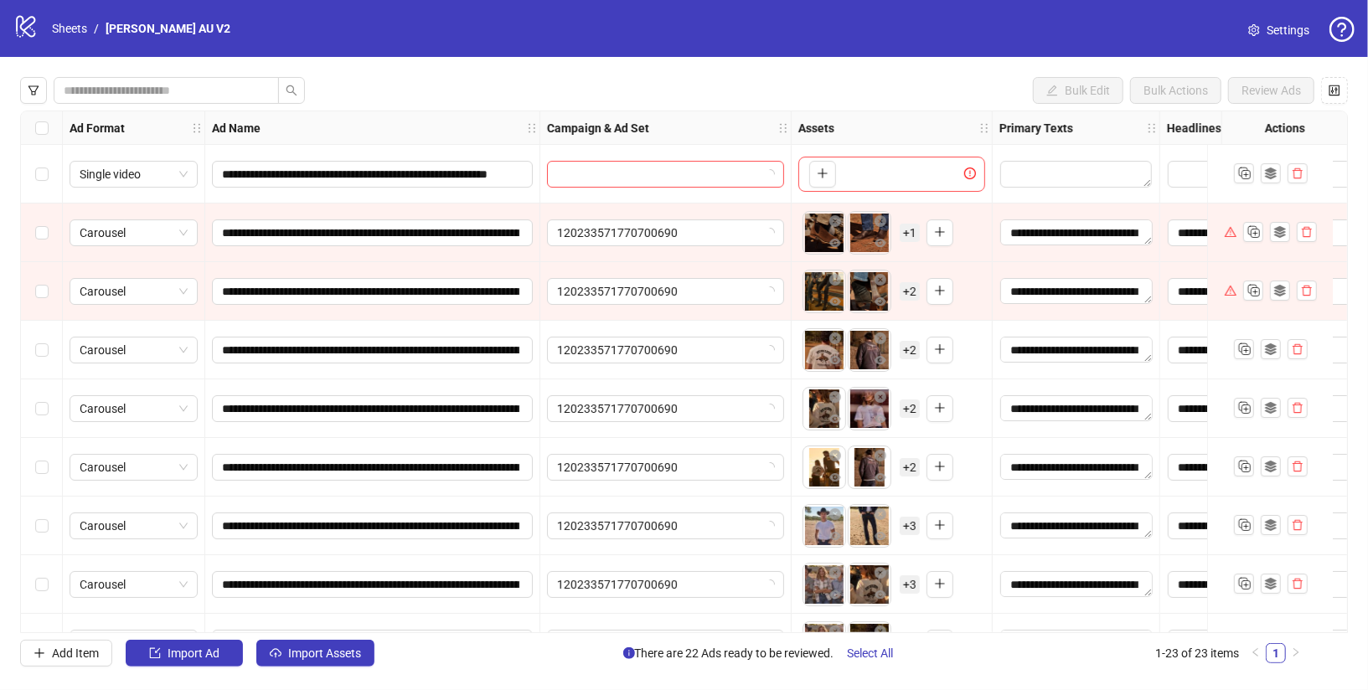
click at [1288, 39] on link "Settings" at bounding box center [1279, 30] width 88 height 27
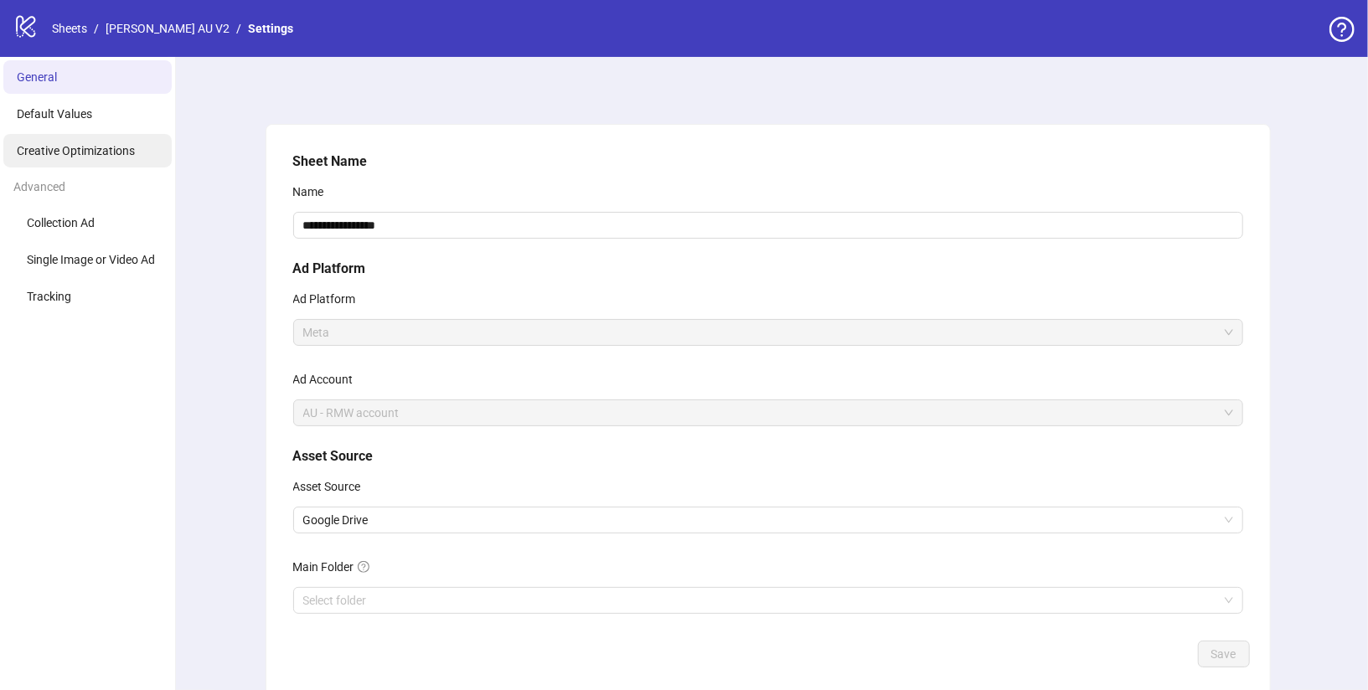
click at [123, 163] on li "Creative Optimizations" at bounding box center [87, 151] width 168 height 34
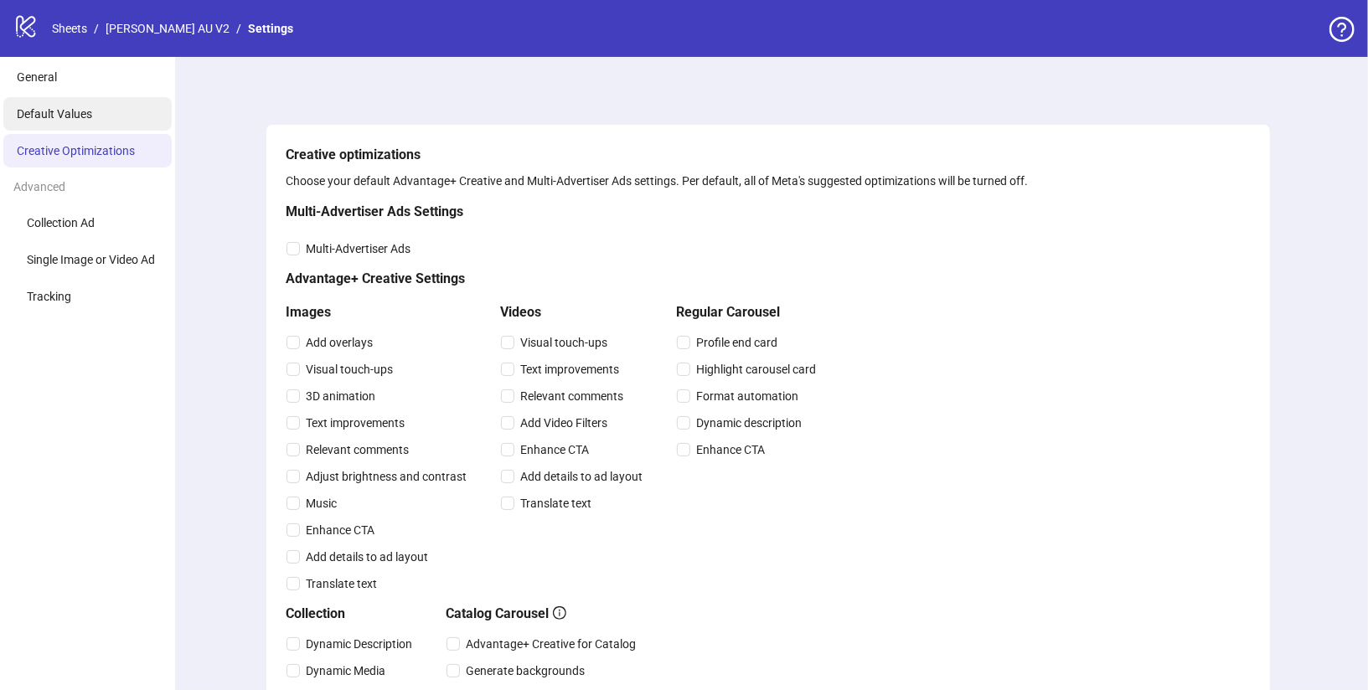
click at [121, 125] on li "Default Values" at bounding box center [87, 114] width 168 height 34
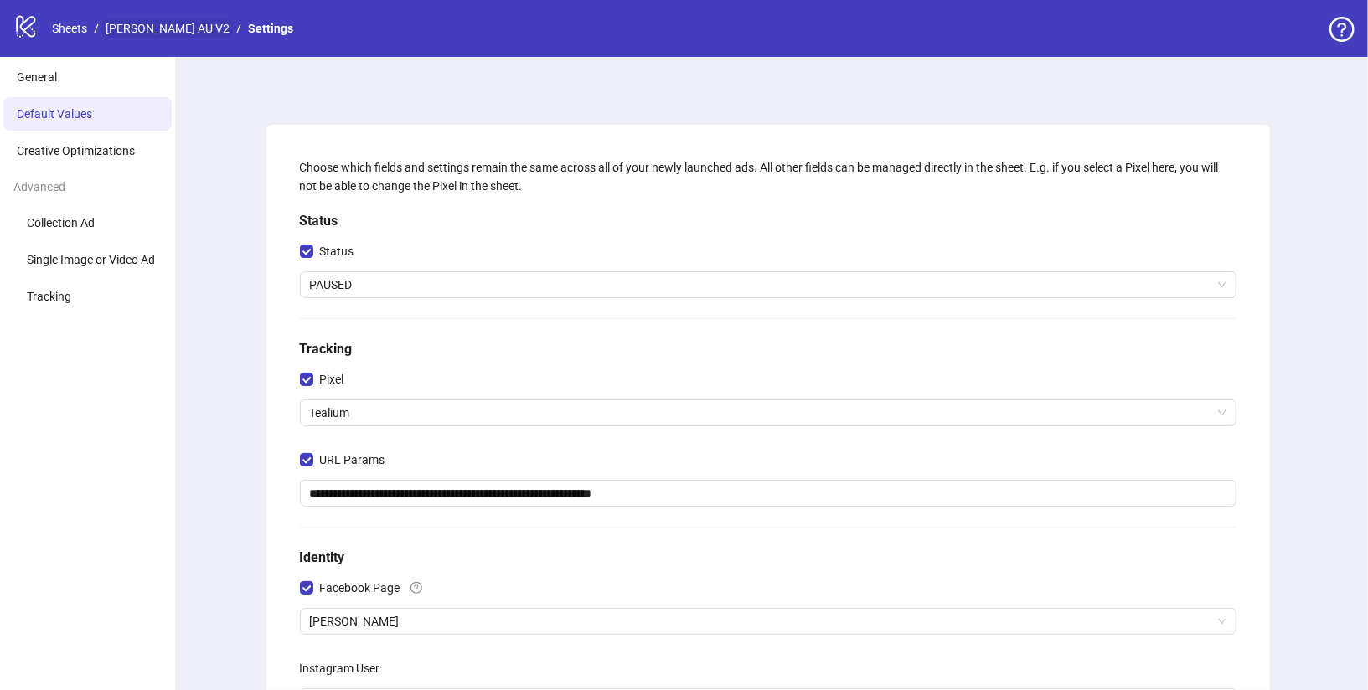
click at [190, 37] on link "[PERSON_NAME] AU V2" at bounding box center [167, 28] width 131 height 18
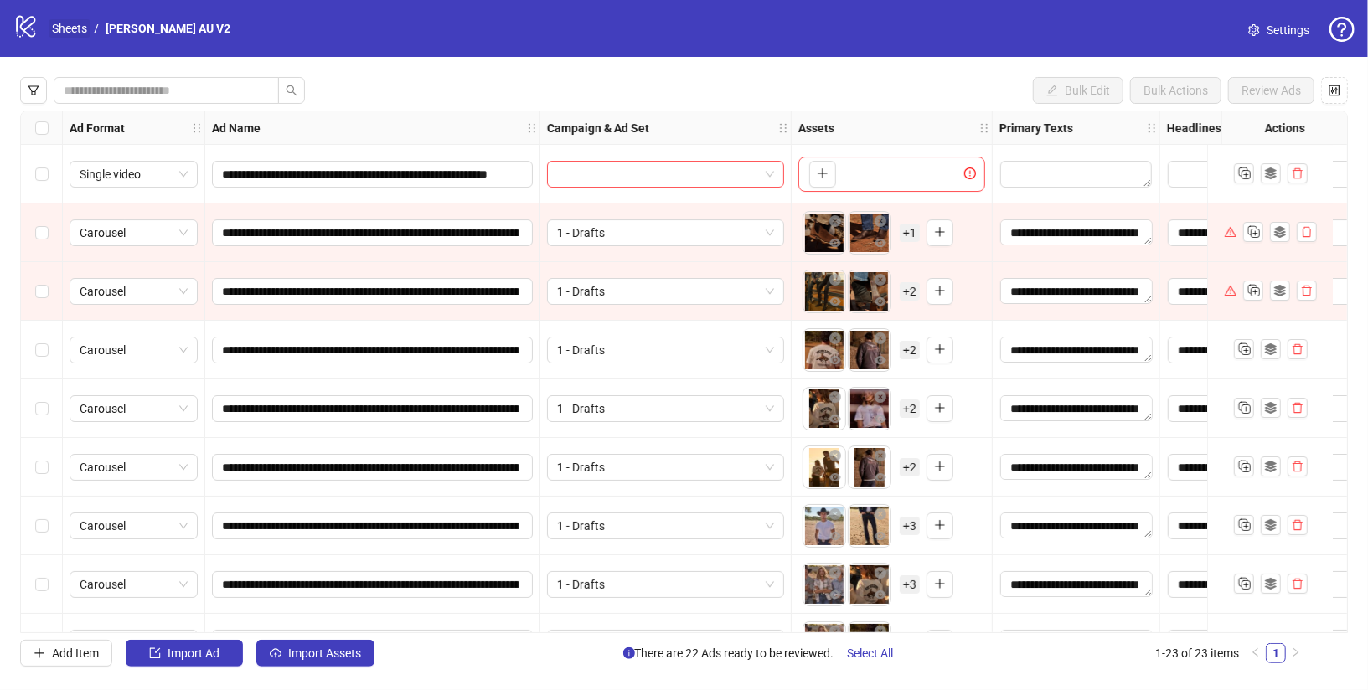
click at [89, 29] on link "Sheets" at bounding box center [70, 28] width 42 height 18
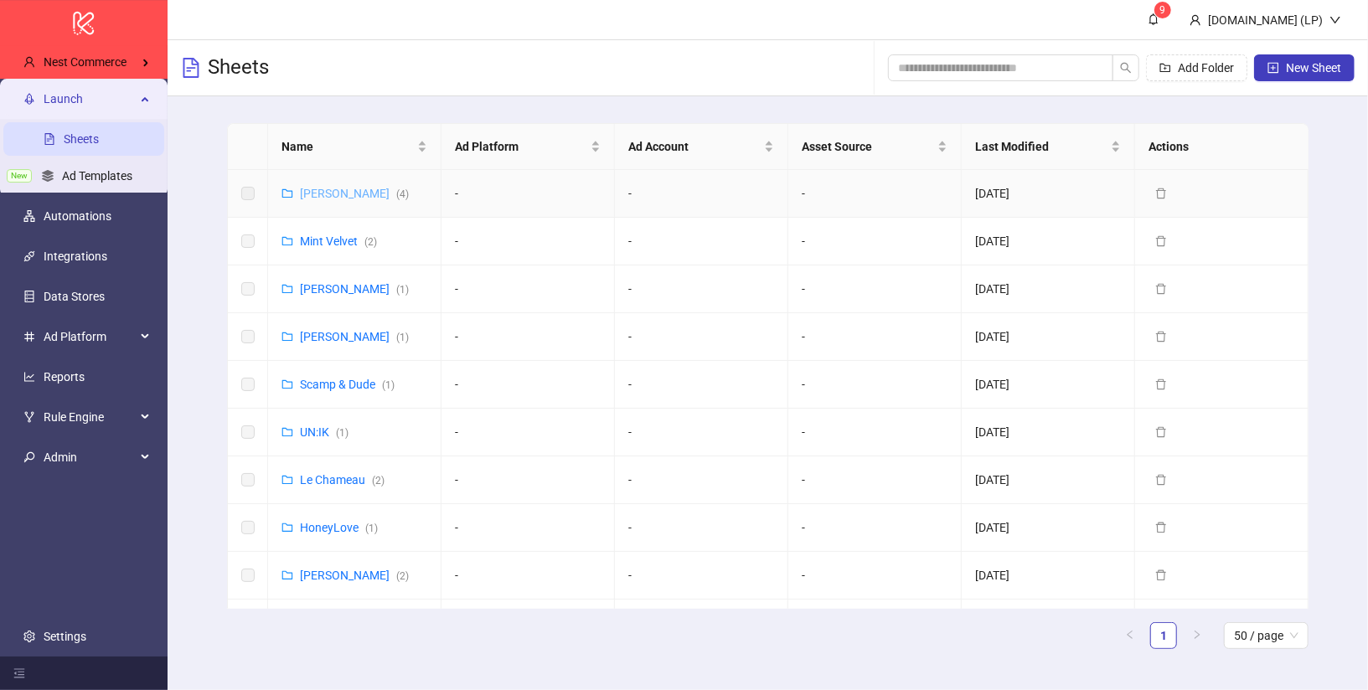
click at [340, 192] on link "[PERSON_NAME] ( 4 )" at bounding box center [354, 193] width 109 height 13
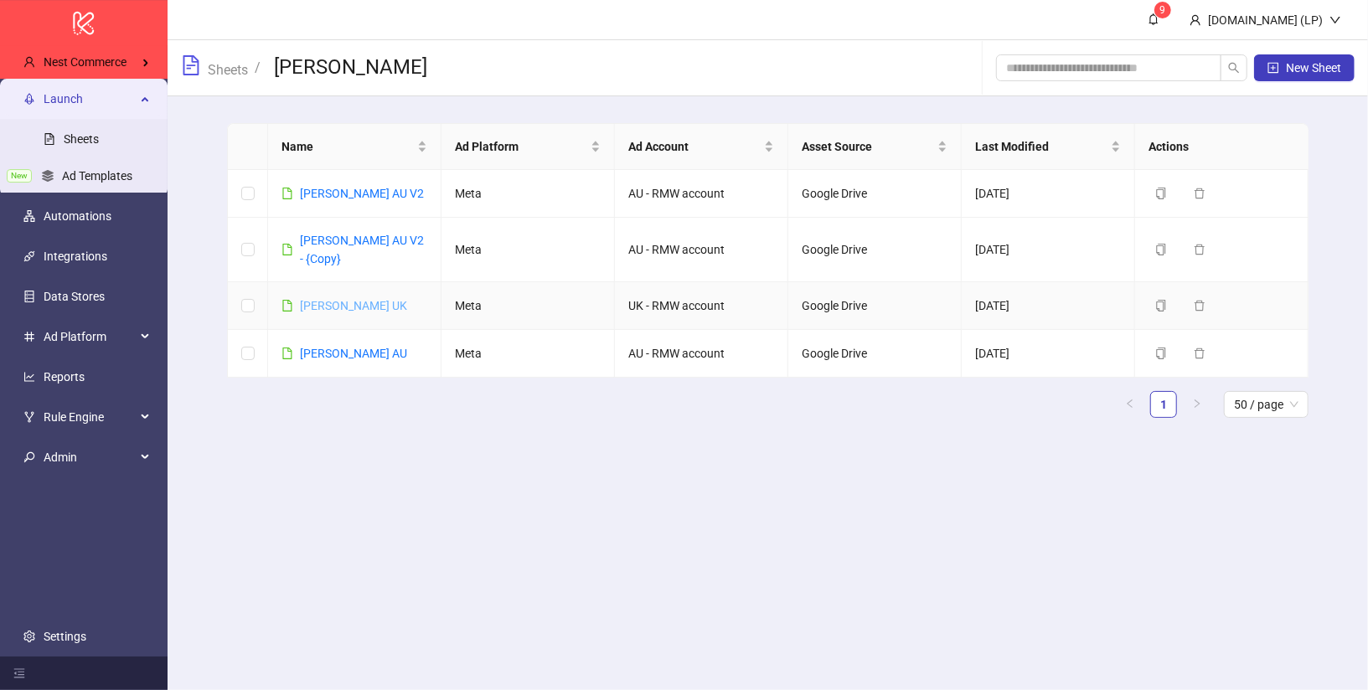
click at [356, 301] on link "[PERSON_NAME] UK" at bounding box center [353, 305] width 107 height 13
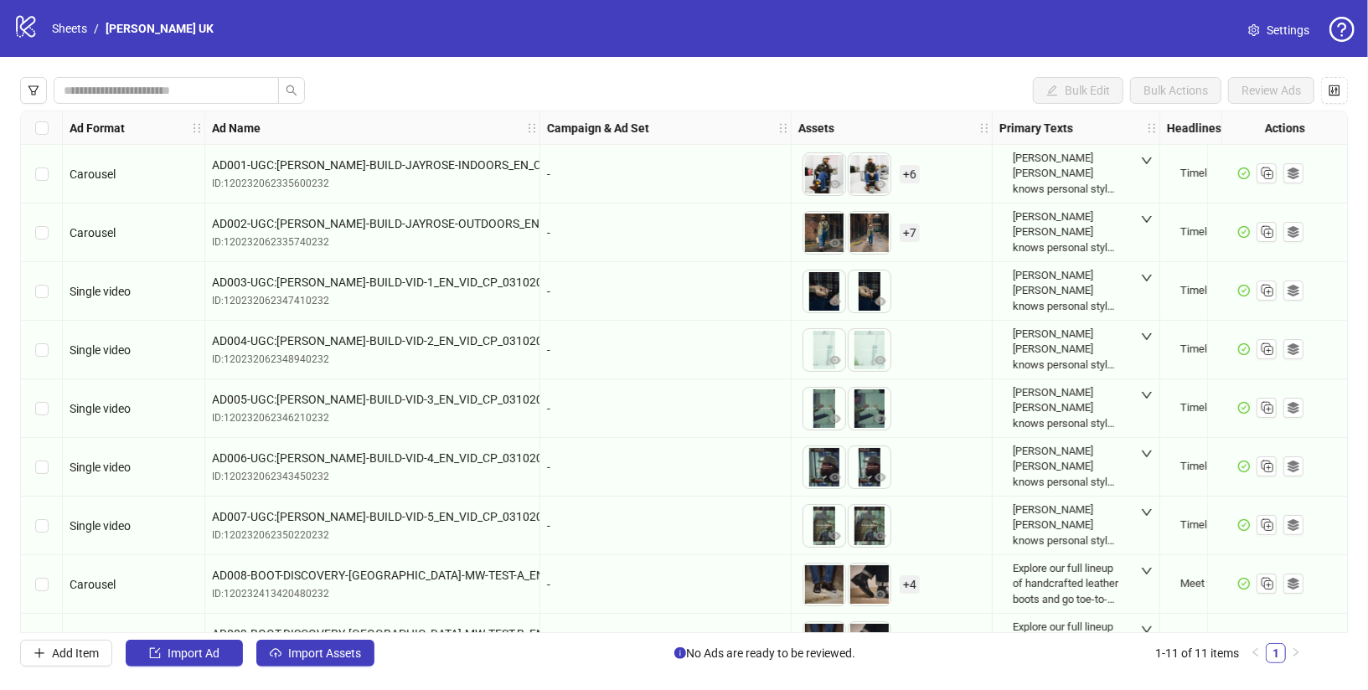
click at [1260, 26] on link "Settings" at bounding box center [1279, 30] width 88 height 27
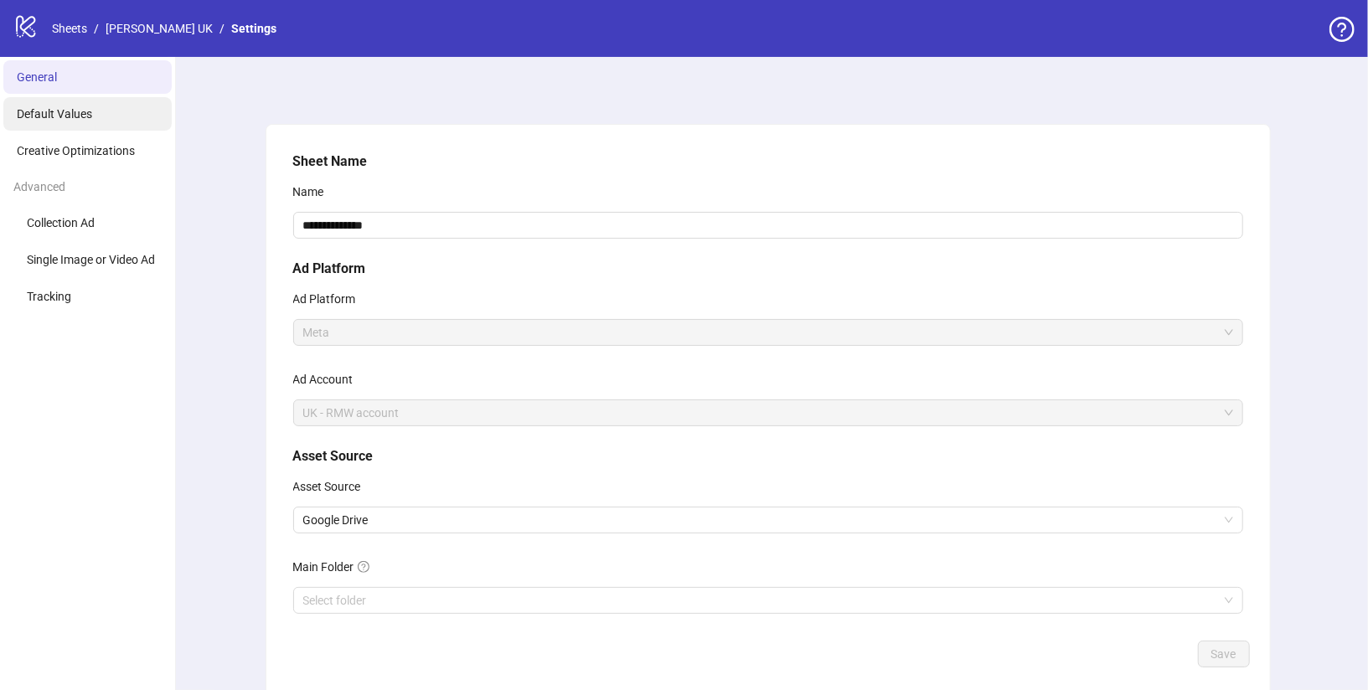
click at [75, 118] on span "Default Values" at bounding box center [54, 113] width 75 height 13
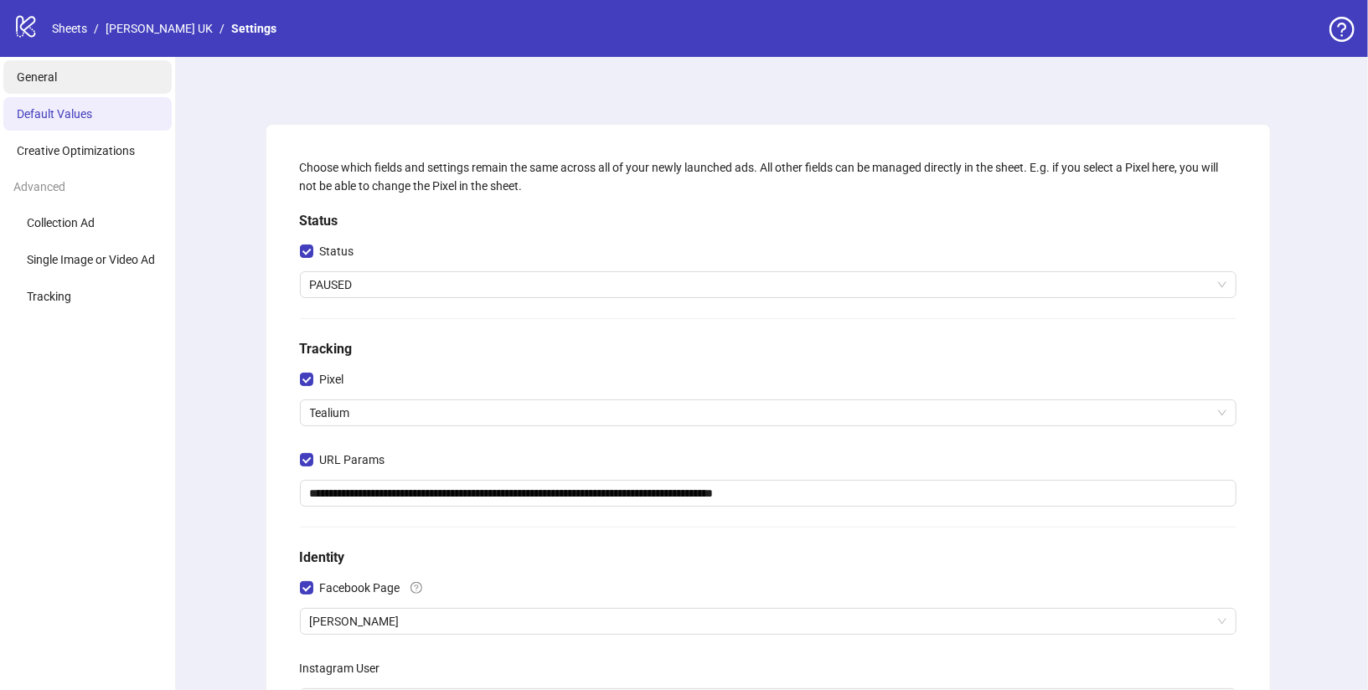
click at [102, 90] on li "General" at bounding box center [87, 77] width 168 height 34
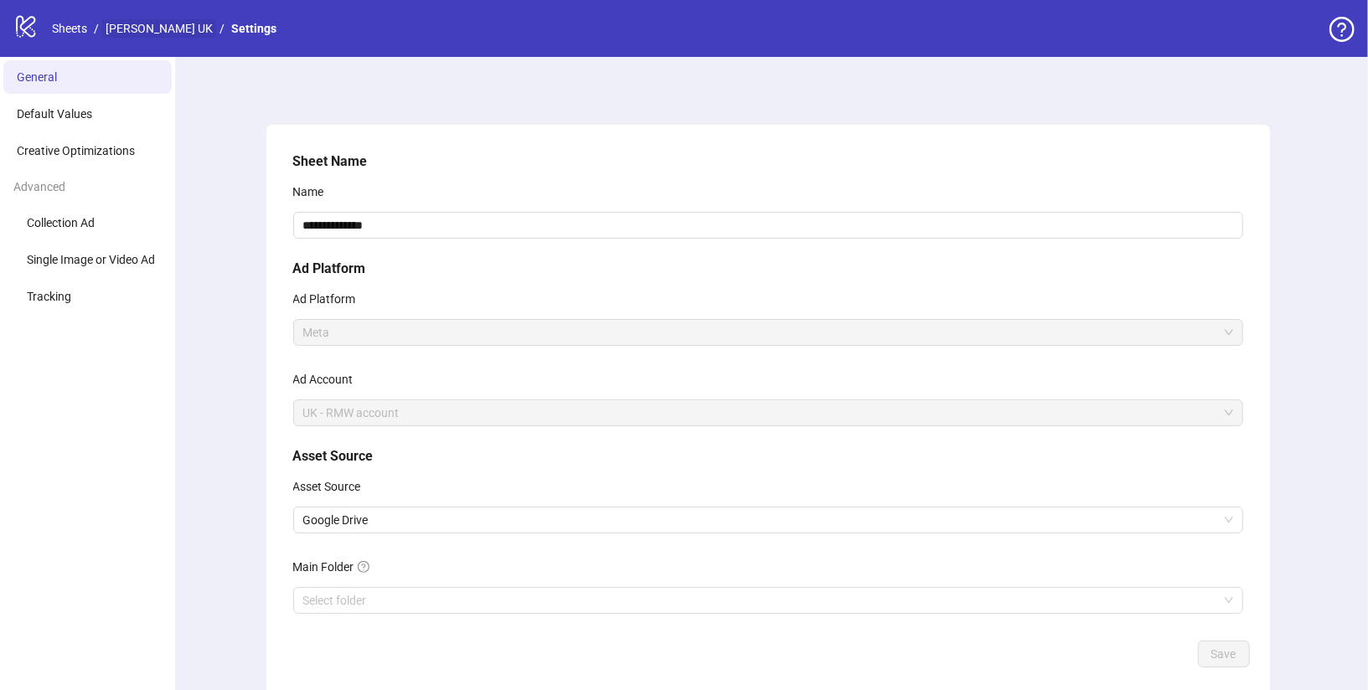
click at [170, 30] on link "[PERSON_NAME] UK" at bounding box center [159, 28] width 114 height 18
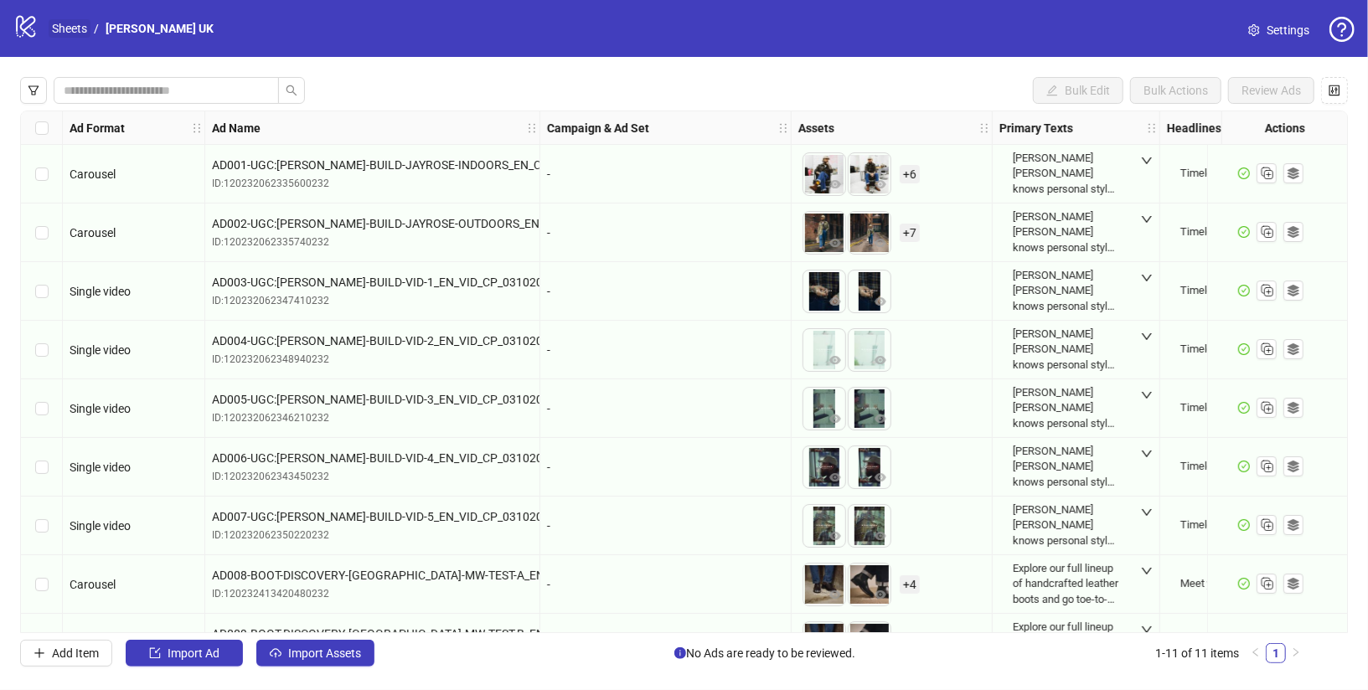
click at [72, 25] on link "Sheets" at bounding box center [70, 28] width 42 height 18
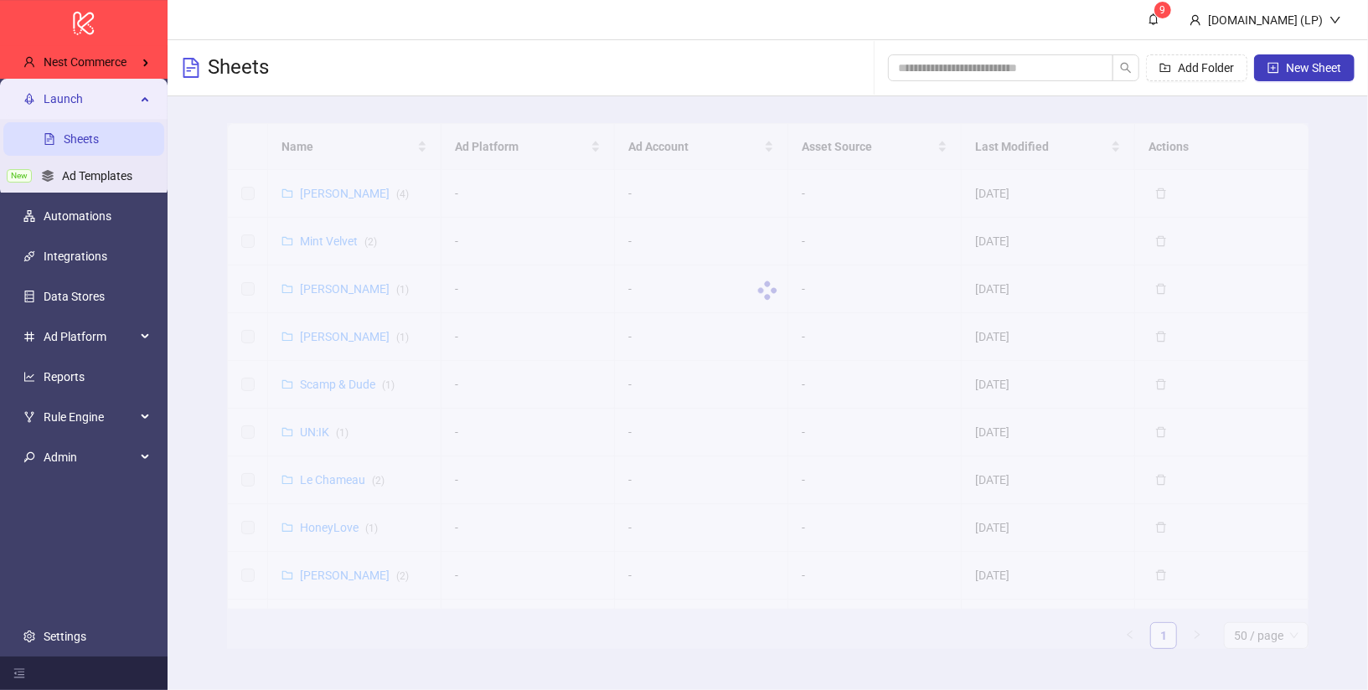
click at [348, 191] on div at bounding box center [767, 290] width 1081 height 335
click at [363, 194] on div at bounding box center [767, 290] width 1081 height 335
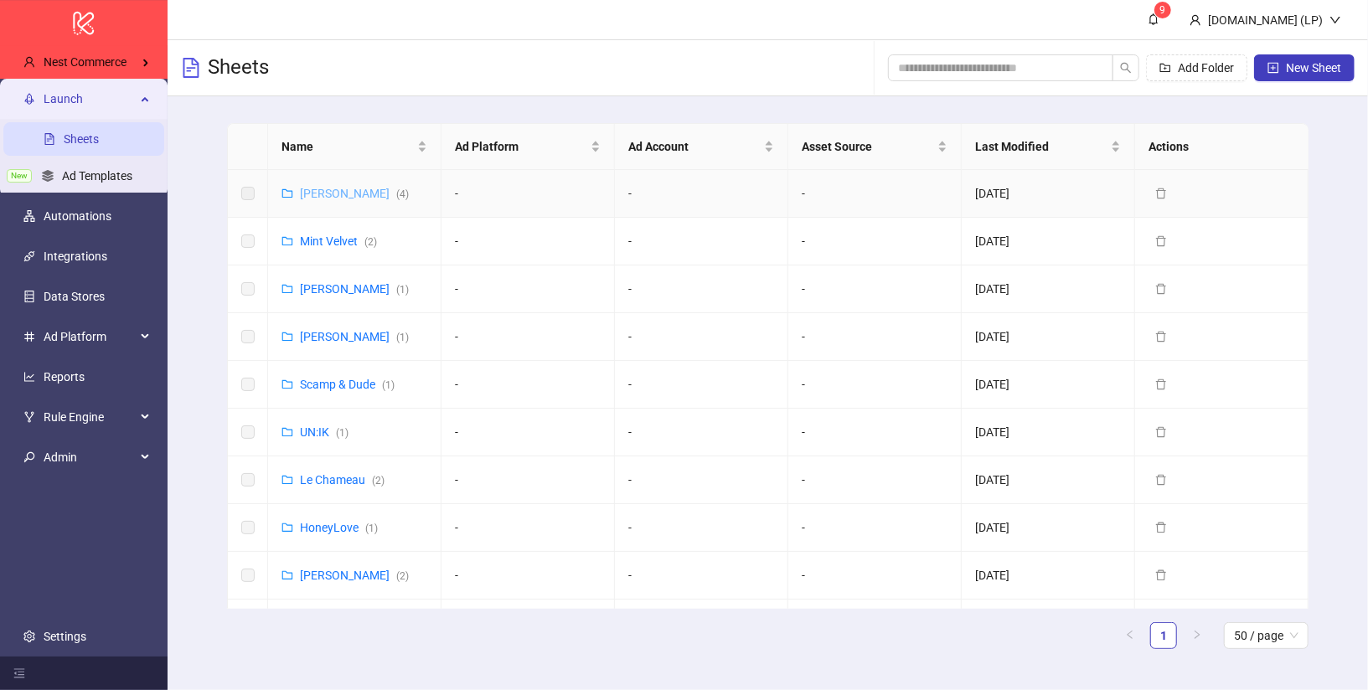
click at [310, 192] on link "[PERSON_NAME] ( 4 )" at bounding box center [354, 193] width 109 height 13
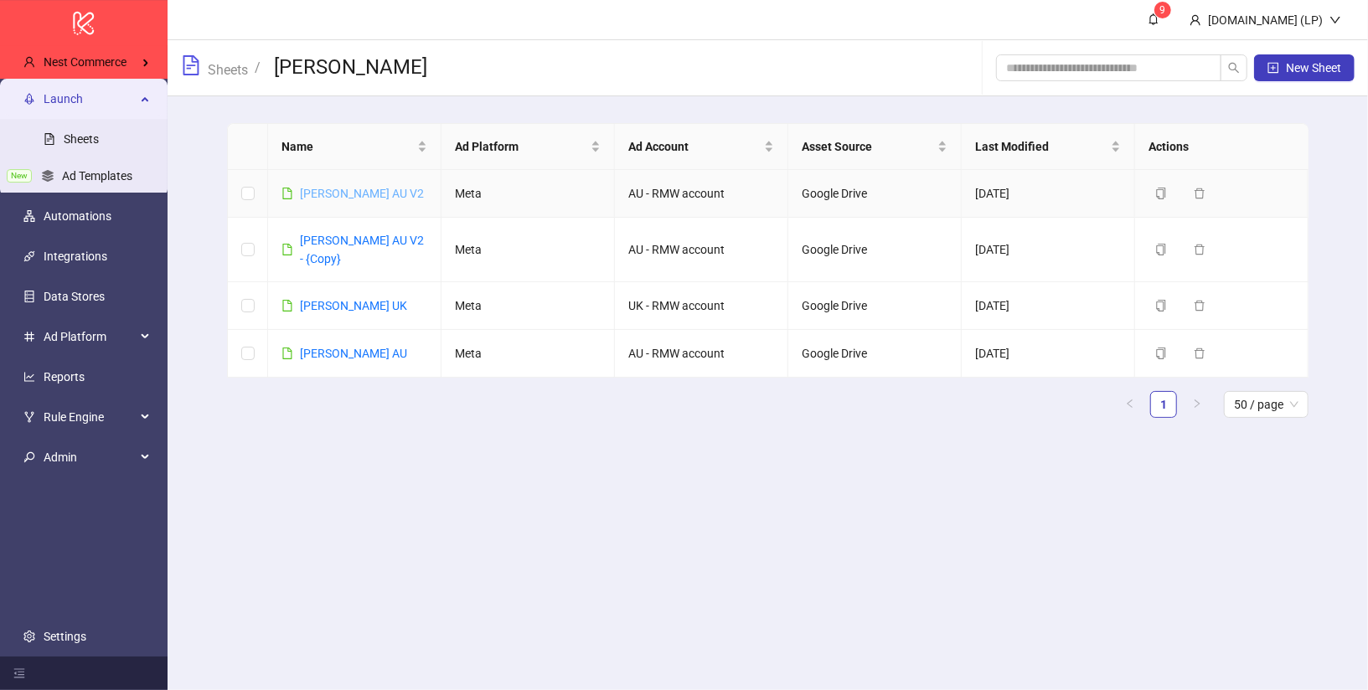
click at [366, 192] on link "[PERSON_NAME] AU V2" at bounding box center [362, 193] width 124 height 13
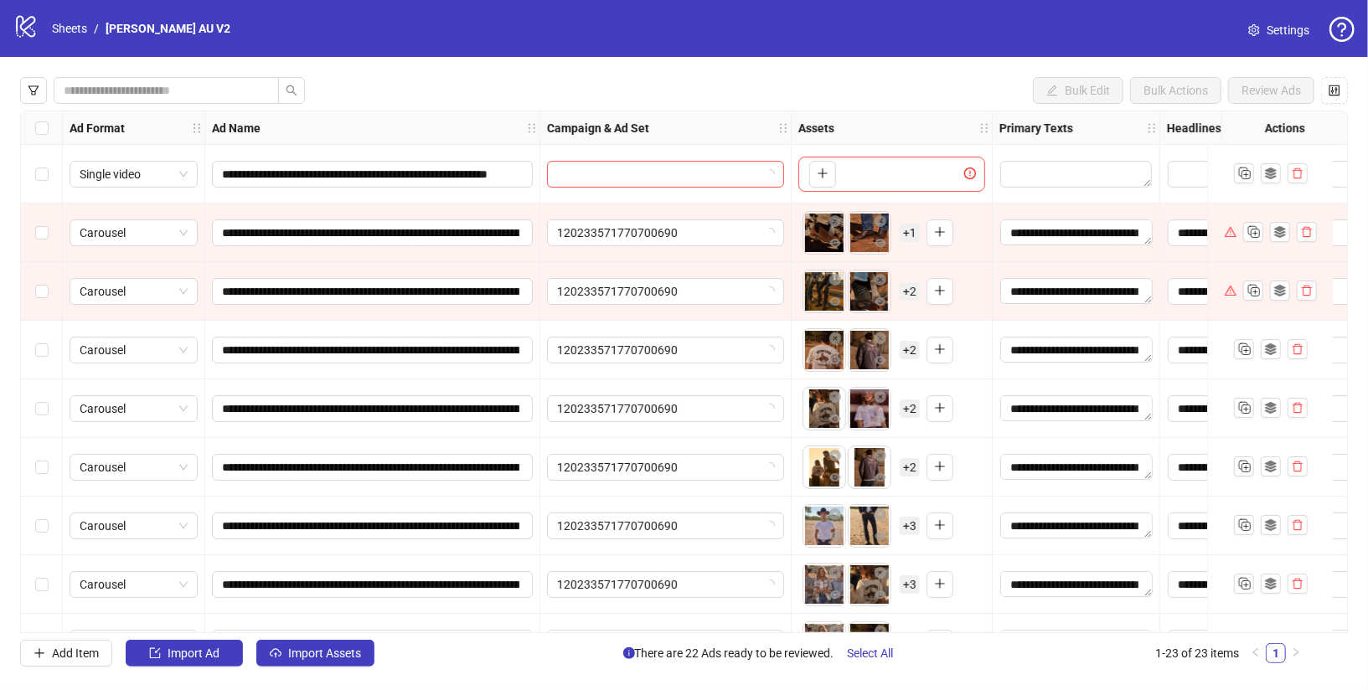
click at [1285, 21] on span "Settings" at bounding box center [1288, 30] width 43 height 18
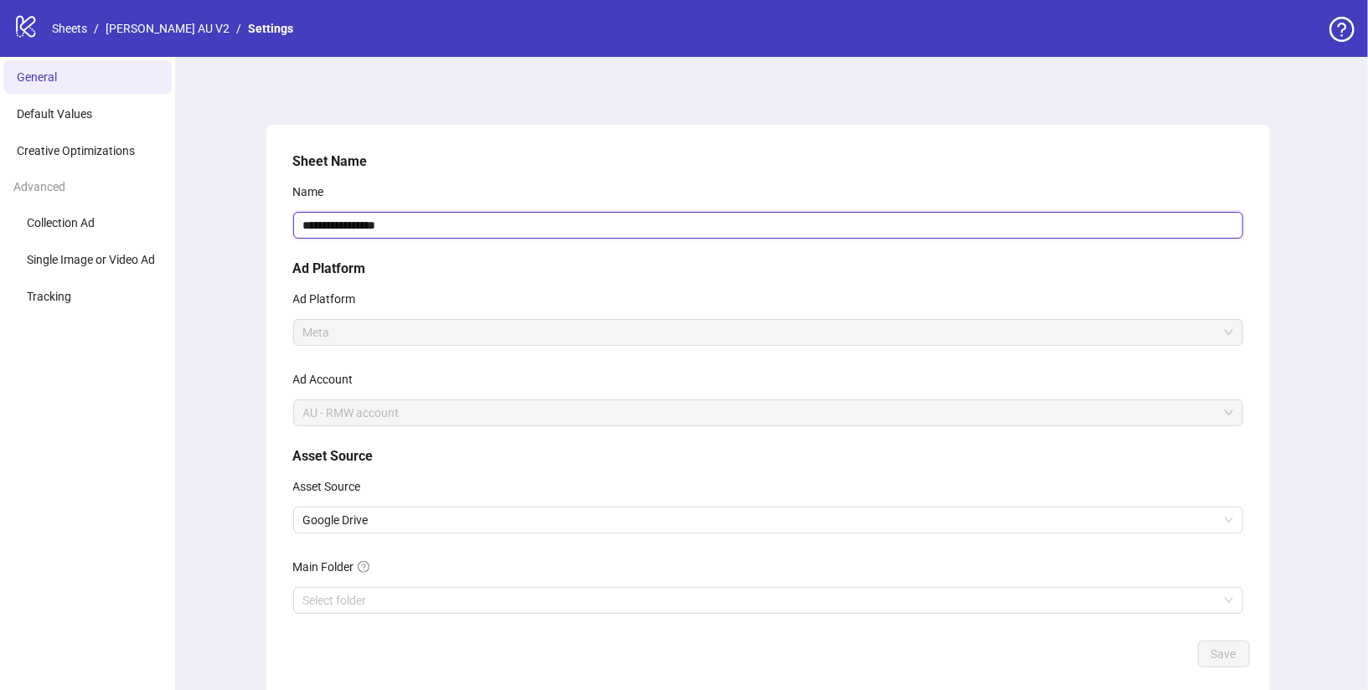
click at [510, 235] on input "**********" at bounding box center [768, 225] width 950 height 27
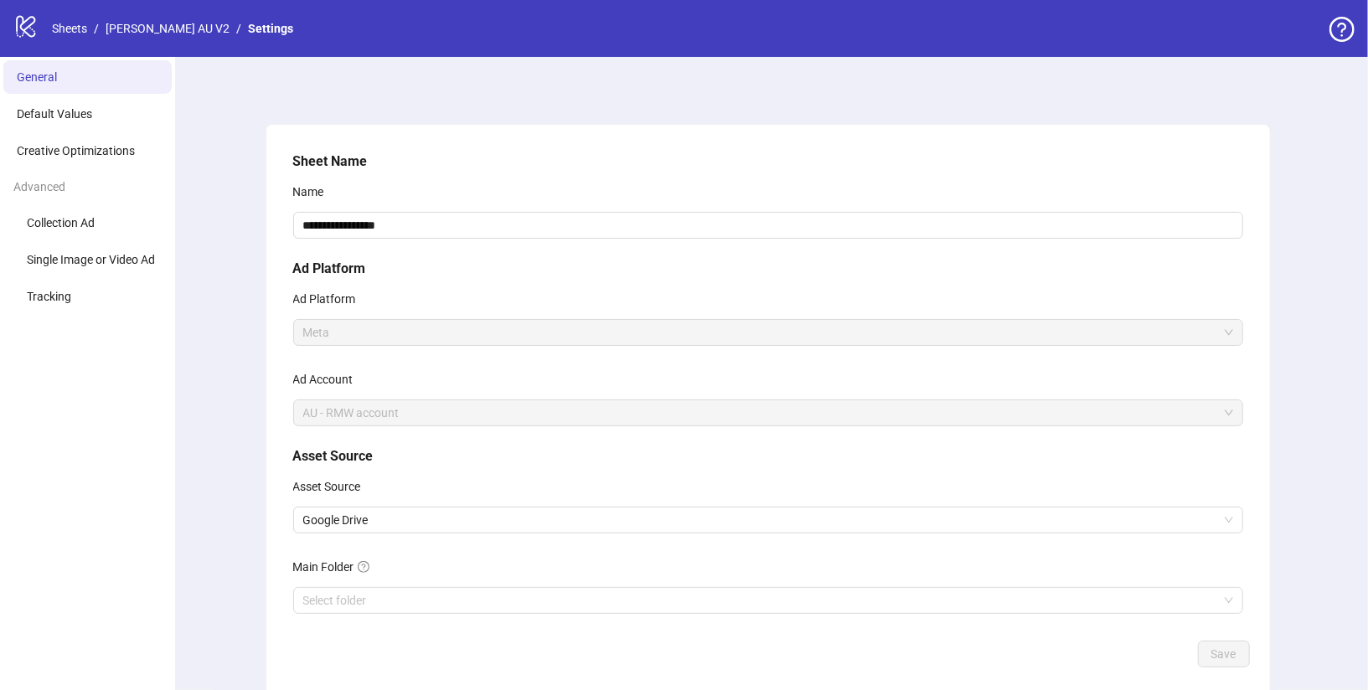
click at [653, 308] on div "Ad Platform" at bounding box center [768, 303] width 950 height 34
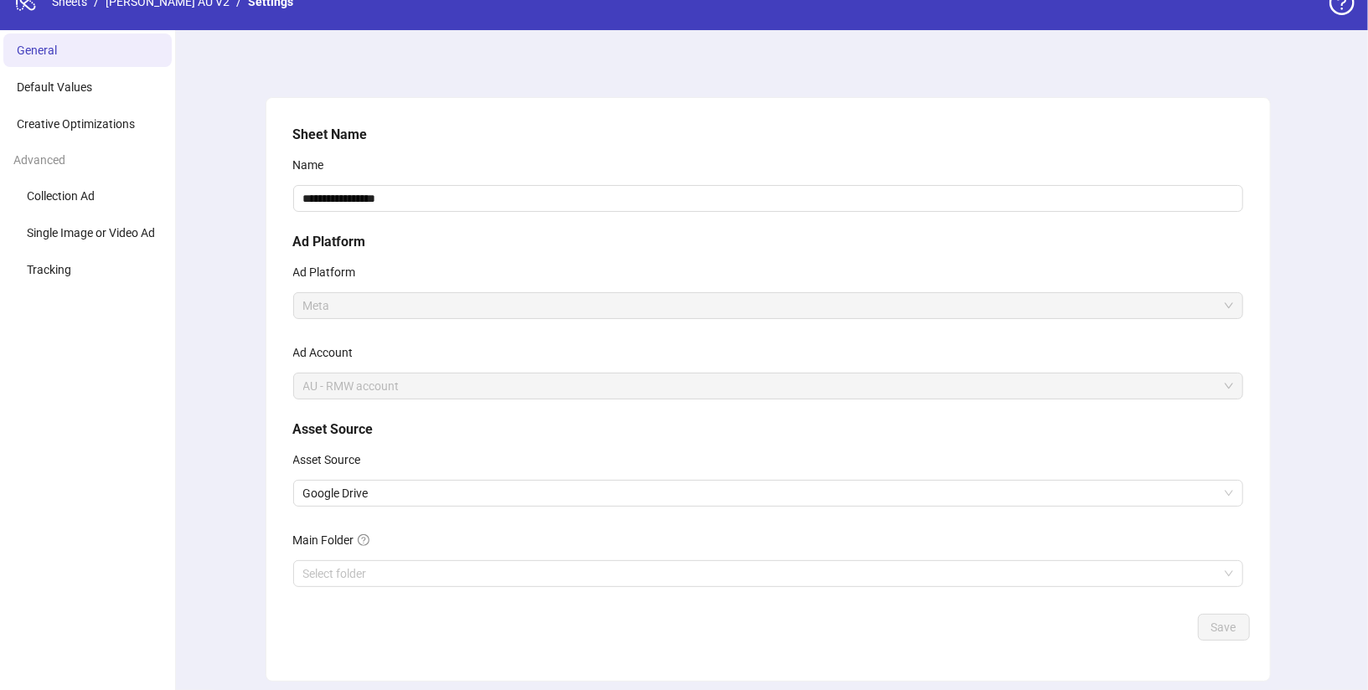
scroll to position [85, 0]
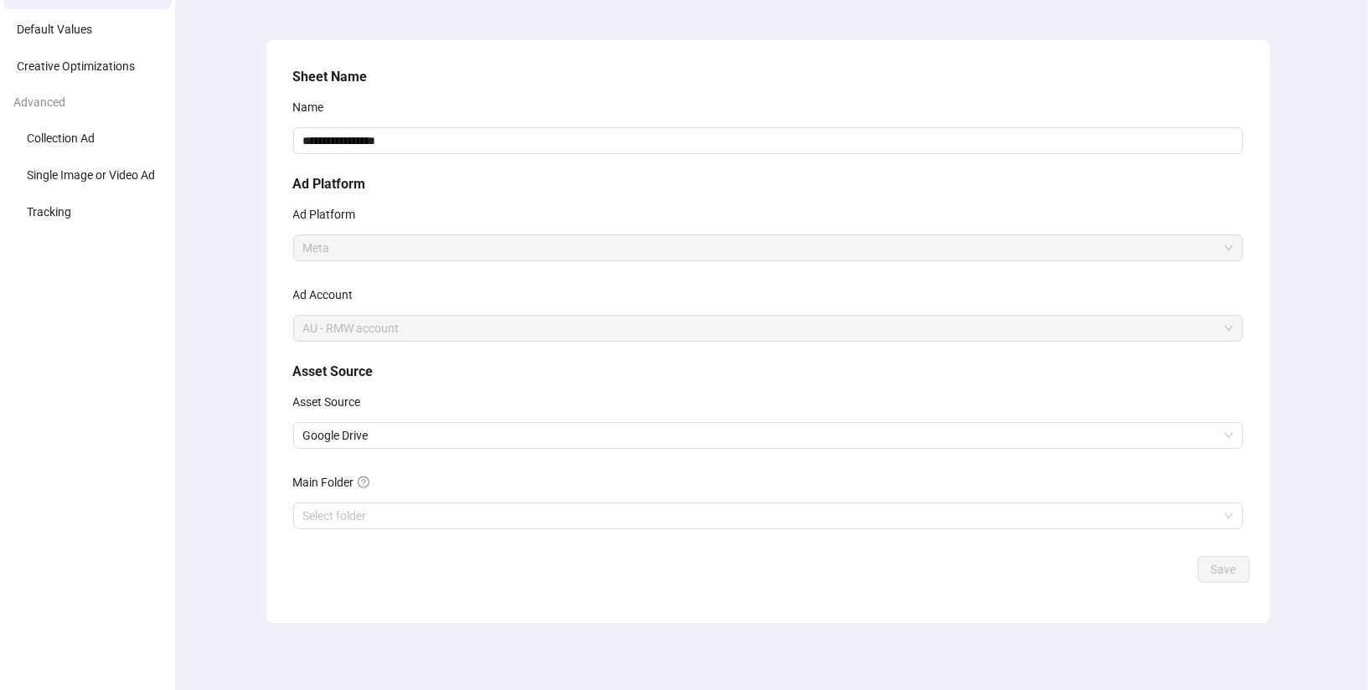
click at [536, 324] on span "AU - RMW account" at bounding box center [768, 328] width 930 height 25
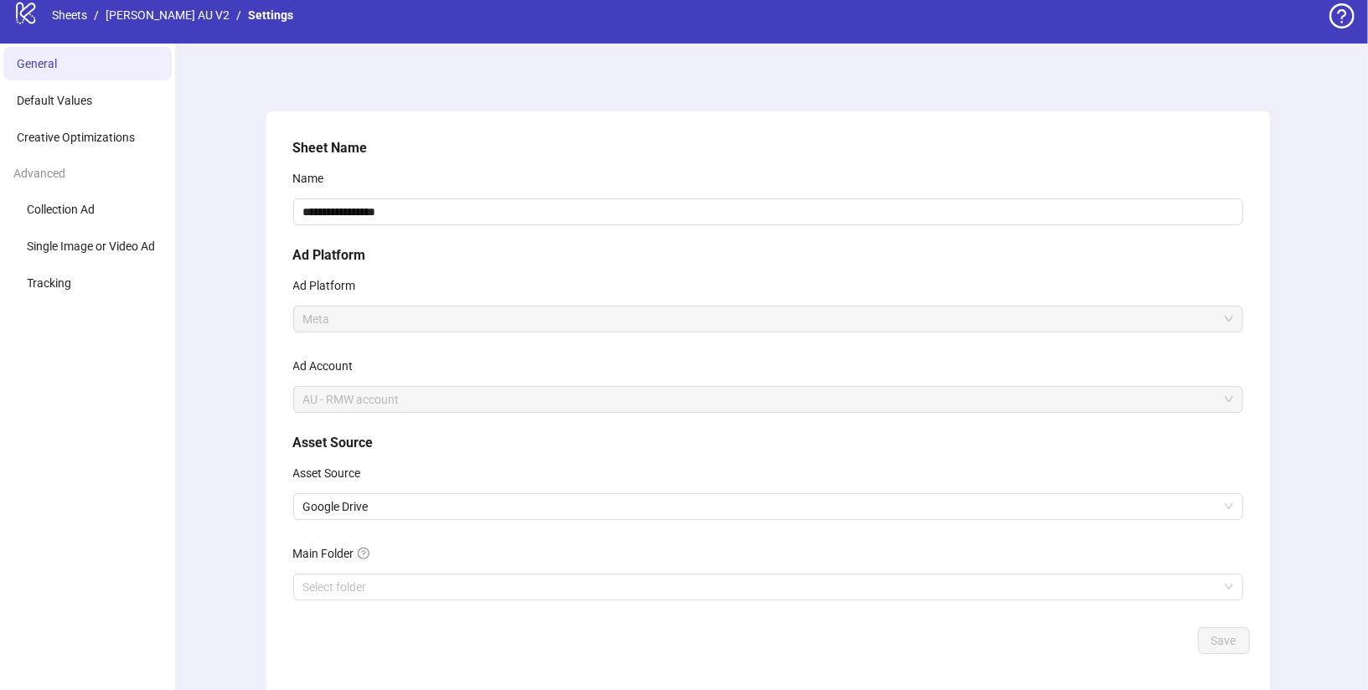
scroll to position [18, 0]
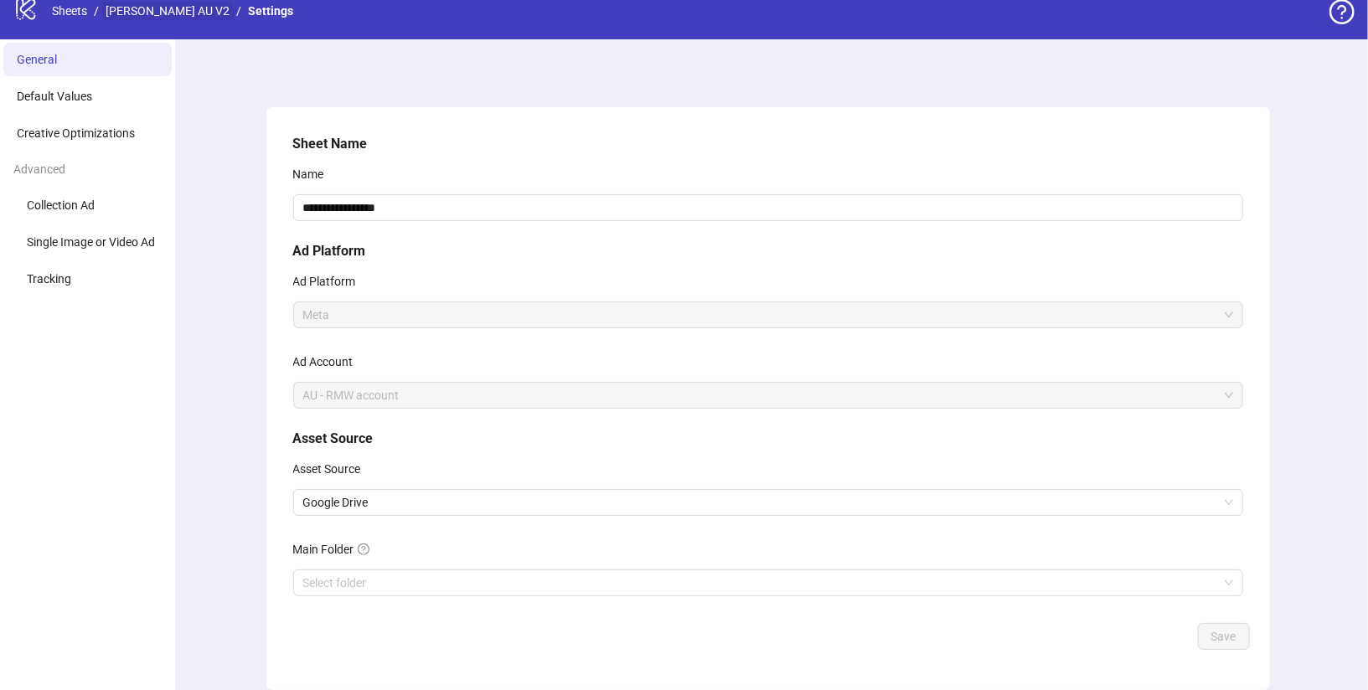
click at [175, 8] on link "[PERSON_NAME] AU V2" at bounding box center [167, 11] width 131 height 18
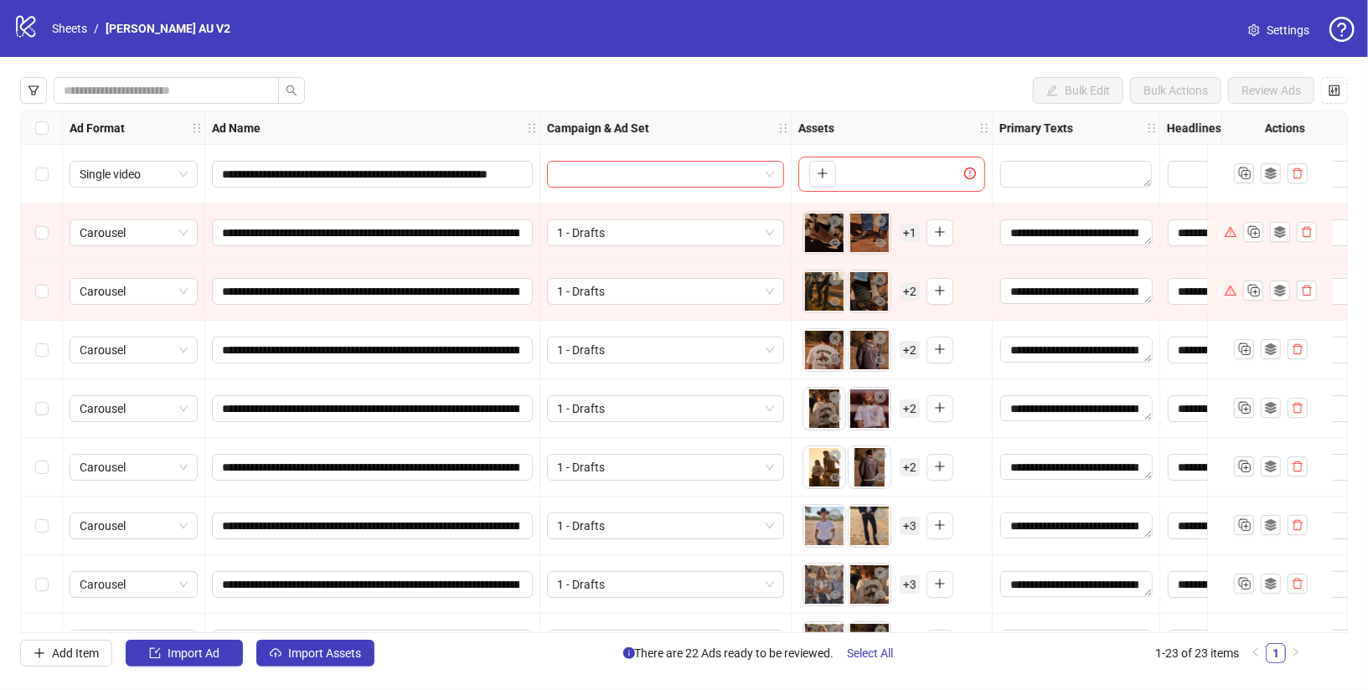
click at [1267, 34] on span "Settings" at bounding box center [1288, 30] width 43 height 18
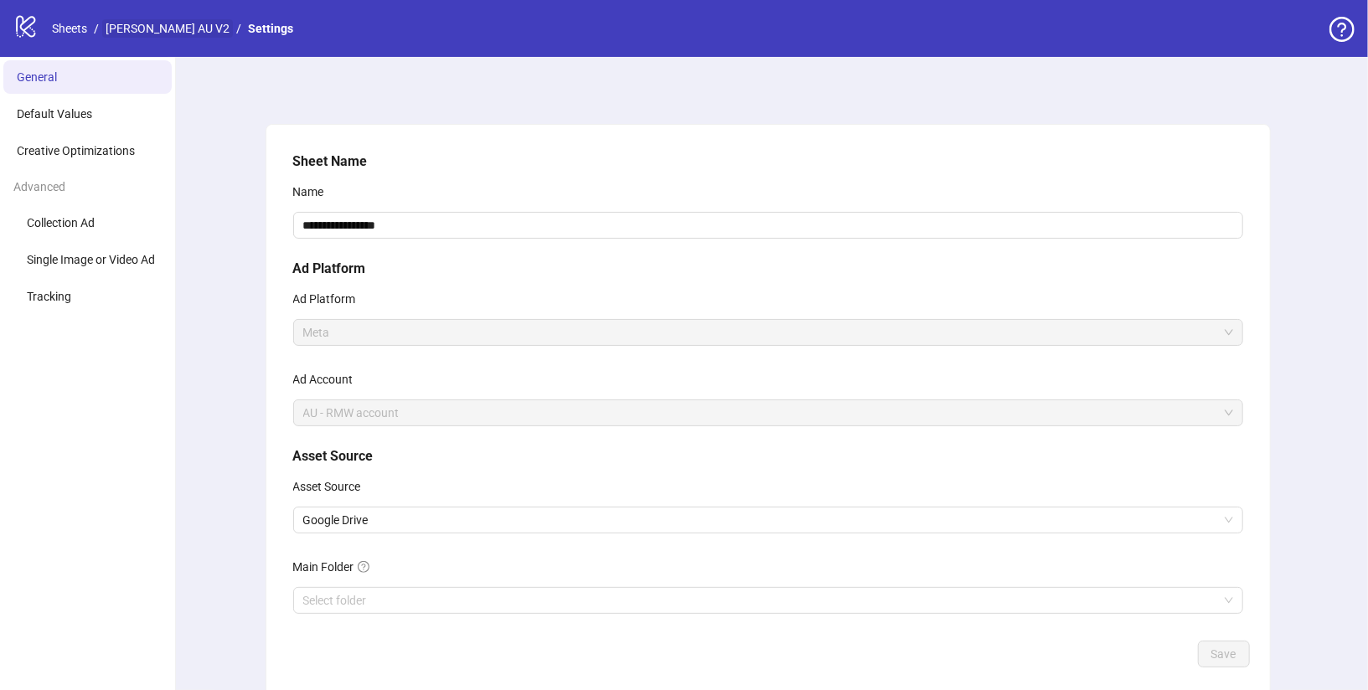
click at [178, 26] on link "[PERSON_NAME] AU V2" at bounding box center [167, 28] width 131 height 18
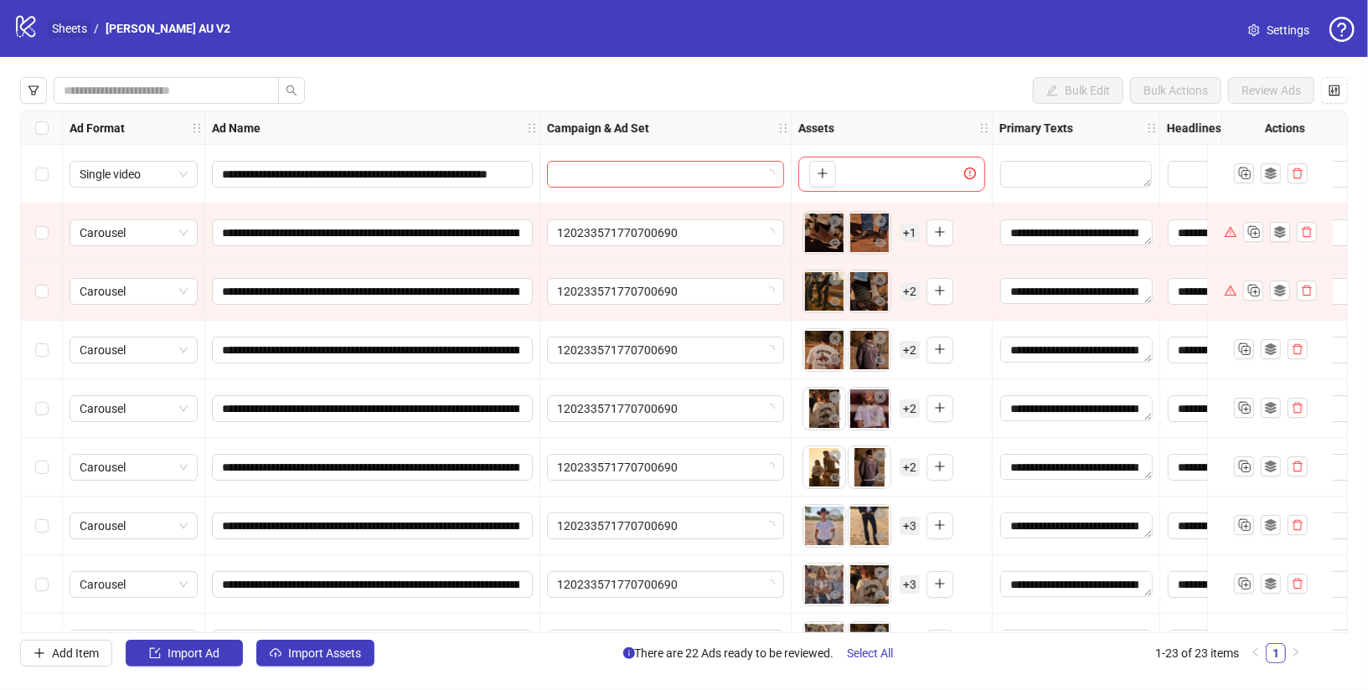
click at [65, 21] on link "Sheets" at bounding box center [70, 28] width 42 height 18
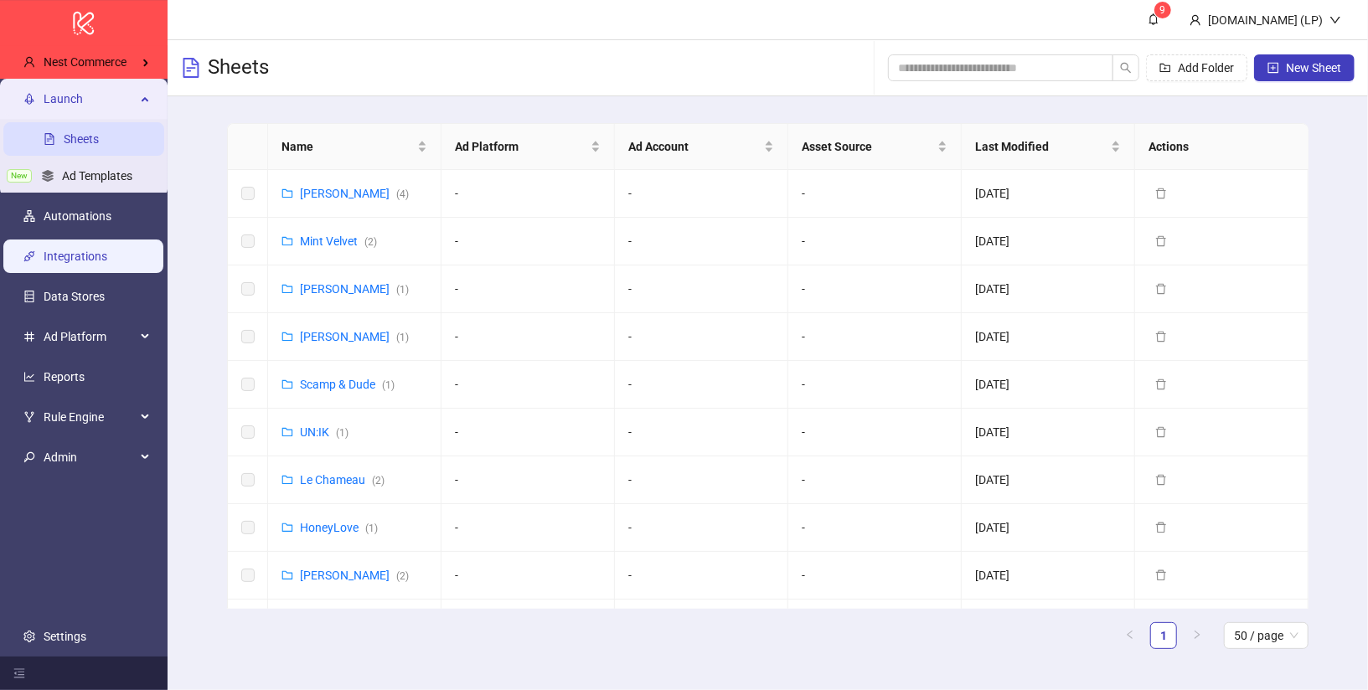
click at [107, 250] on link "Integrations" at bounding box center [76, 256] width 64 height 13
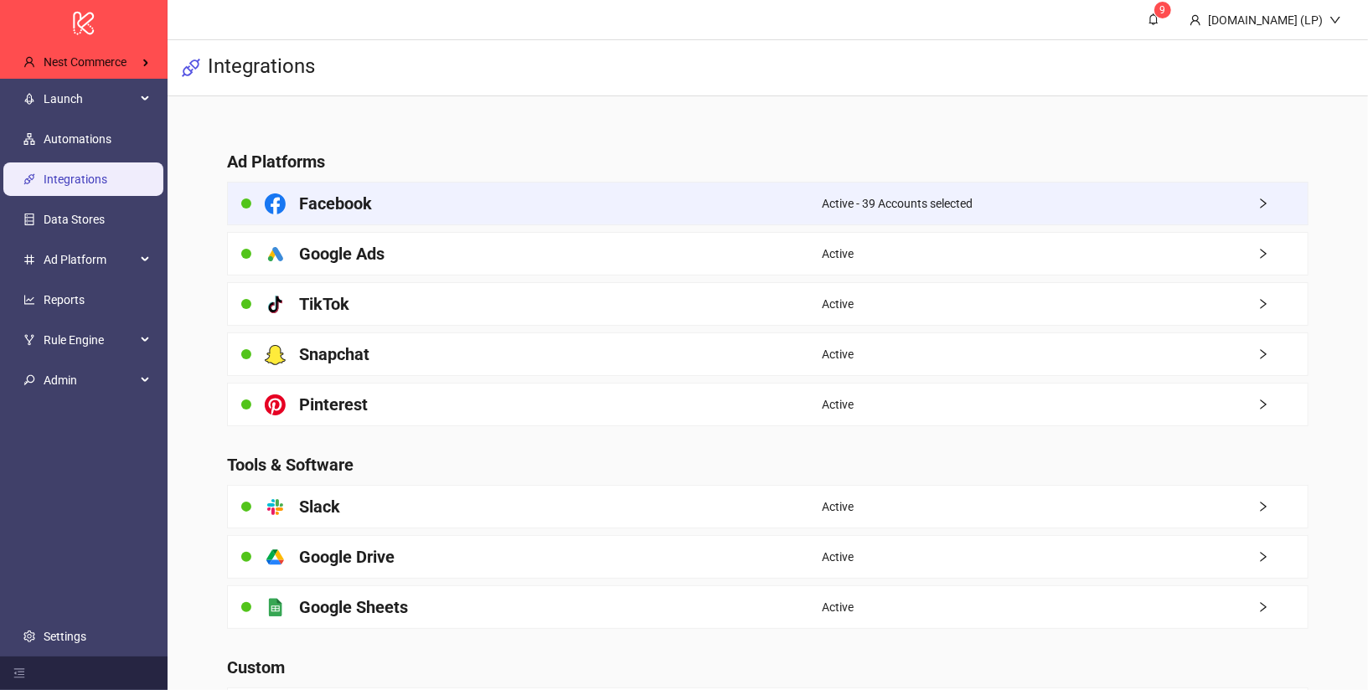
click at [536, 190] on div "Facebook" at bounding box center [525, 204] width 594 height 42
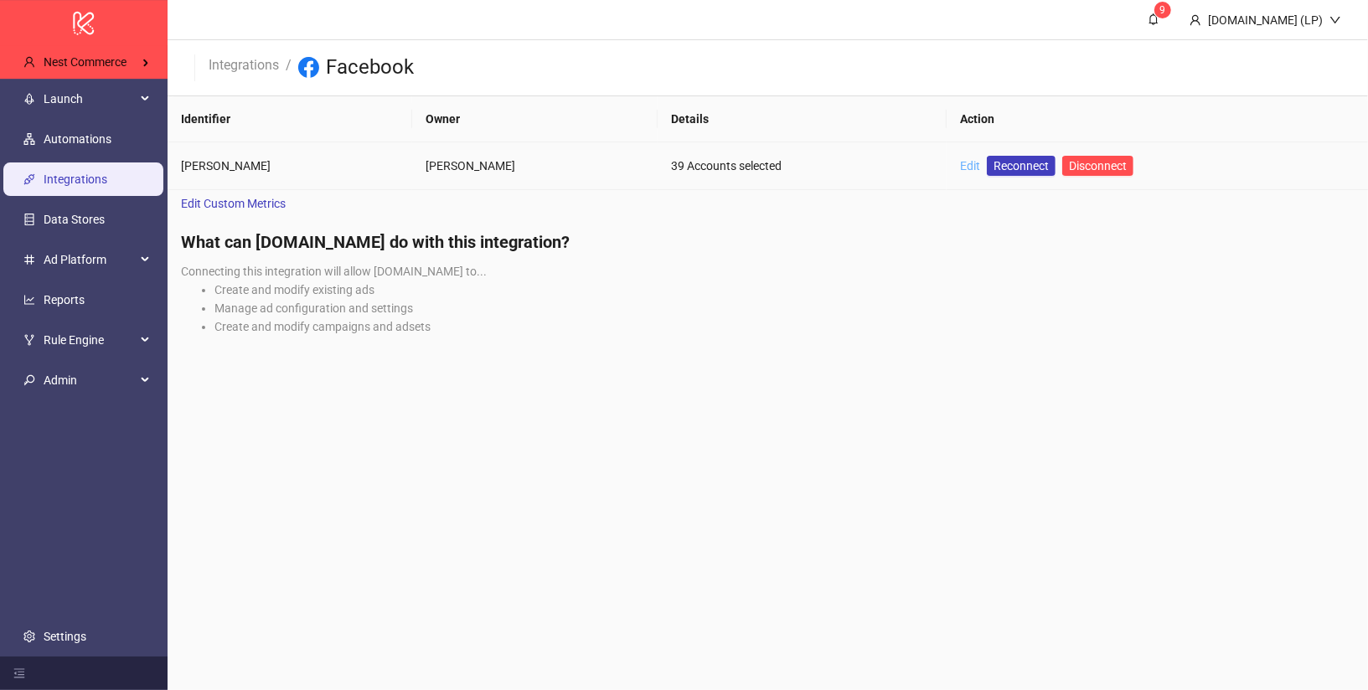
click at [977, 169] on link "Edit" at bounding box center [970, 165] width 20 height 13
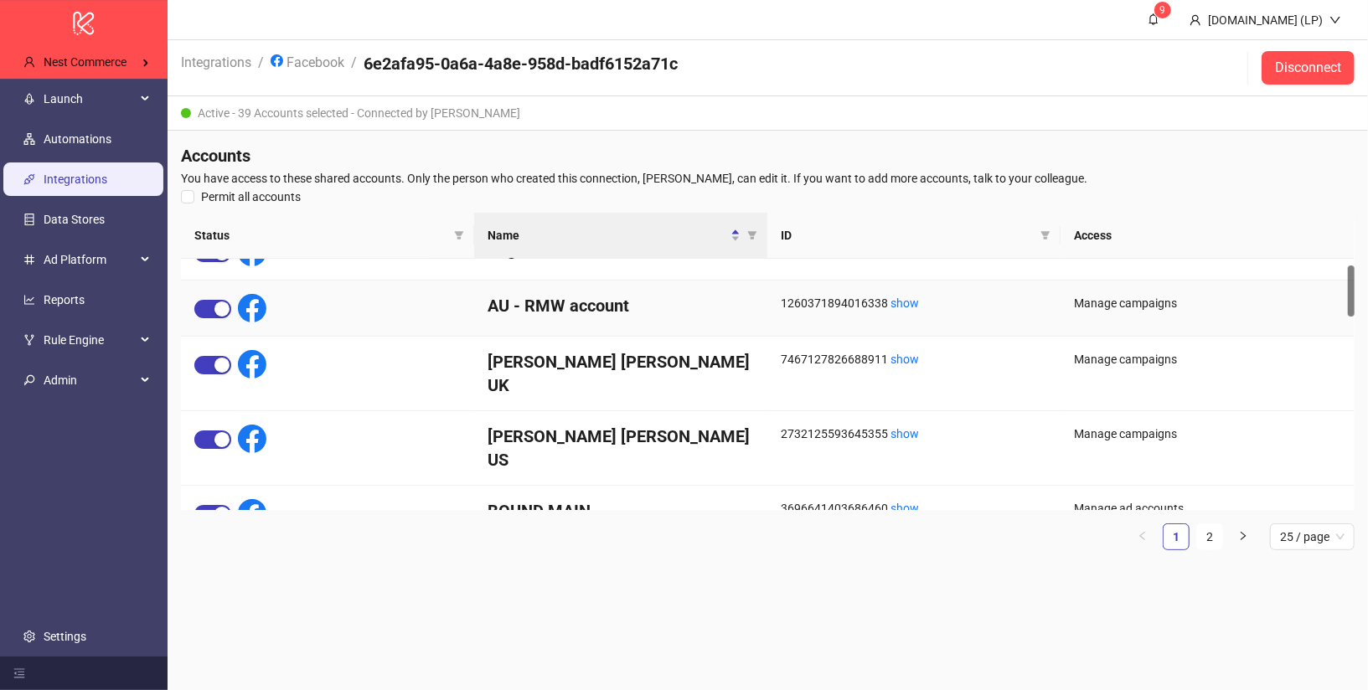
scroll to position [32, 0]
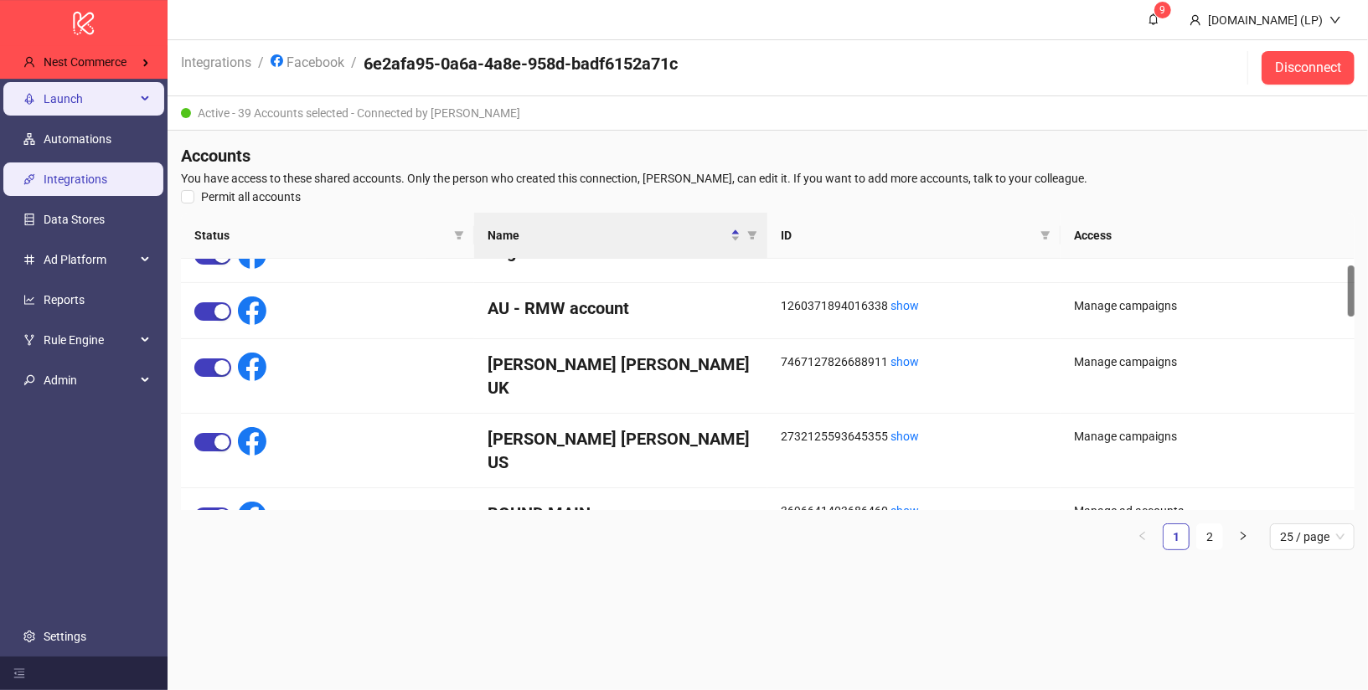
click at [116, 88] on span "Launch" at bounding box center [90, 99] width 92 height 34
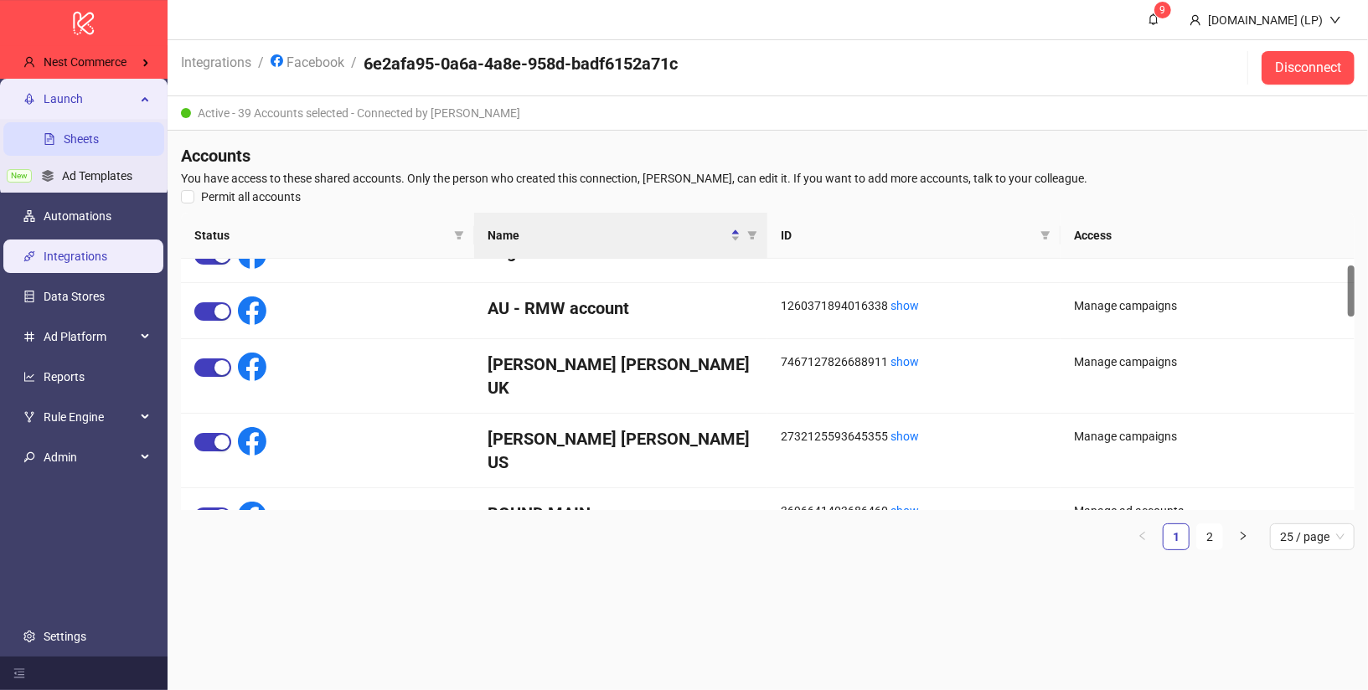
click at [99, 144] on link "Sheets" at bounding box center [81, 138] width 35 height 13
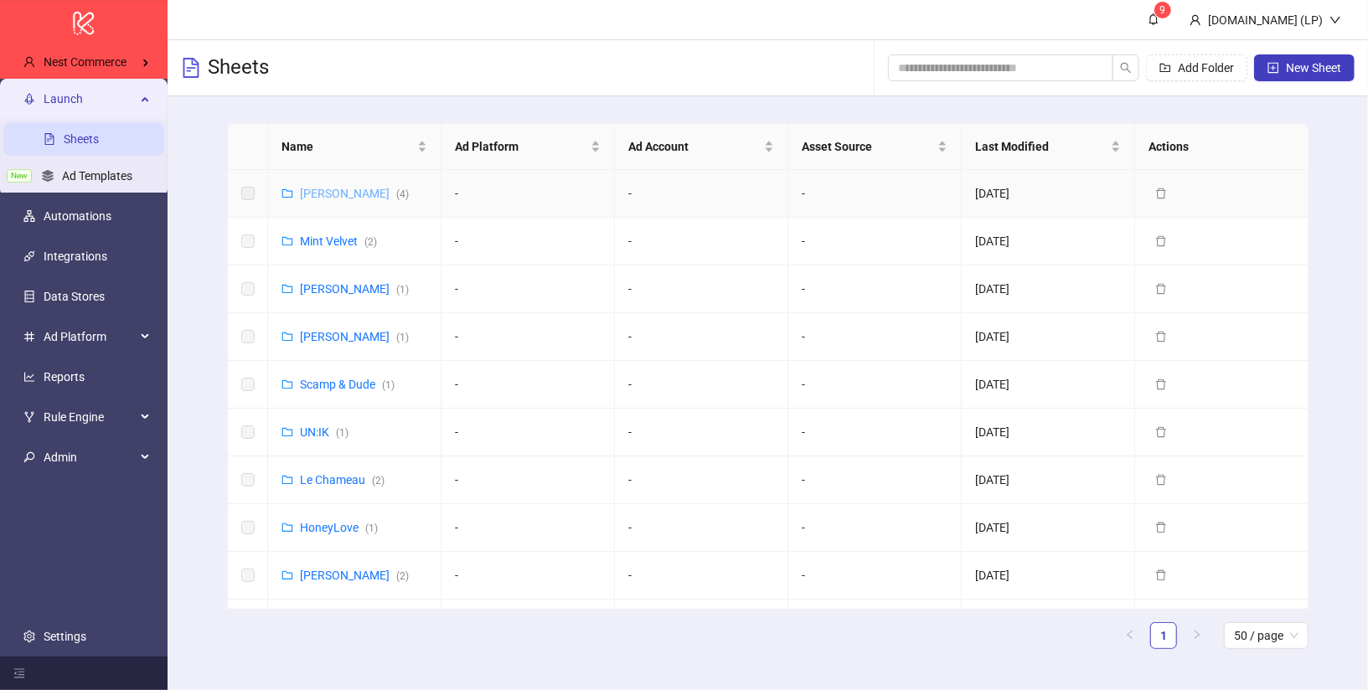
click at [330, 191] on link "[PERSON_NAME] ( 4 )" at bounding box center [354, 193] width 109 height 13
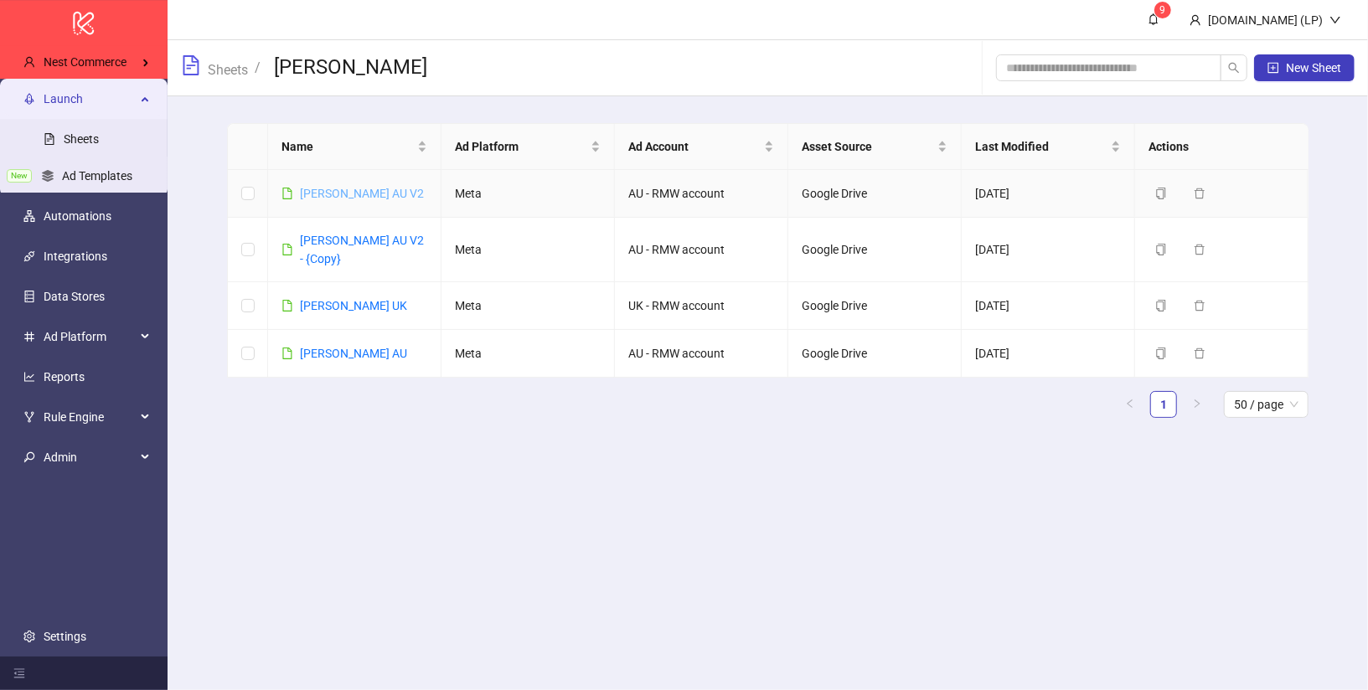
click at [341, 194] on link "[PERSON_NAME] AU V2" at bounding box center [362, 193] width 124 height 13
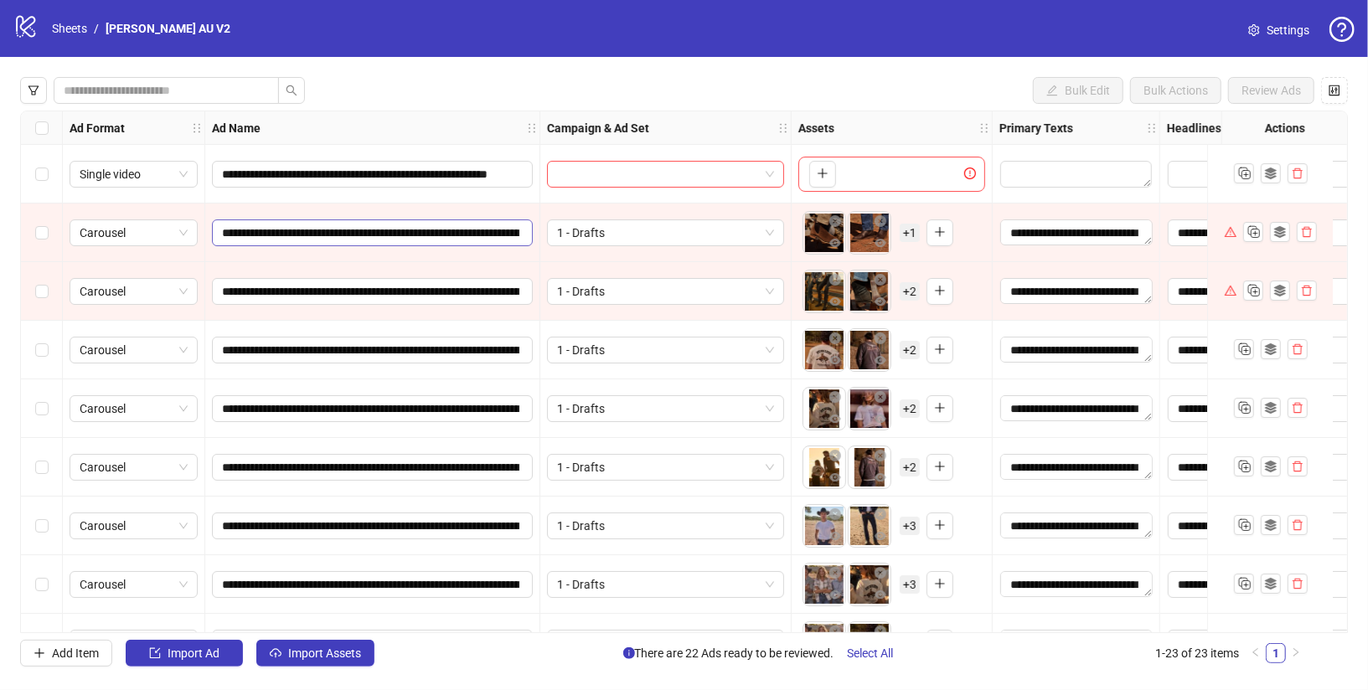
click at [522, 235] on span "**********" at bounding box center [372, 232] width 321 height 27
click at [596, 240] on span "1 - Drafts" at bounding box center [665, 232] width 217 height 25
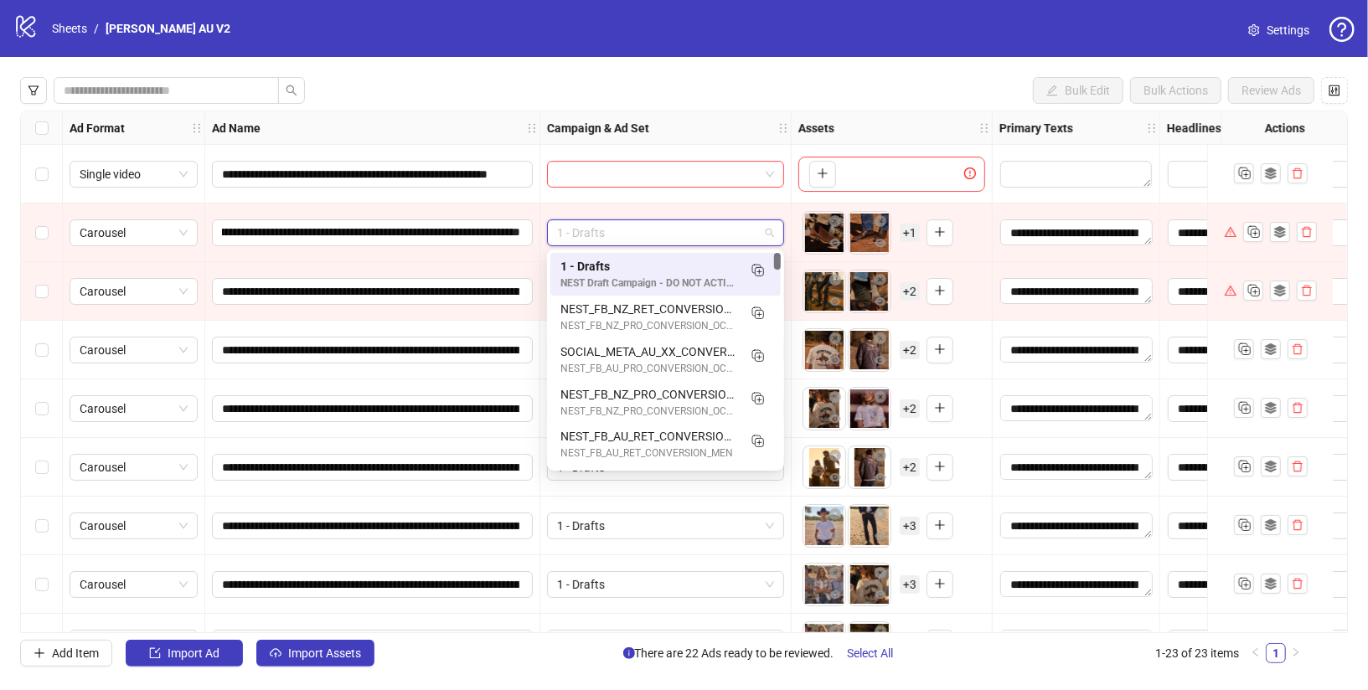
scroll to position [0, 0]
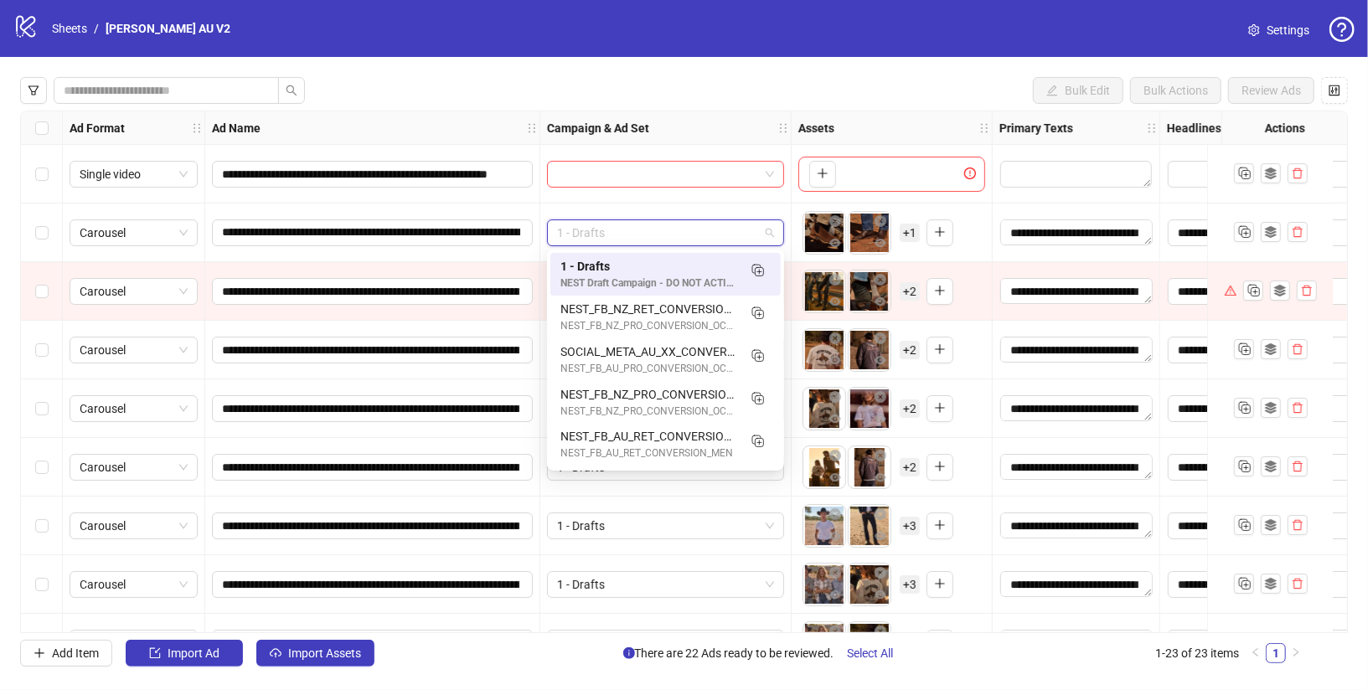
click at [853, 85] on div "Bulk Edit Bulk Actions Review Ads" at bounding box center [684, 90] width 1328 height 27
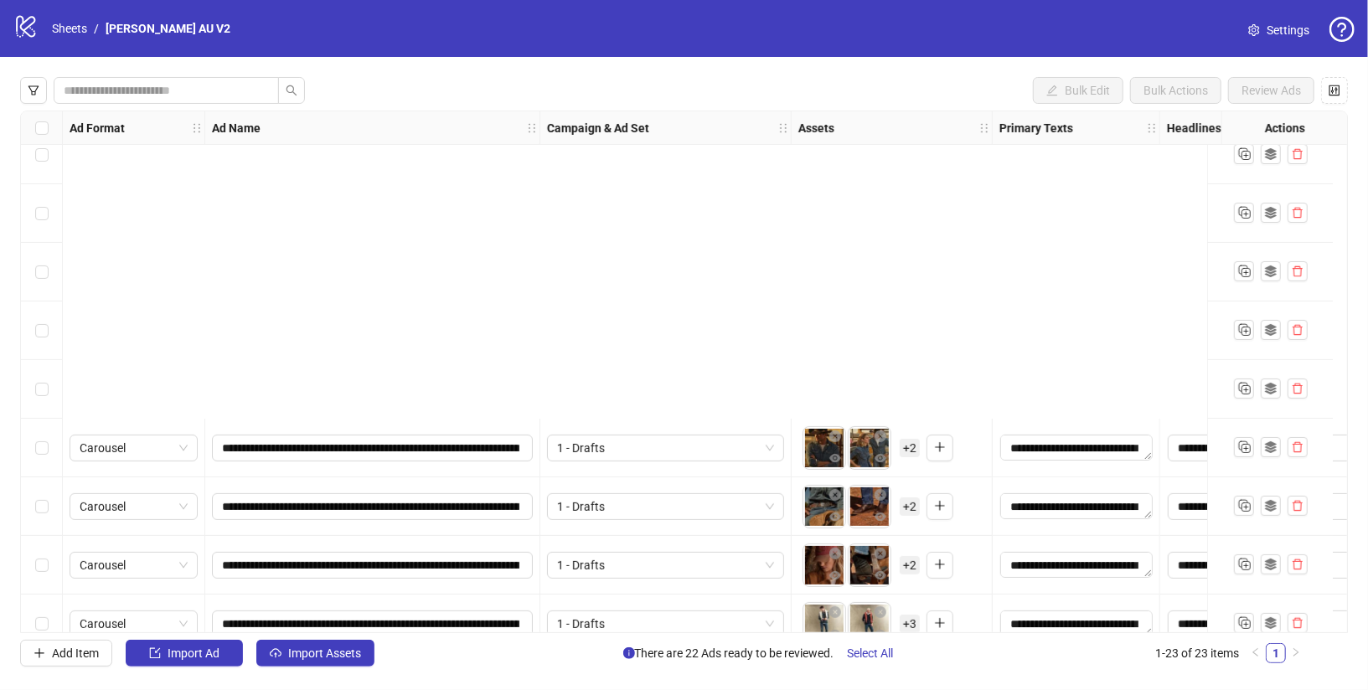
scroll to position [867, 0]
